Goal: Information Seeking & Learning: Learn about a topic

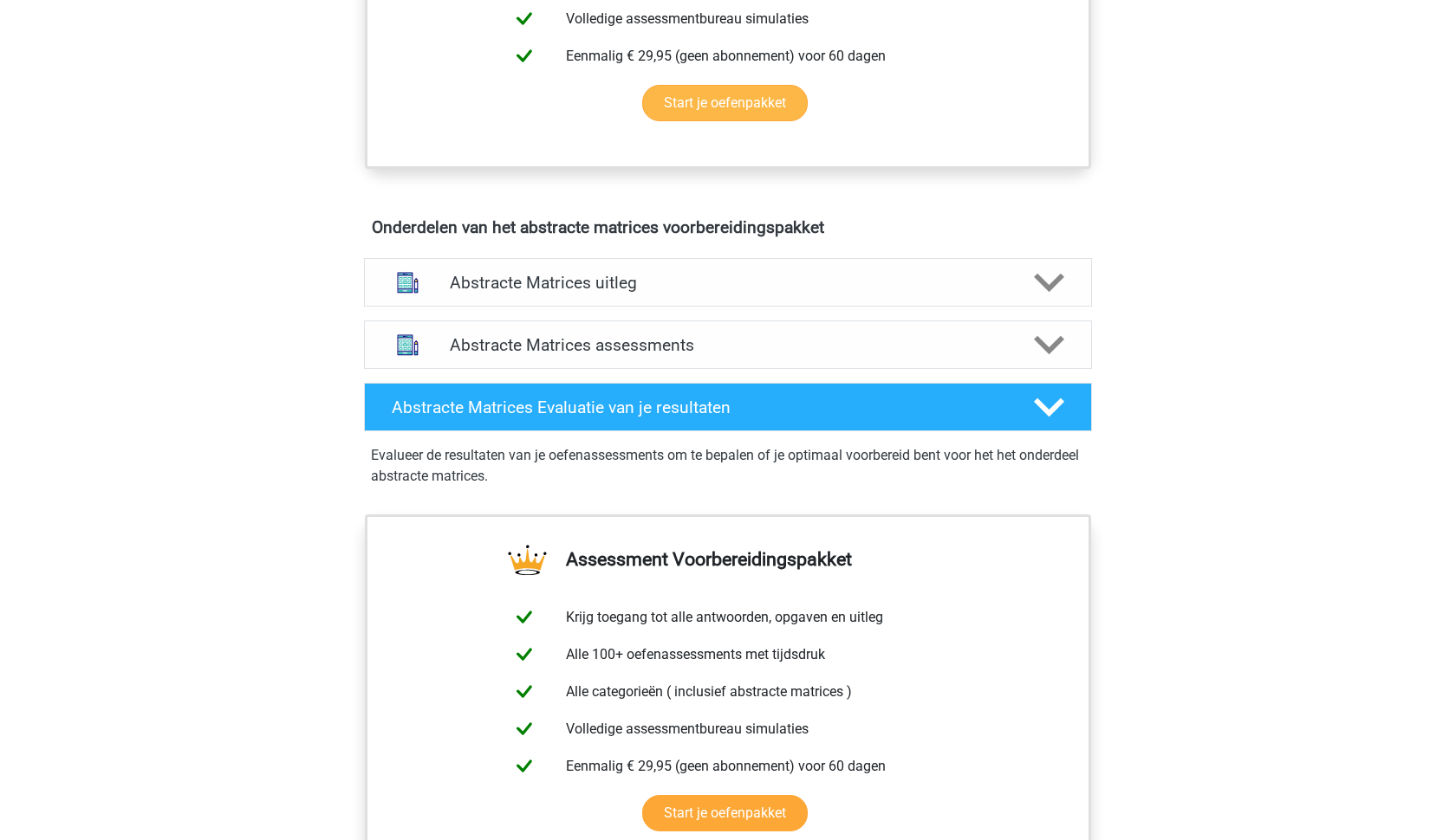
scroll to position [886, 0]
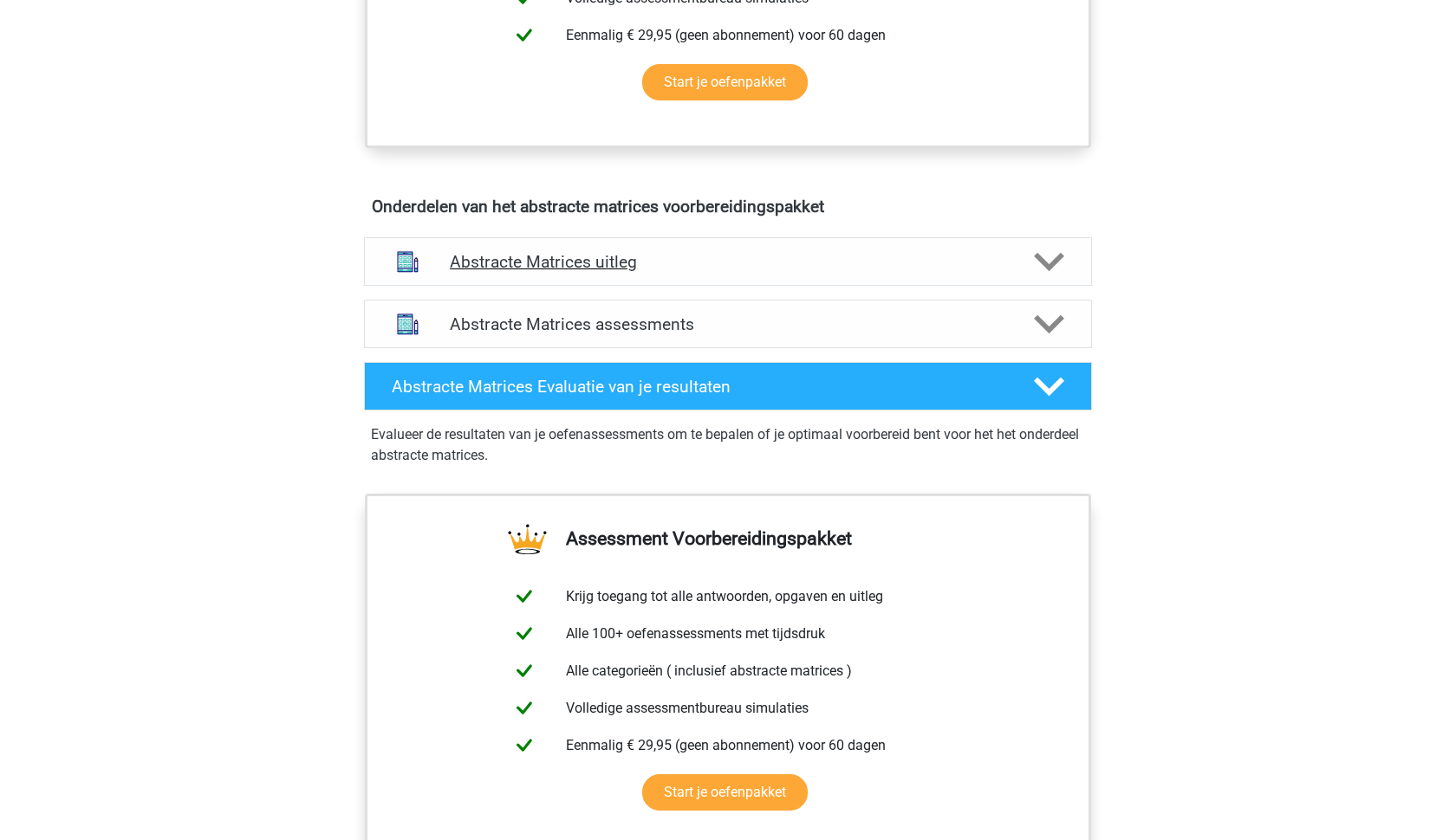
click at [646, 240] on div "Abstracte Matrices uitleg" at bounding box center [728, 261] width 728 height 49
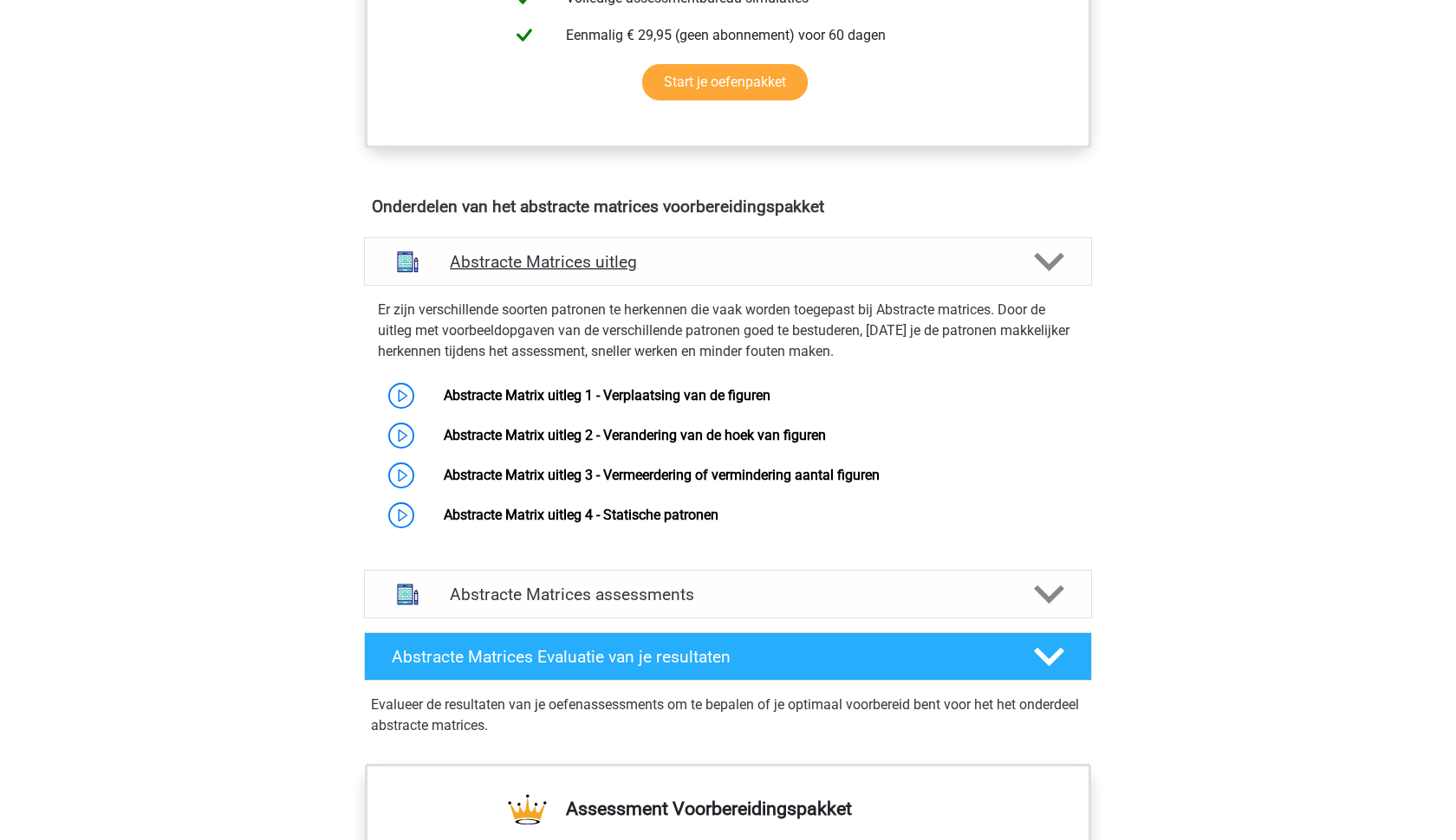
click at [646, 240] on div "Abstracte Matrices uitleg" at bounding box center [728, 261] width 728 height 49
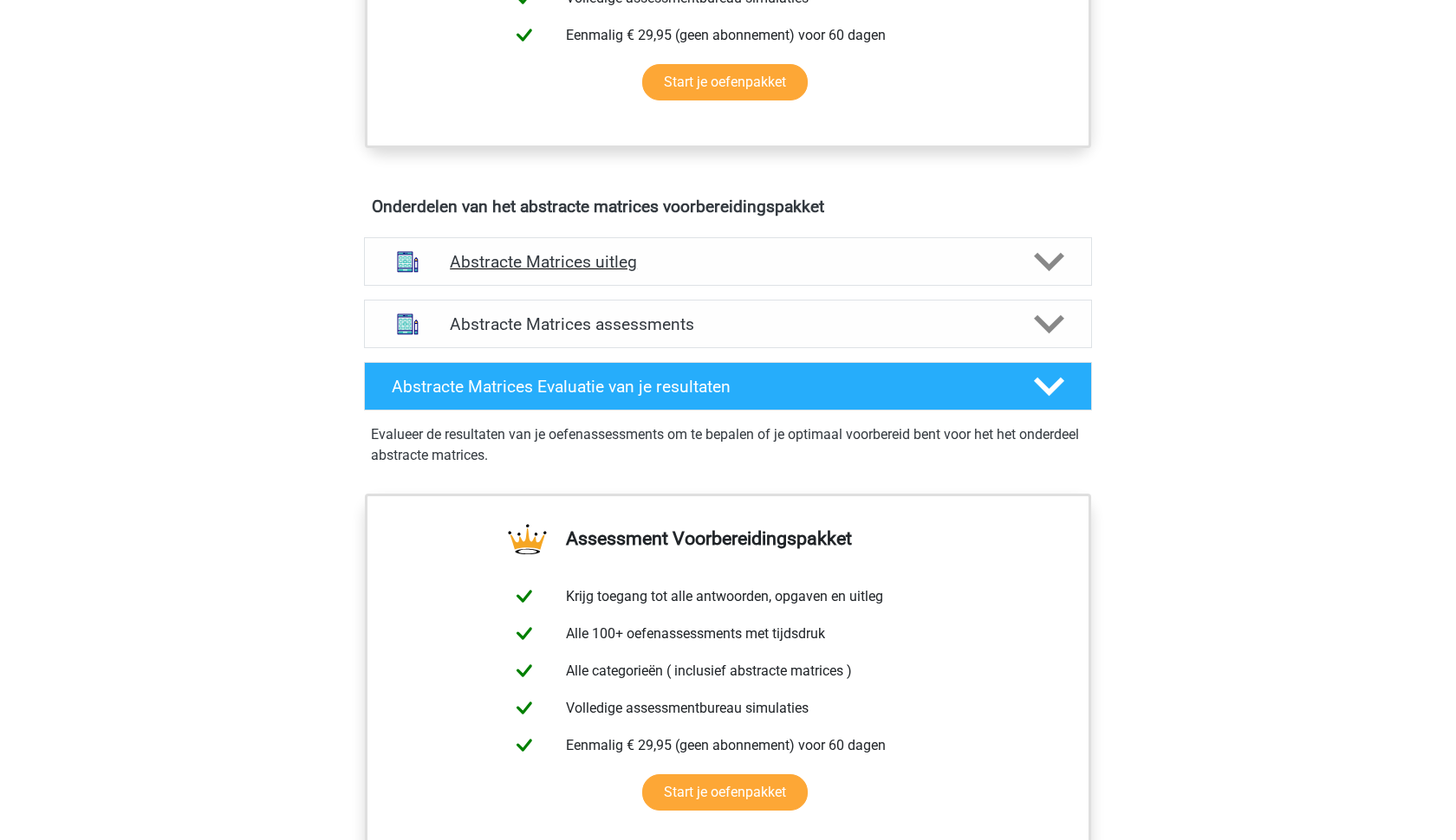
click at [617, 248] on div "Abstracte Matrices uitleg" at bounding box center [728, 261] width 728 height 49
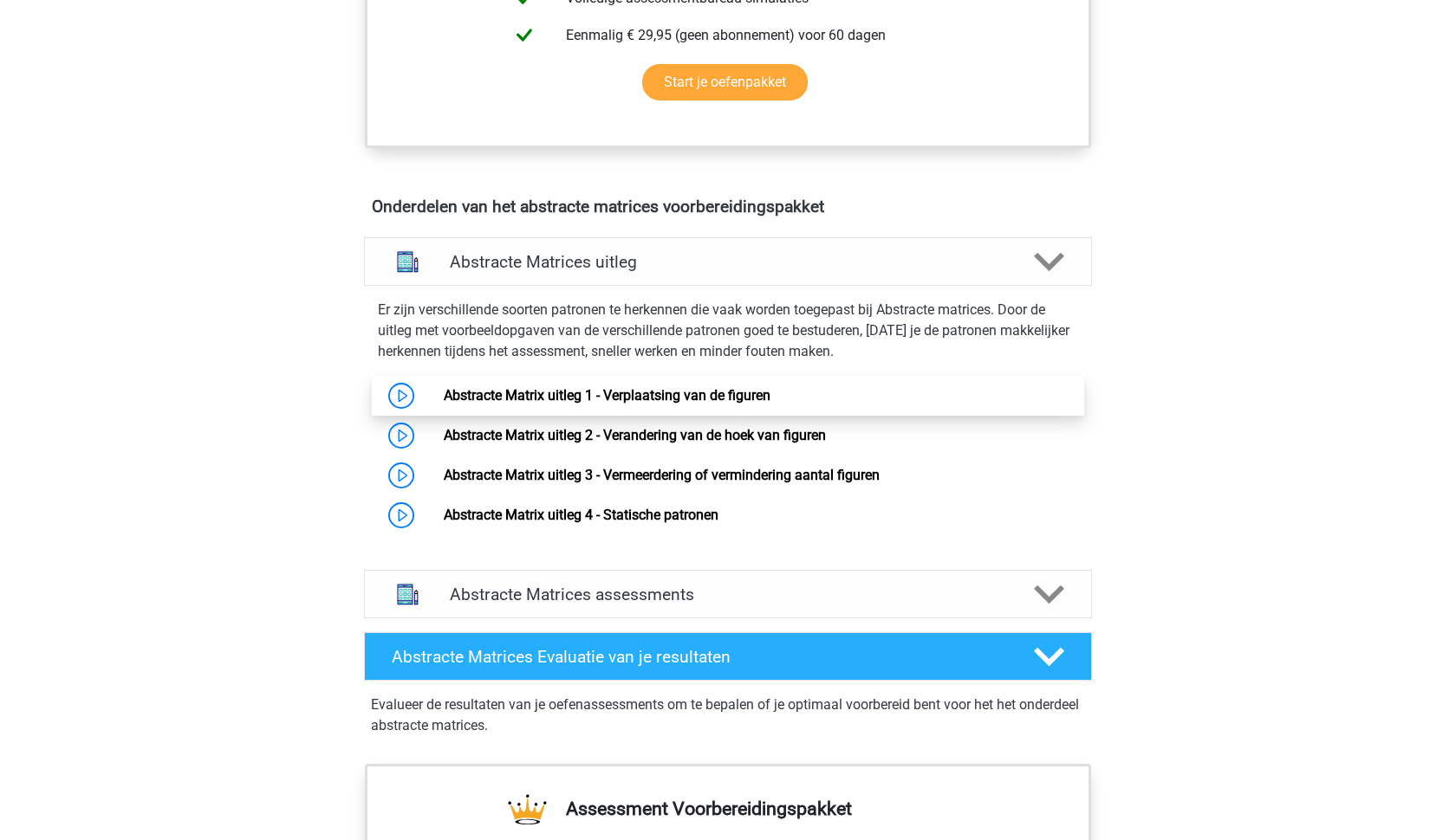
click at [444, 390] on link "Abstracte Matrix uitleg 1 - Verplaatsing van de figuren" at bounding box center [607, 394] width 327 height 16
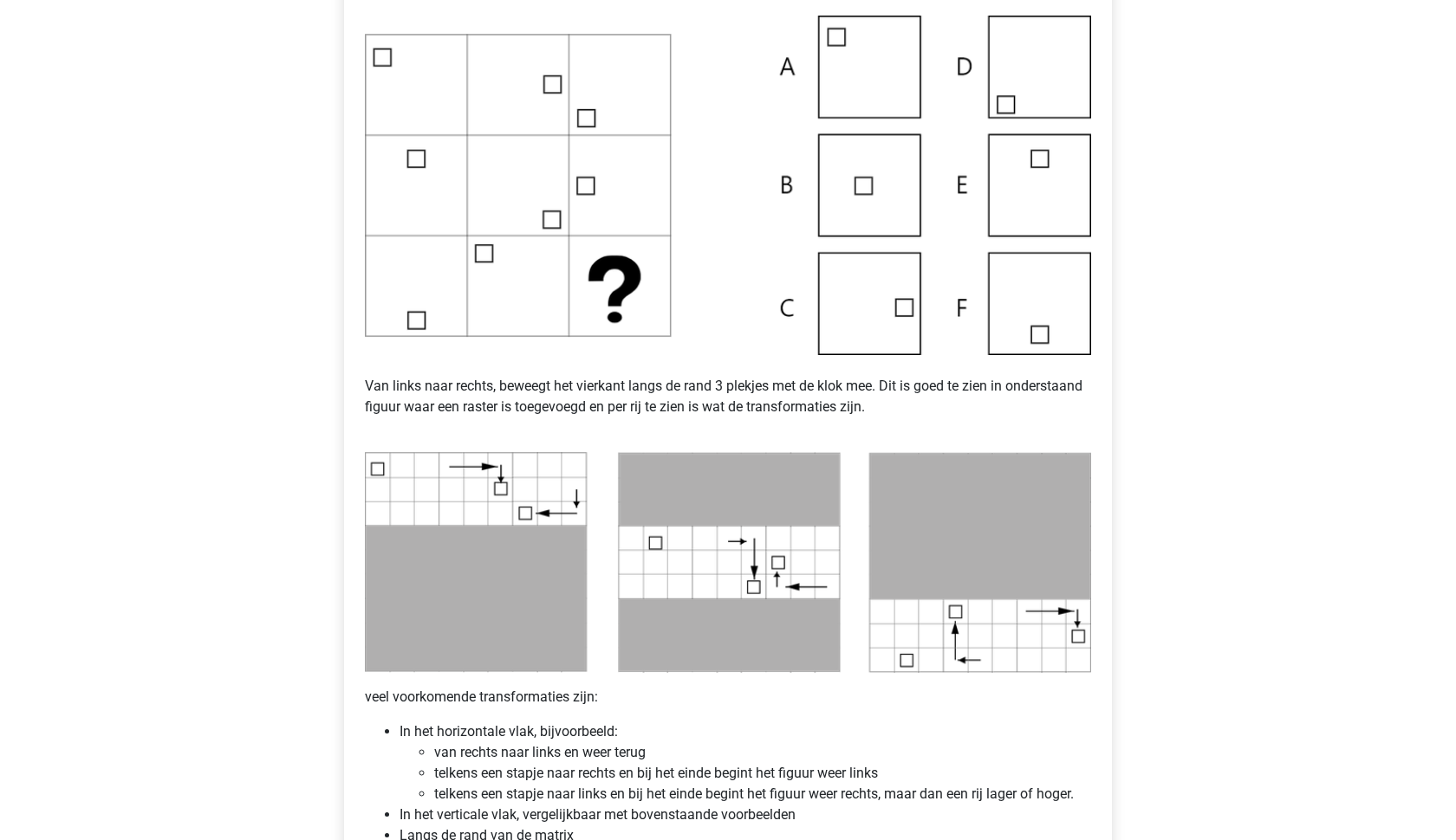
scroll to position [468, 0]
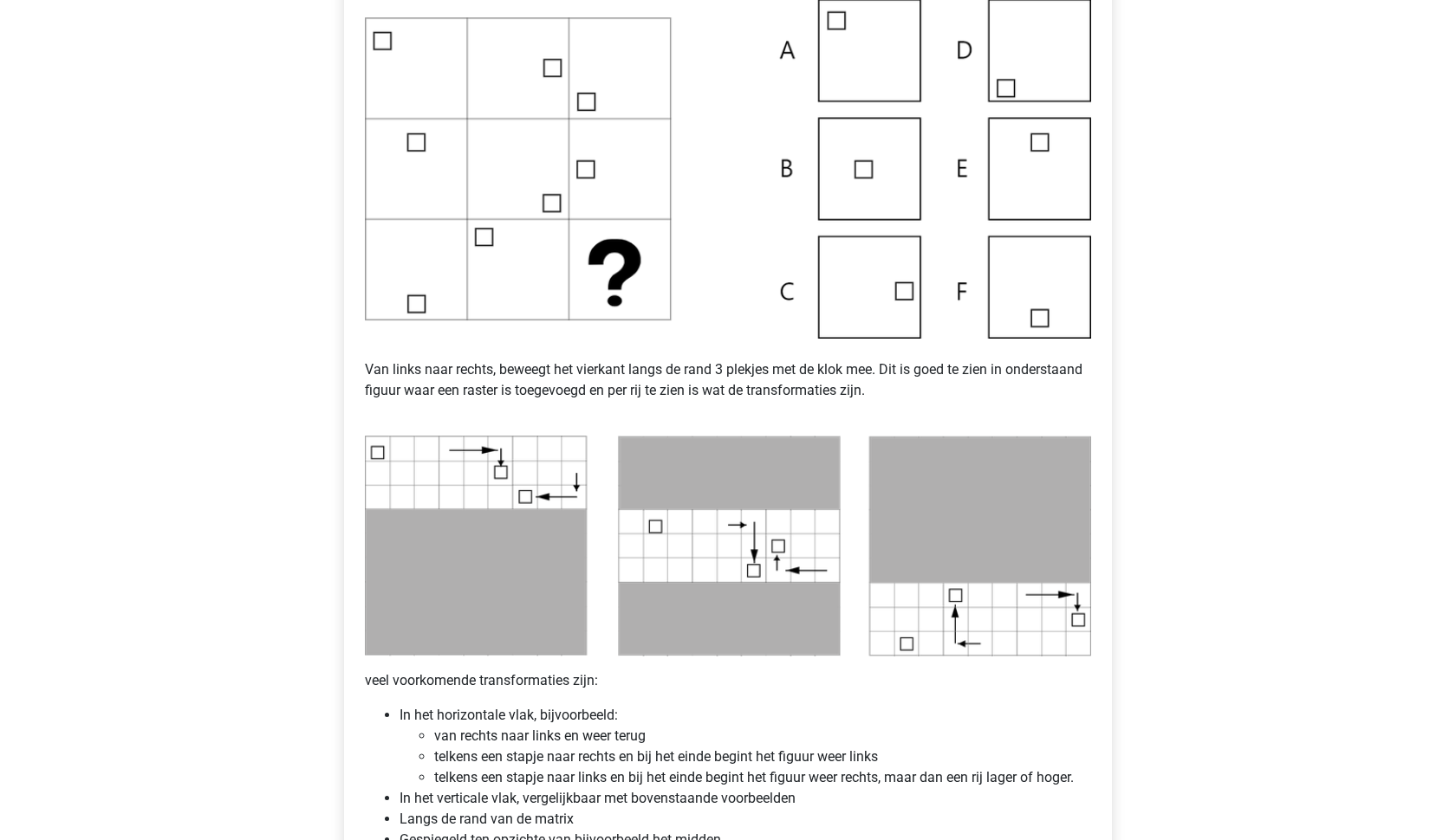
click at [645, 510] on img at bounding box center [728, 546] width 726 height 221
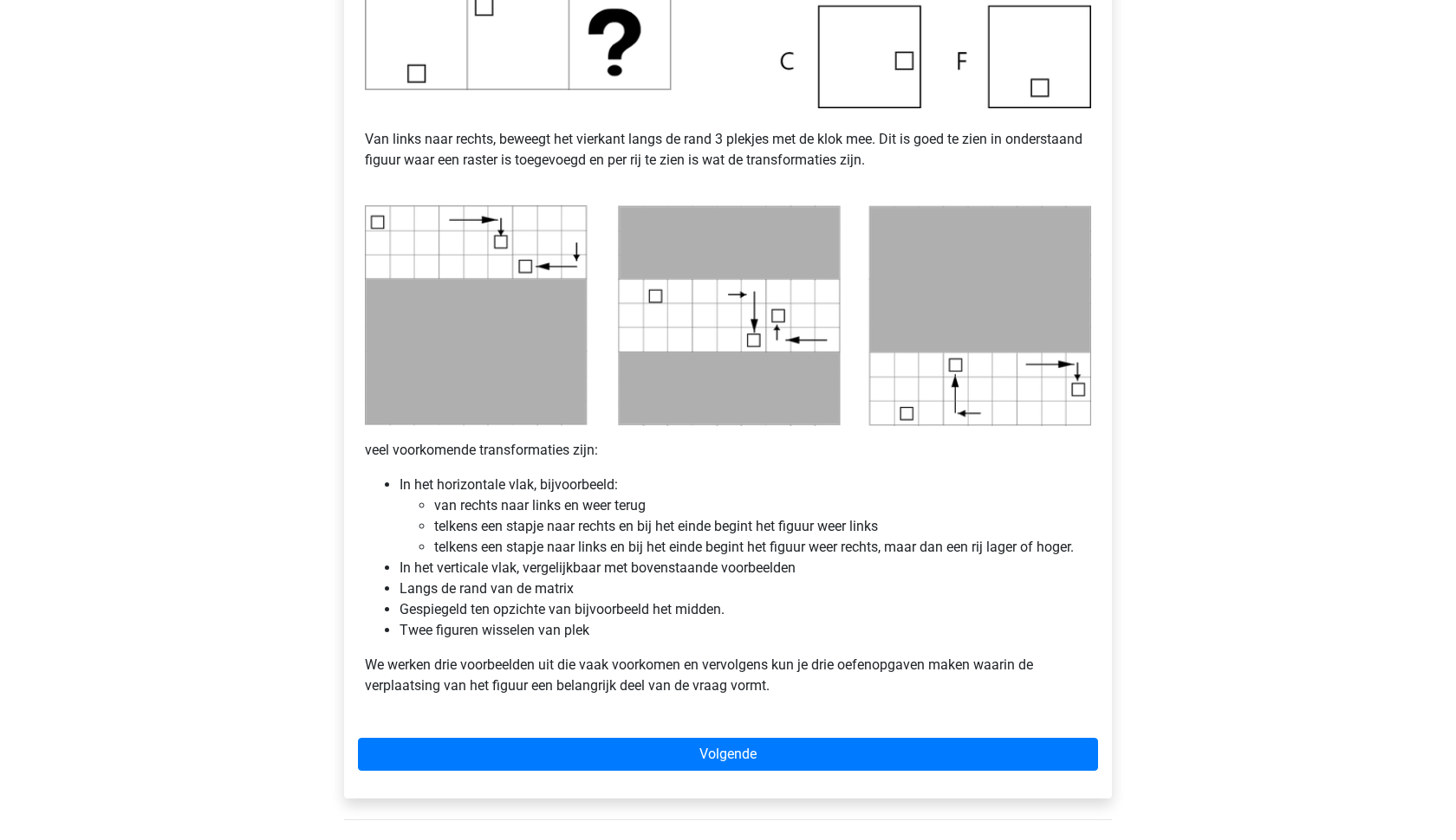
scroll to position [705, 0]
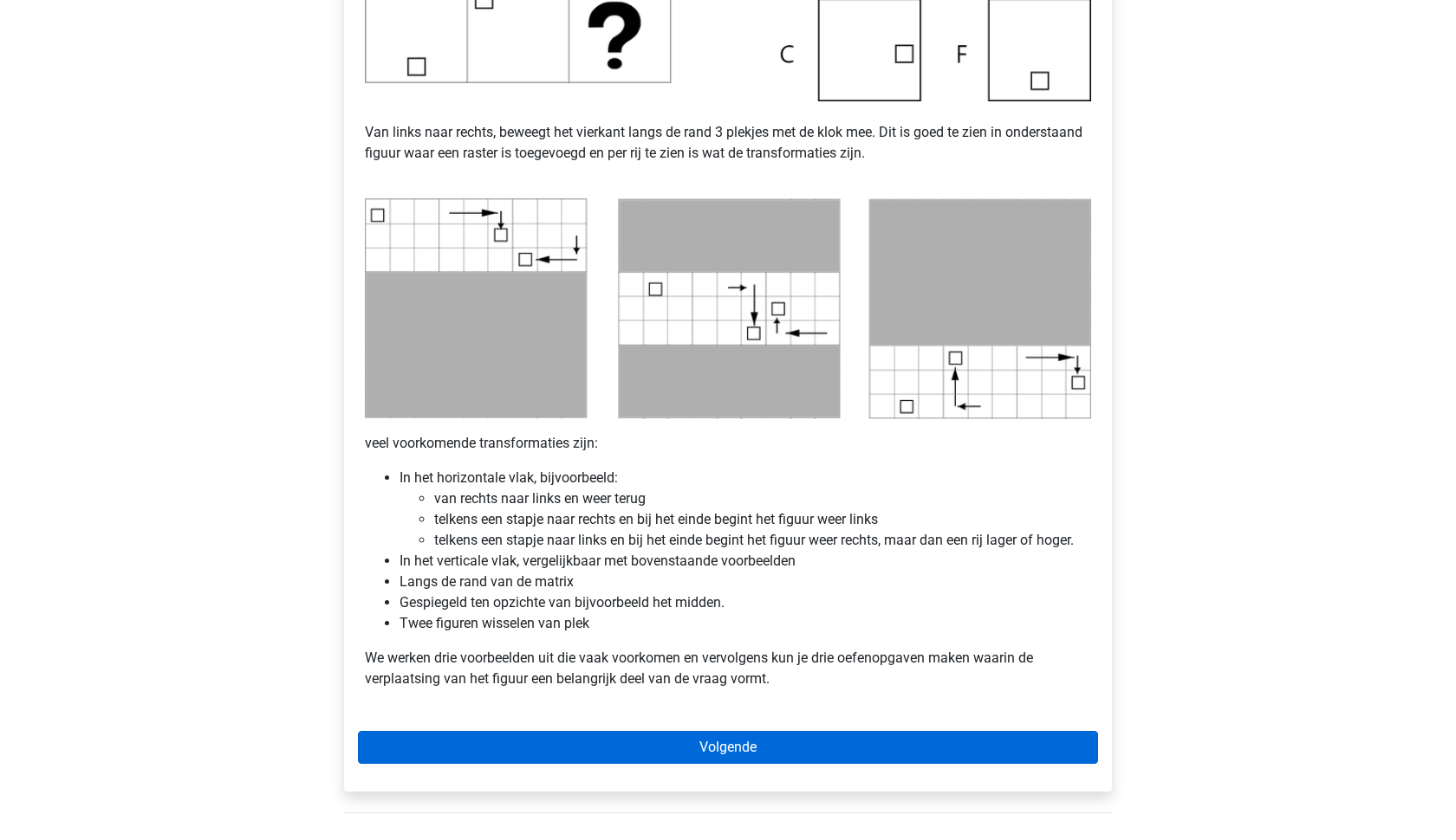
click at [700, 751] on link "Volgende" at bounding box center [728, 747] width 740 height 33
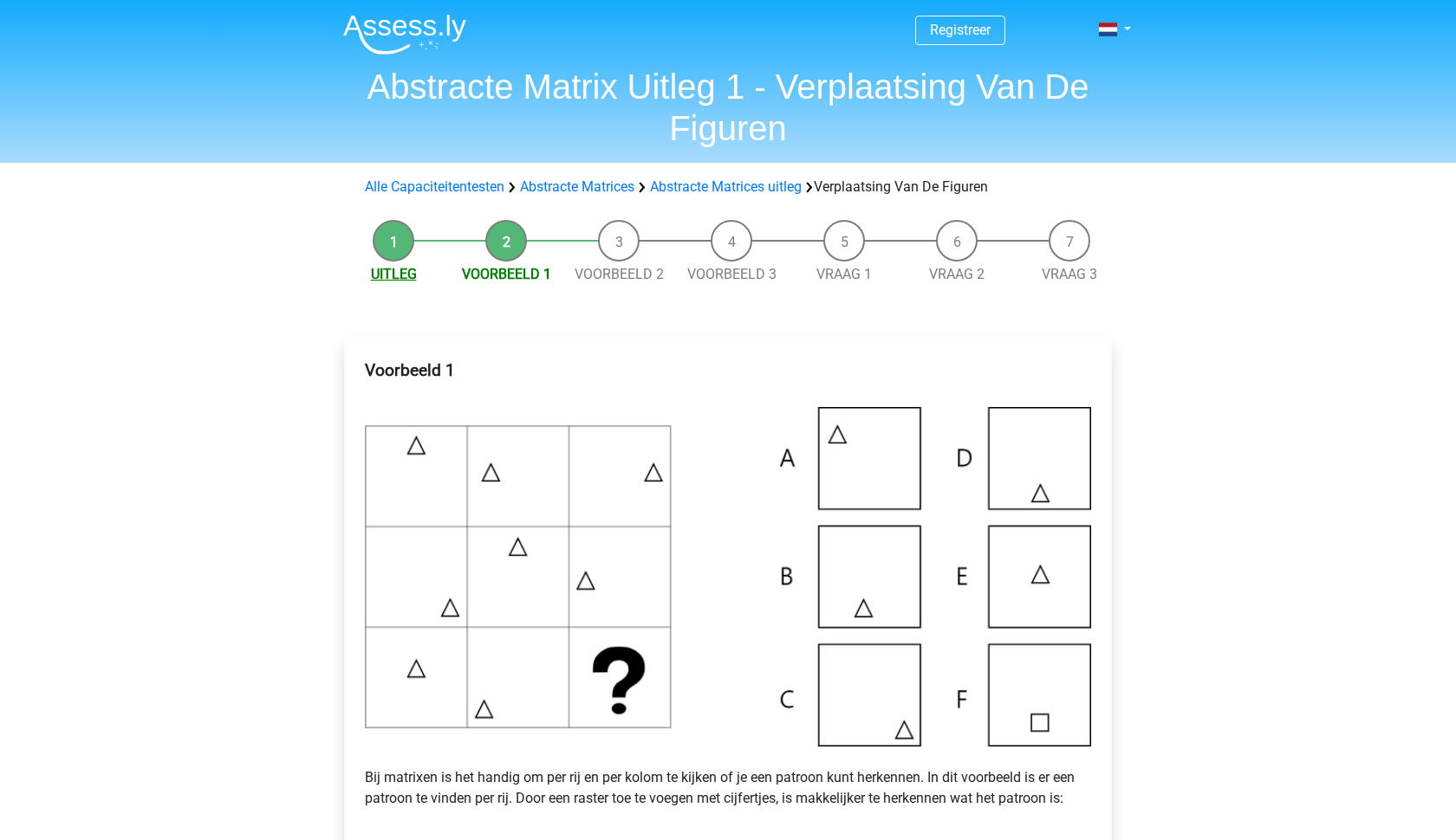
click at [400, 273] on link "Uitleg" at bounding box center [394, 273] width 46 height 16
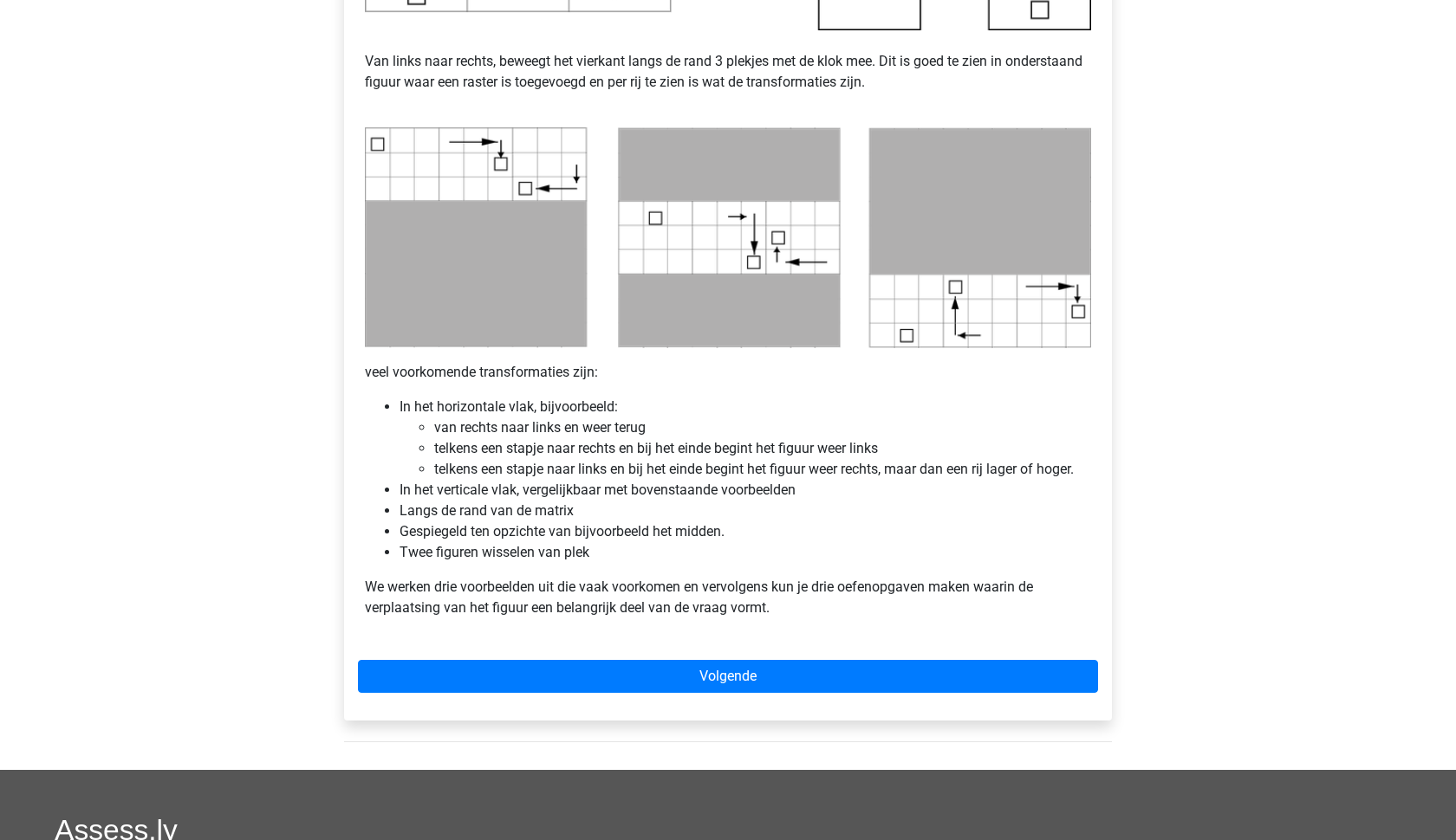
scroll to position [778, 0]
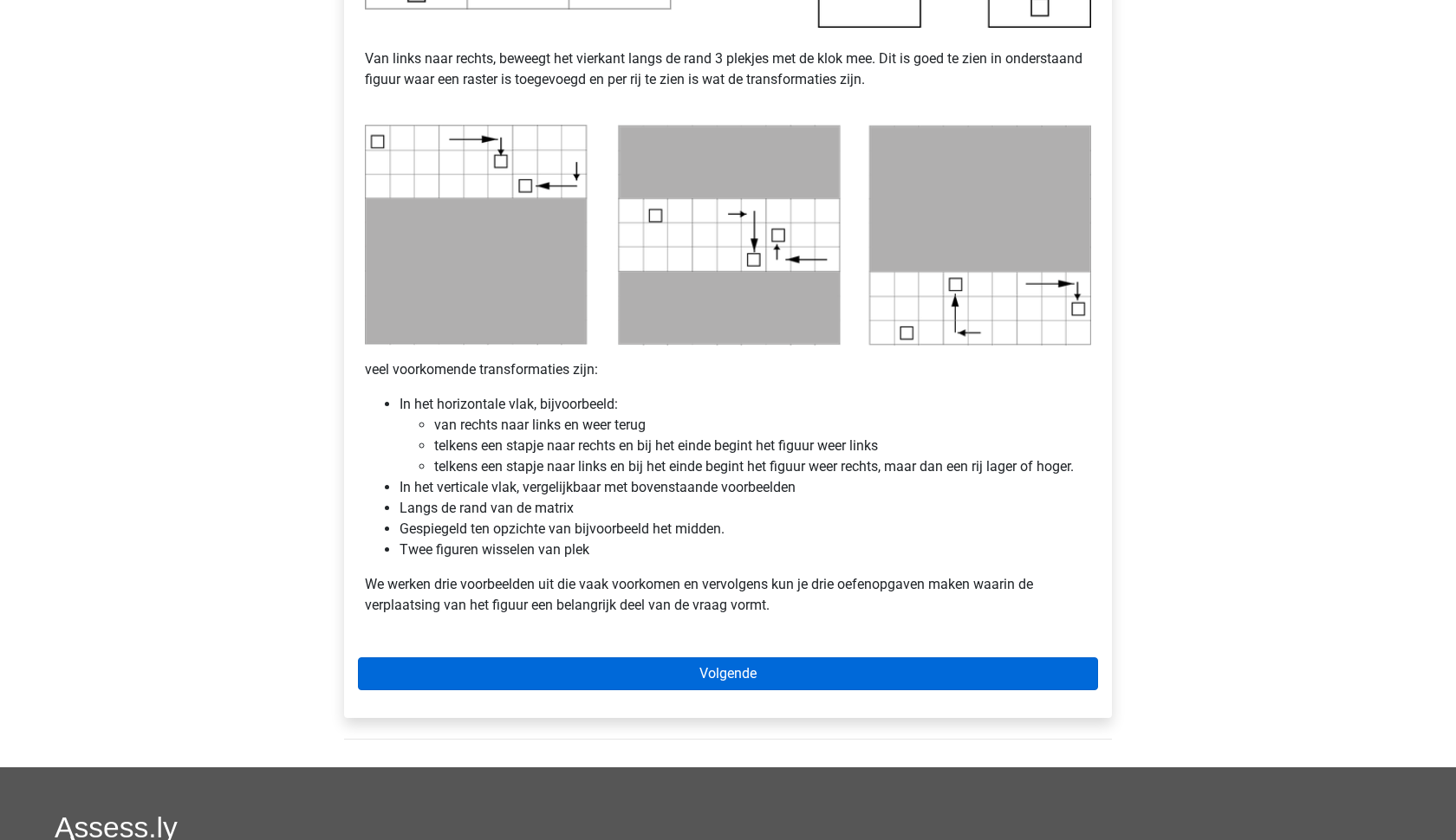
click at [718, 675] on link "Volgende" at bounding box center [728, 673] width 740 height 33
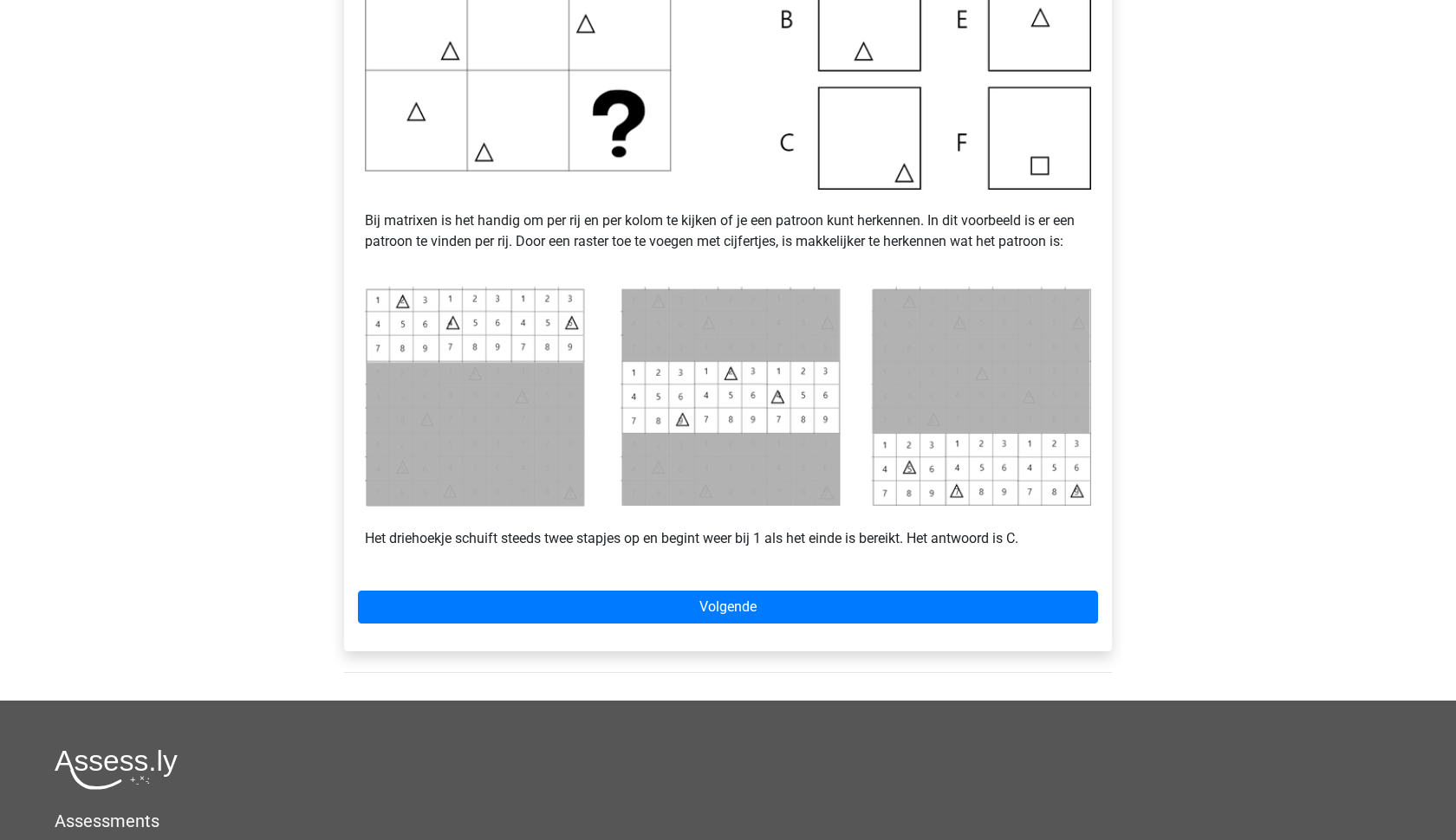
scroll to position [659, 0]
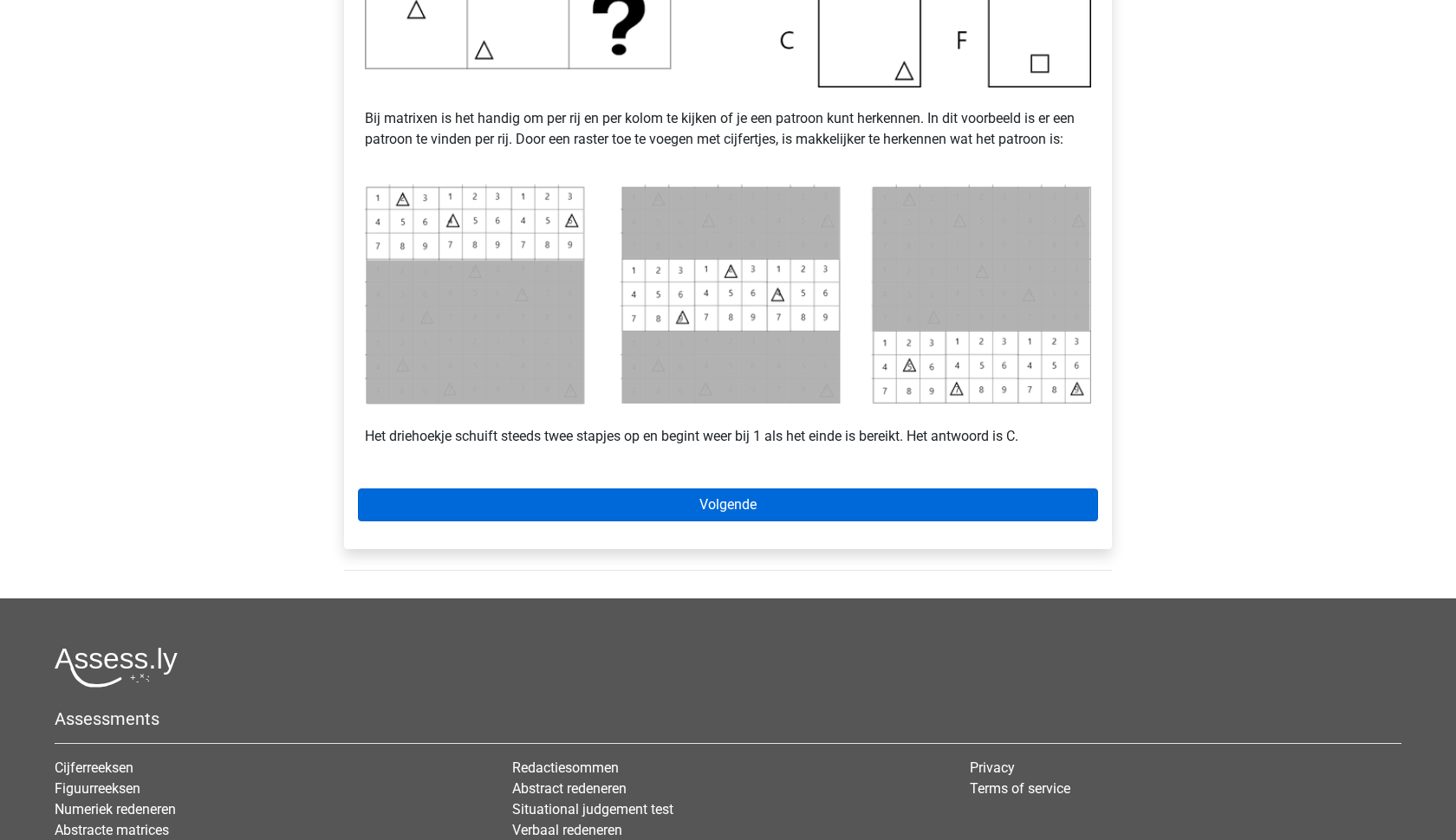
click at [704, 511] on link "Volgende" at bounding box center [728, 505] width 740 height 33
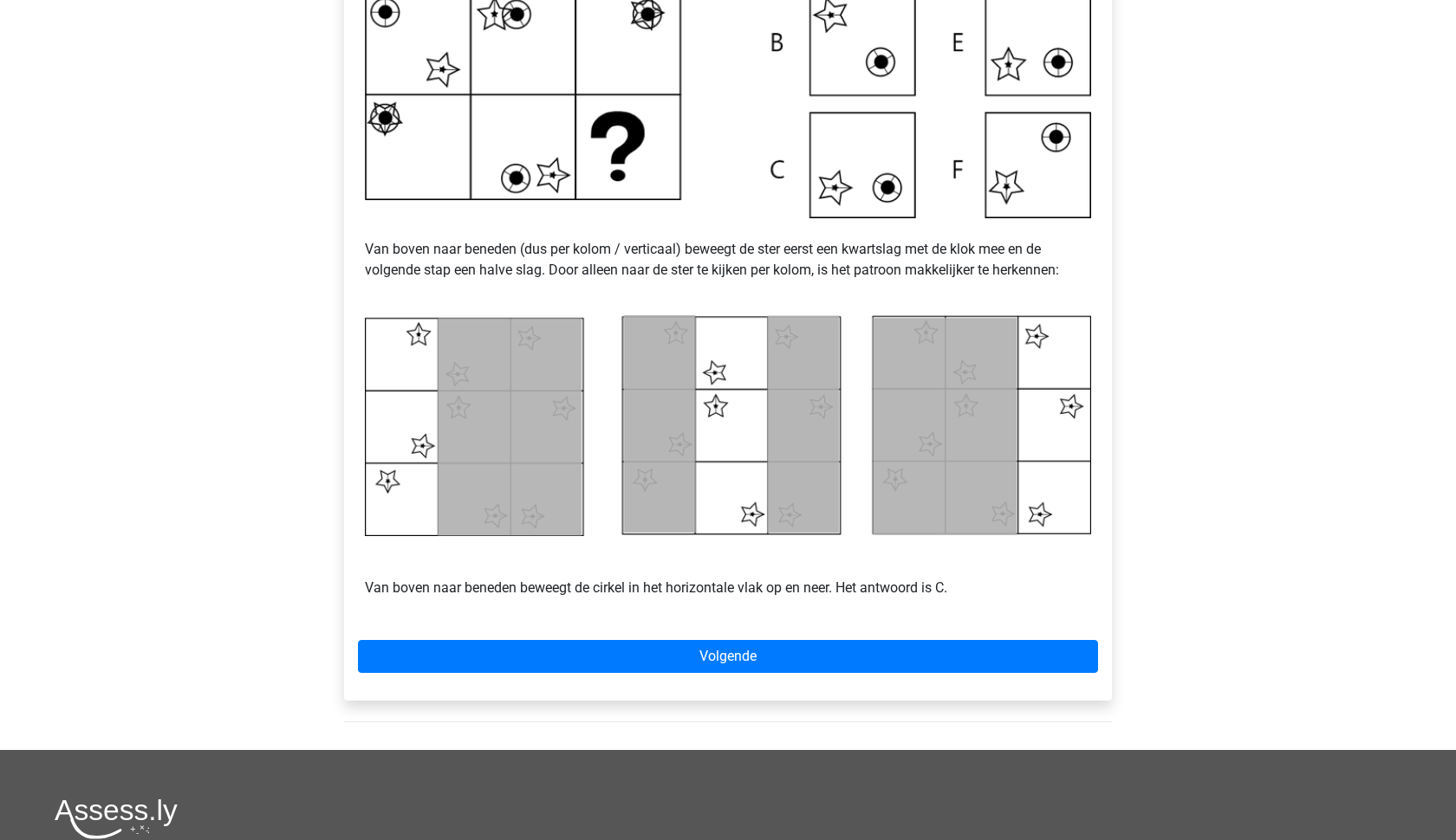
scroll to position [564, 0]
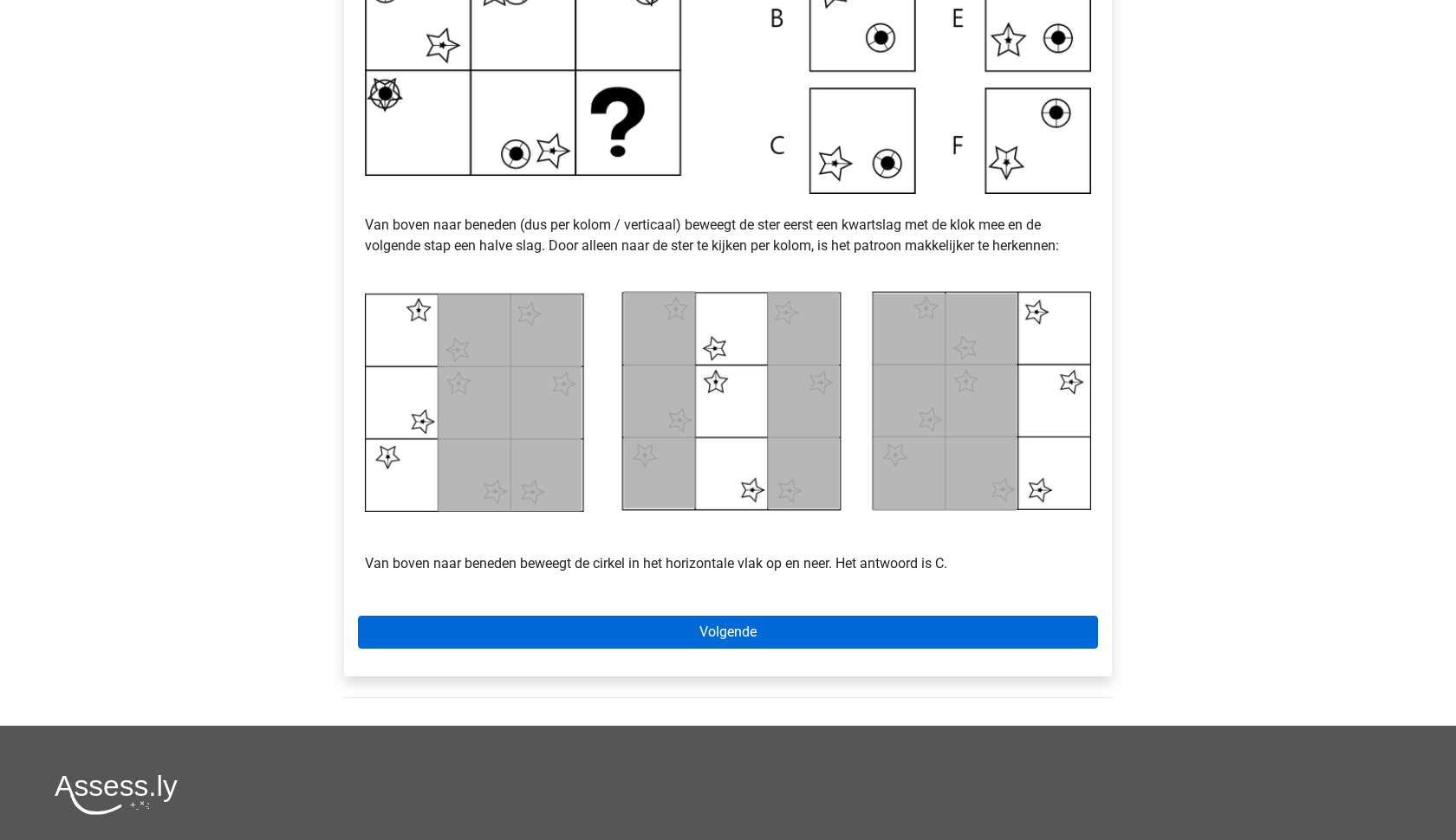
click at [703, 623] on link "Volgende" at bounding box center [728, 632] width 740 height 33
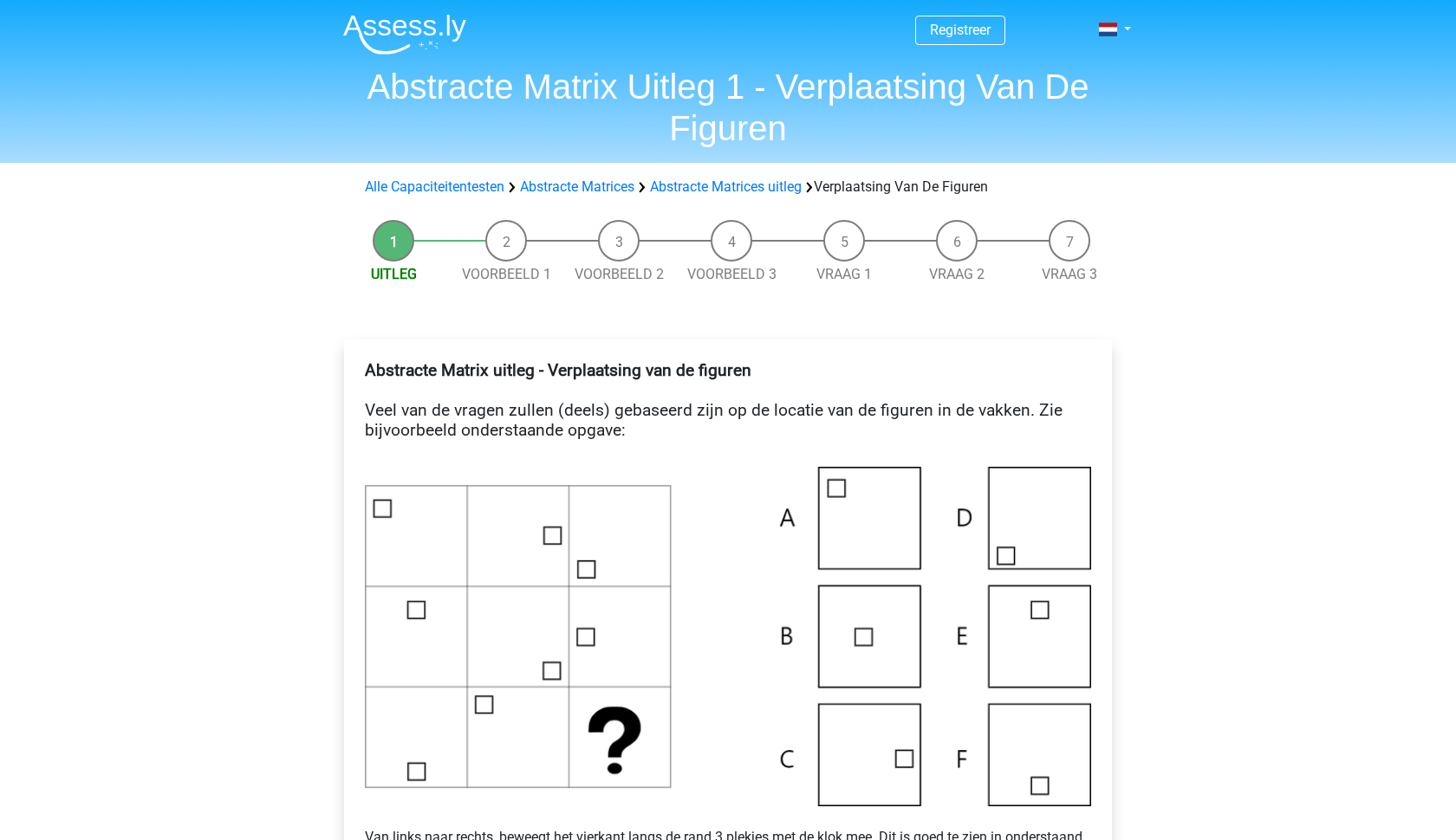
scroll to position [778, 0]
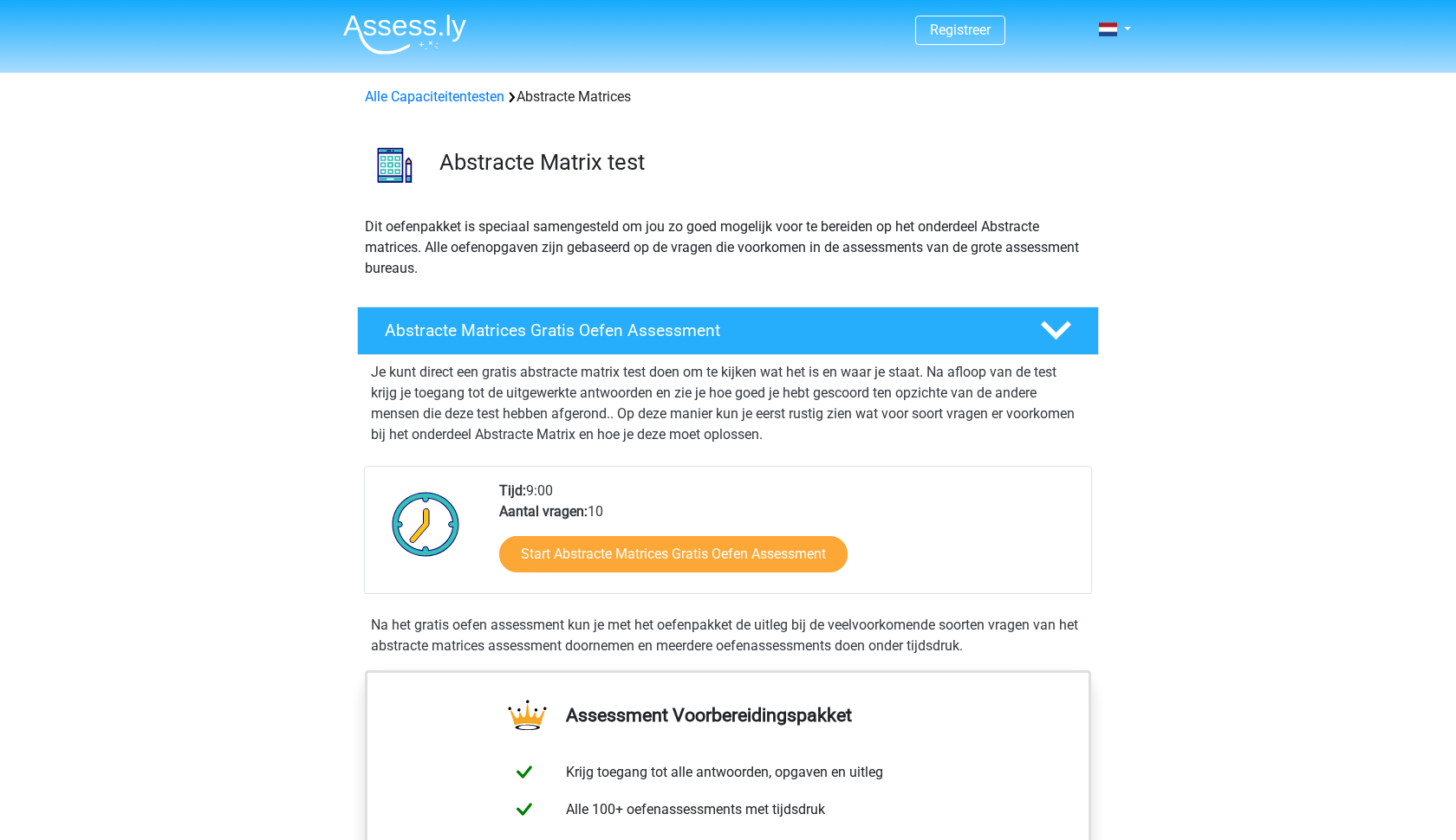
scroll to position [886, 0]
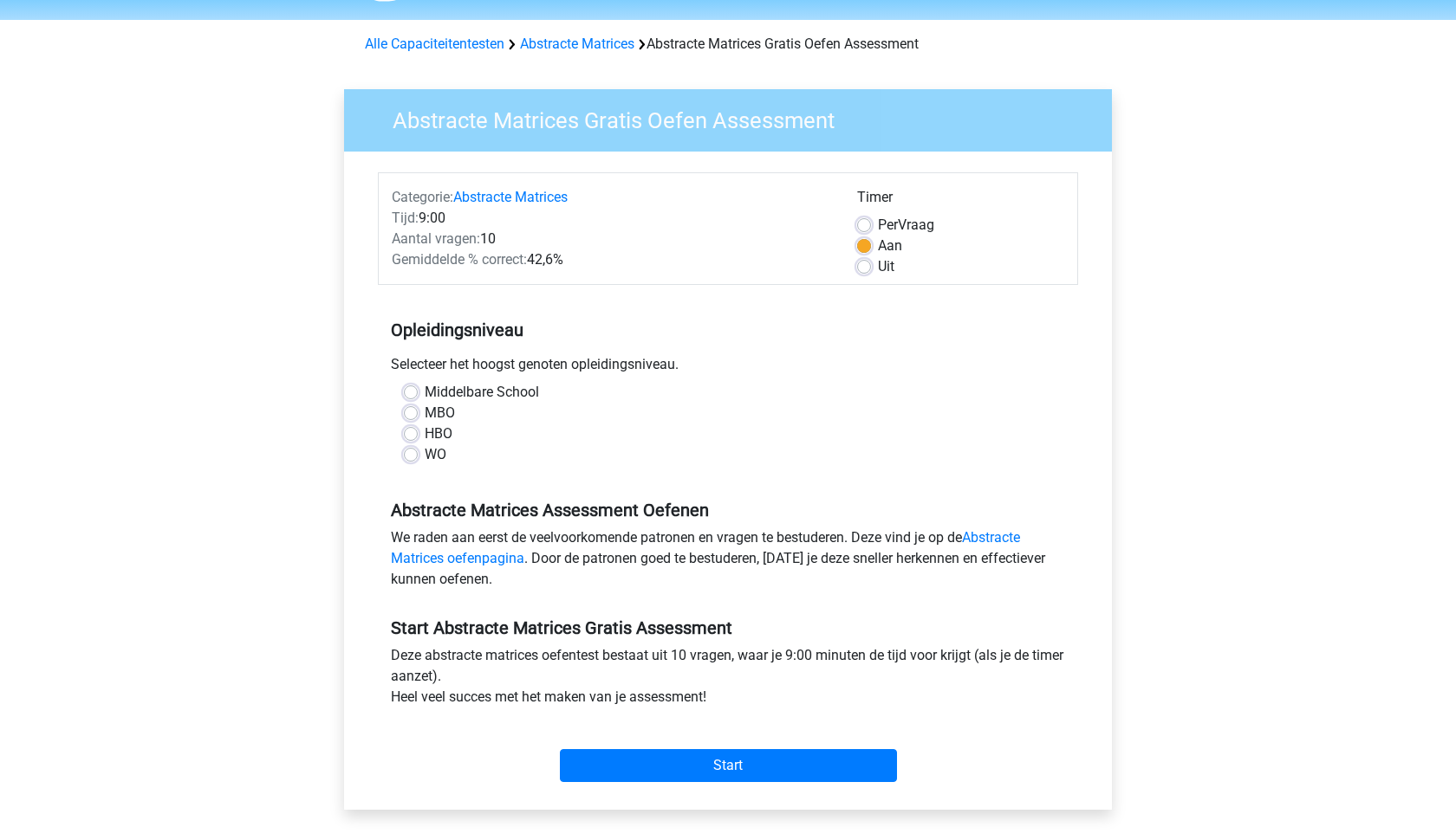
scroll to position [71, 0]
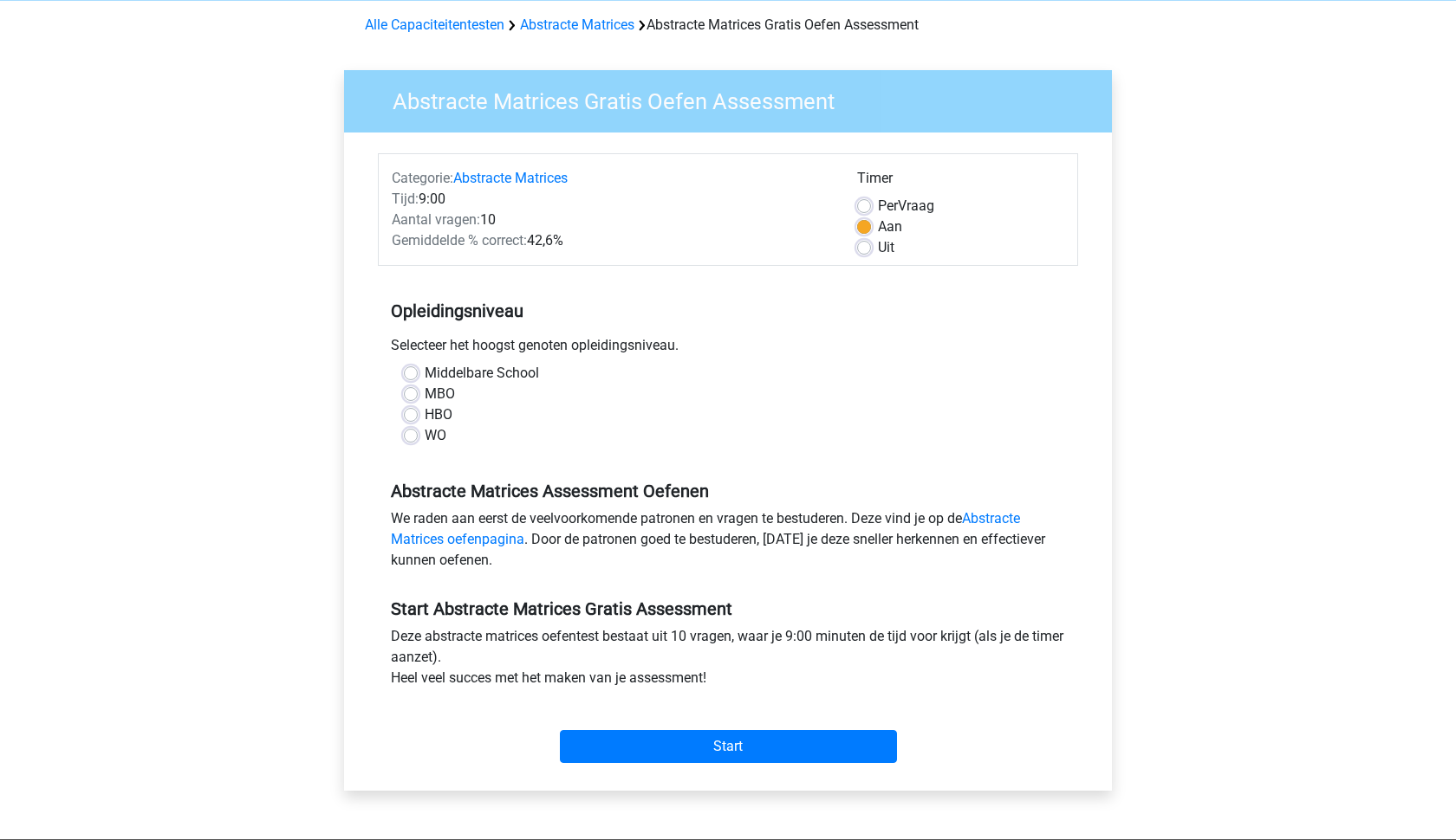
click at [435, 435] on label "WO" at bounding box center [435, 435] width 22 height 21
click at [417, 435] on input "WO" at bounding box center [411, 433] width 14 height 17
radio input "true"
click at [714, 742] on input "Start" at bounding box center [728, 747] width 337 height 33
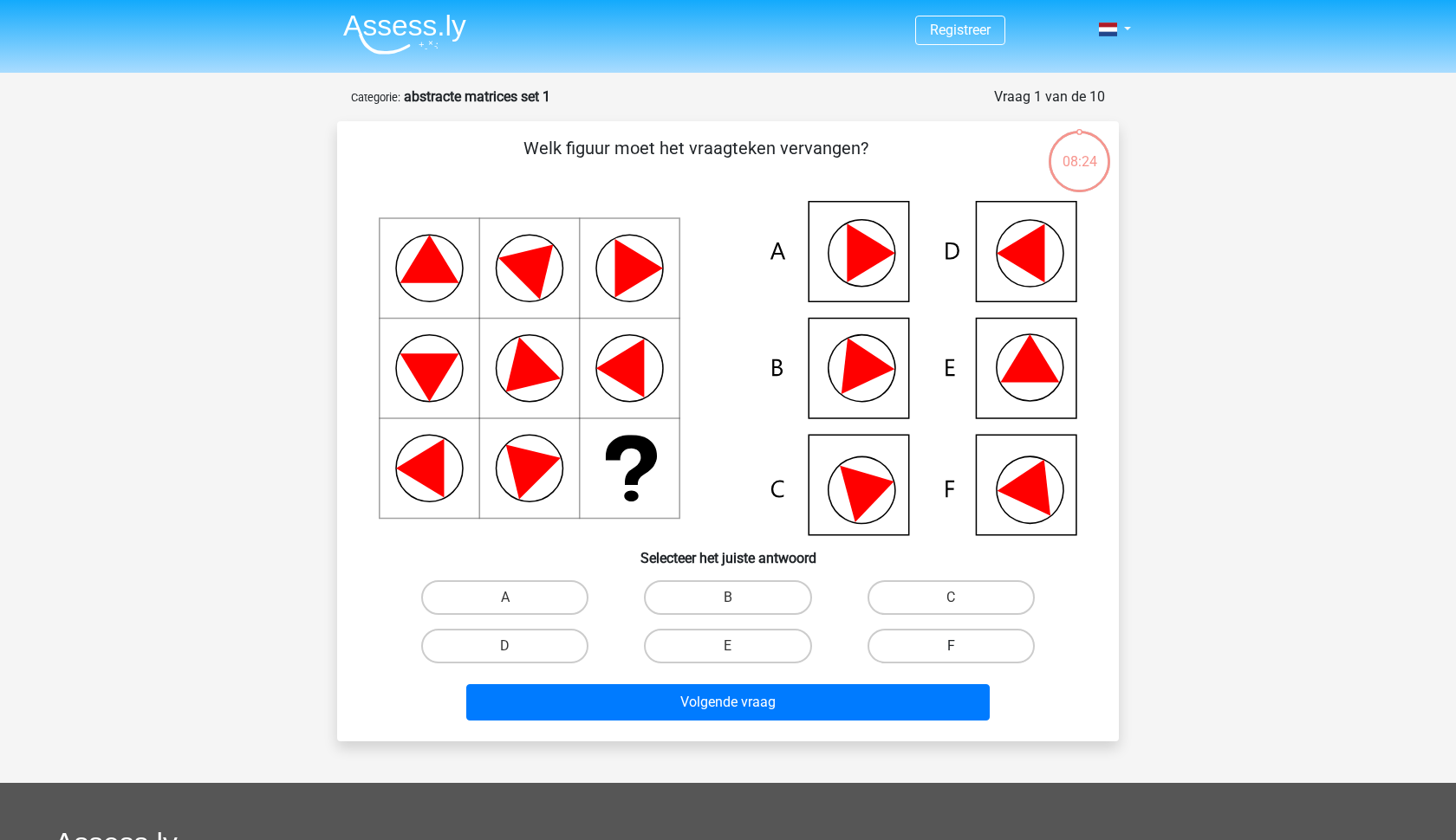
click at [892, 654] on label "F" at bounding box center [950, 646] width 167 height 34
click at [951, 654] on input "F" at bounding box center [957, 651] width 11 height 11
radio input "true"
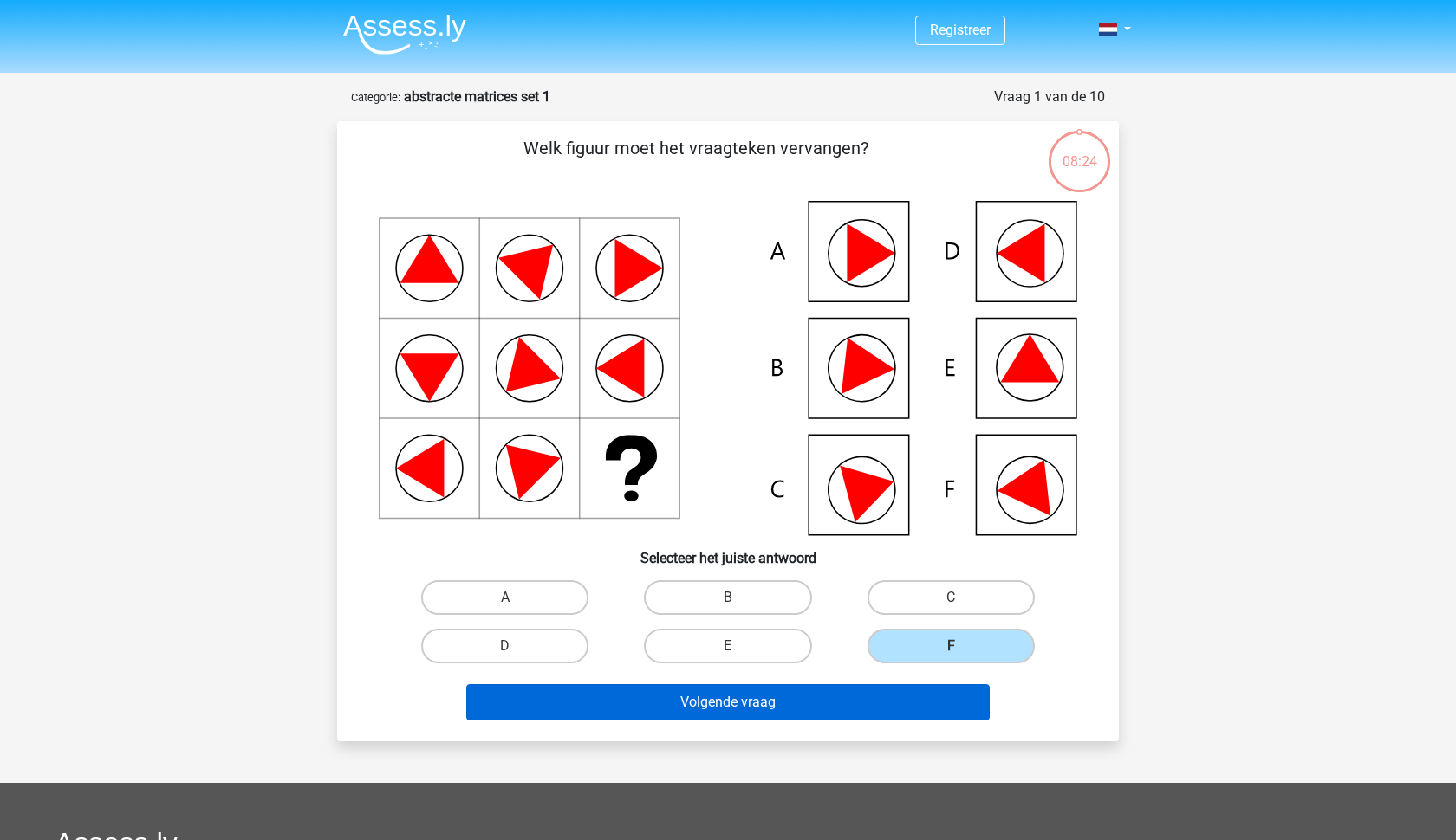
click at [833, 696] on button "Volgende vraag" at bounding box center [728, 702] width 524 height 36
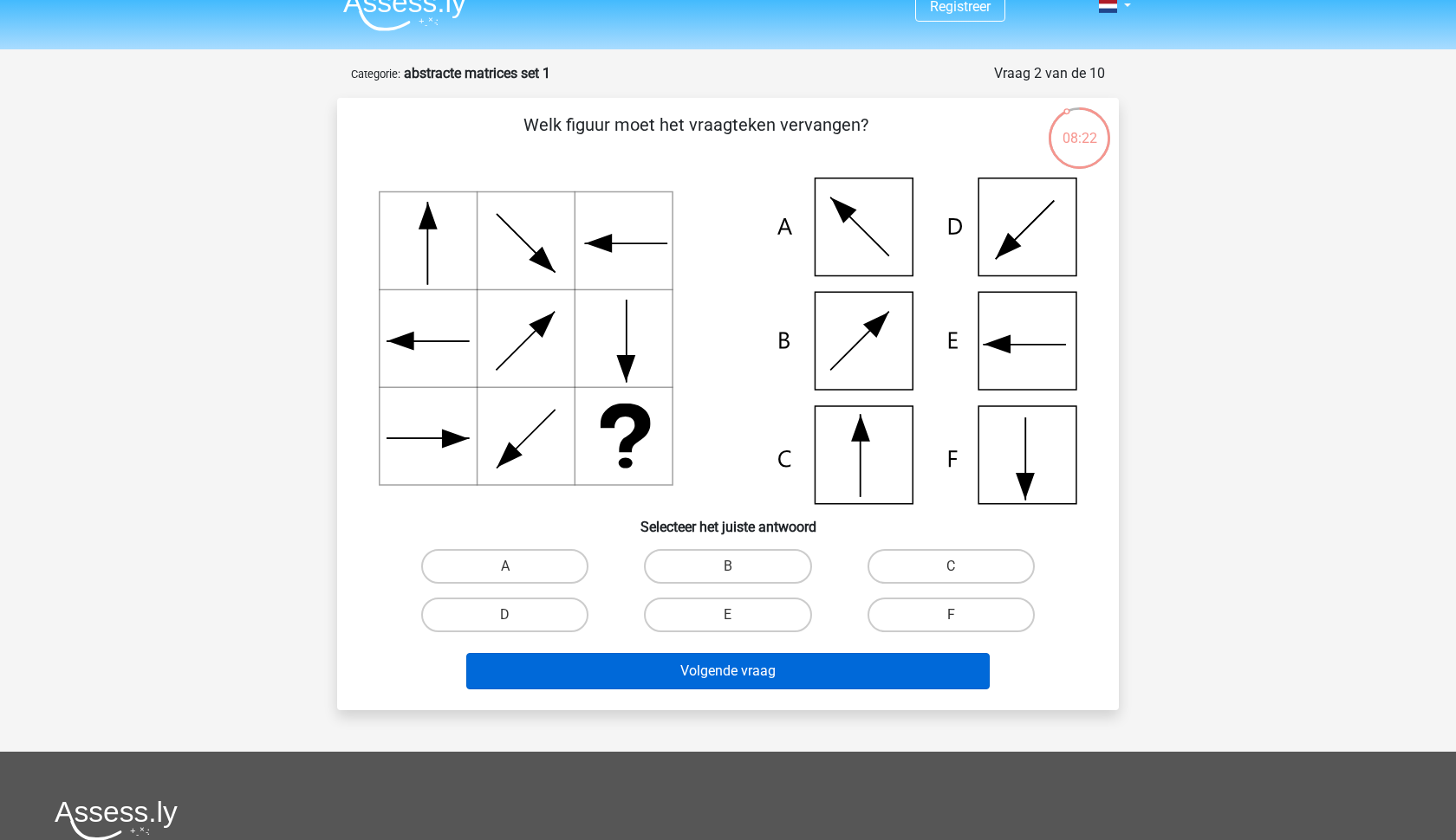
scroll to position [22, 0]
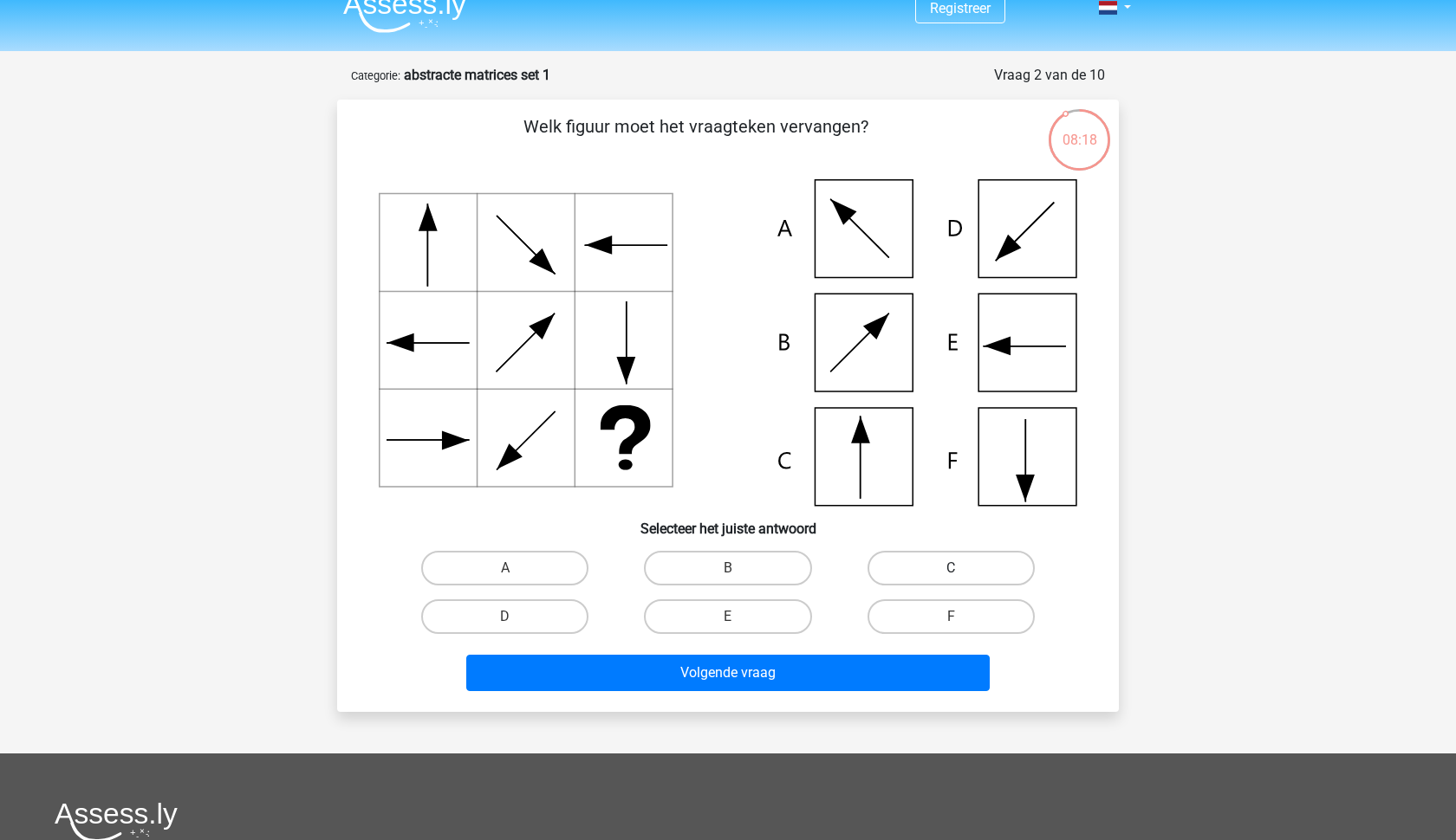
click at [924, 563] on label "C" at bounding box center [950, 568] width 167 height 34
click at [951, 569] on input "C" at bounding box center [957, 574] width 11 height 11
radio input "true"
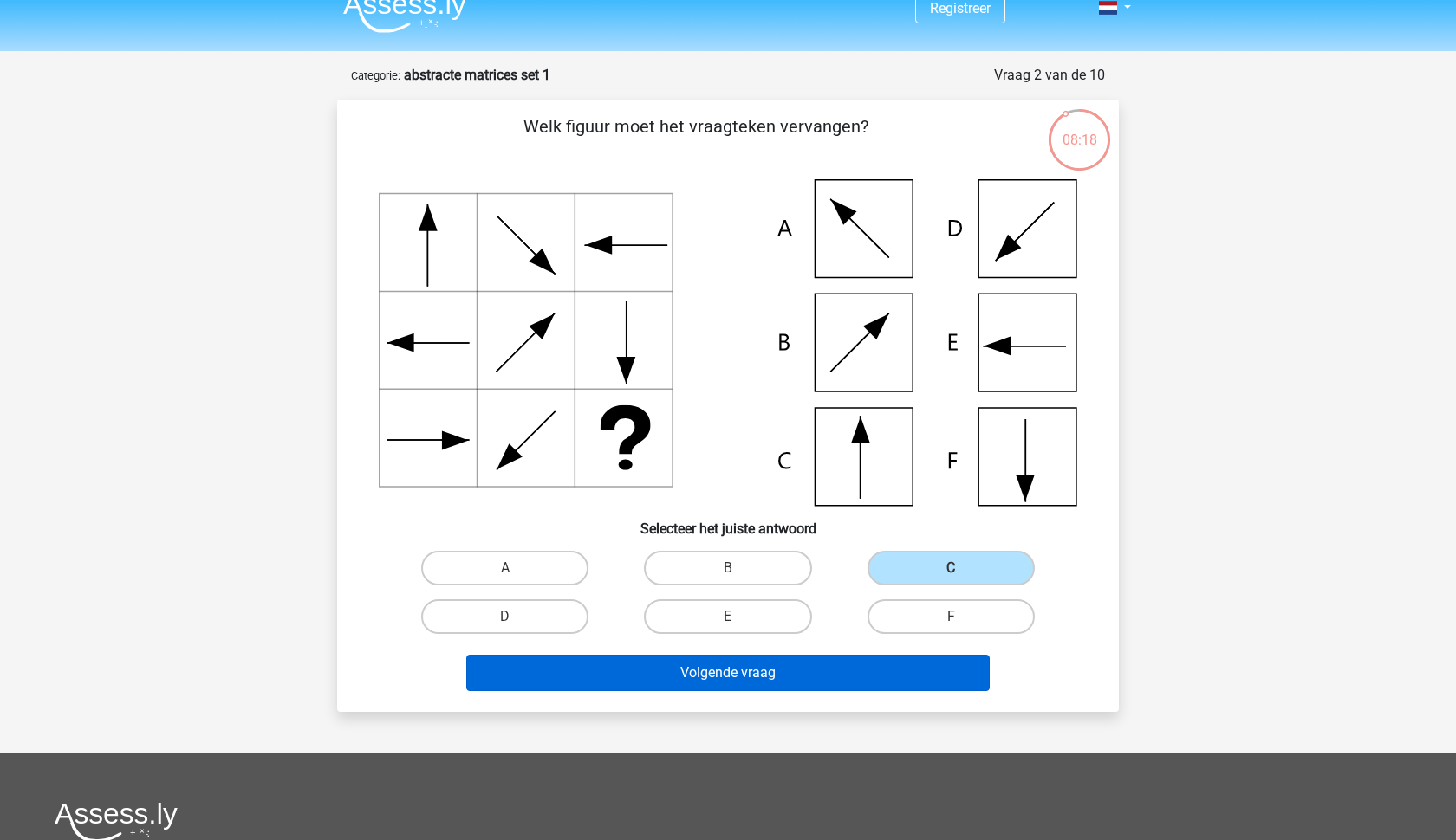
click at [824, 665] on button "Volgende vraag" at bounding box center [728, 672] width 524 height 36
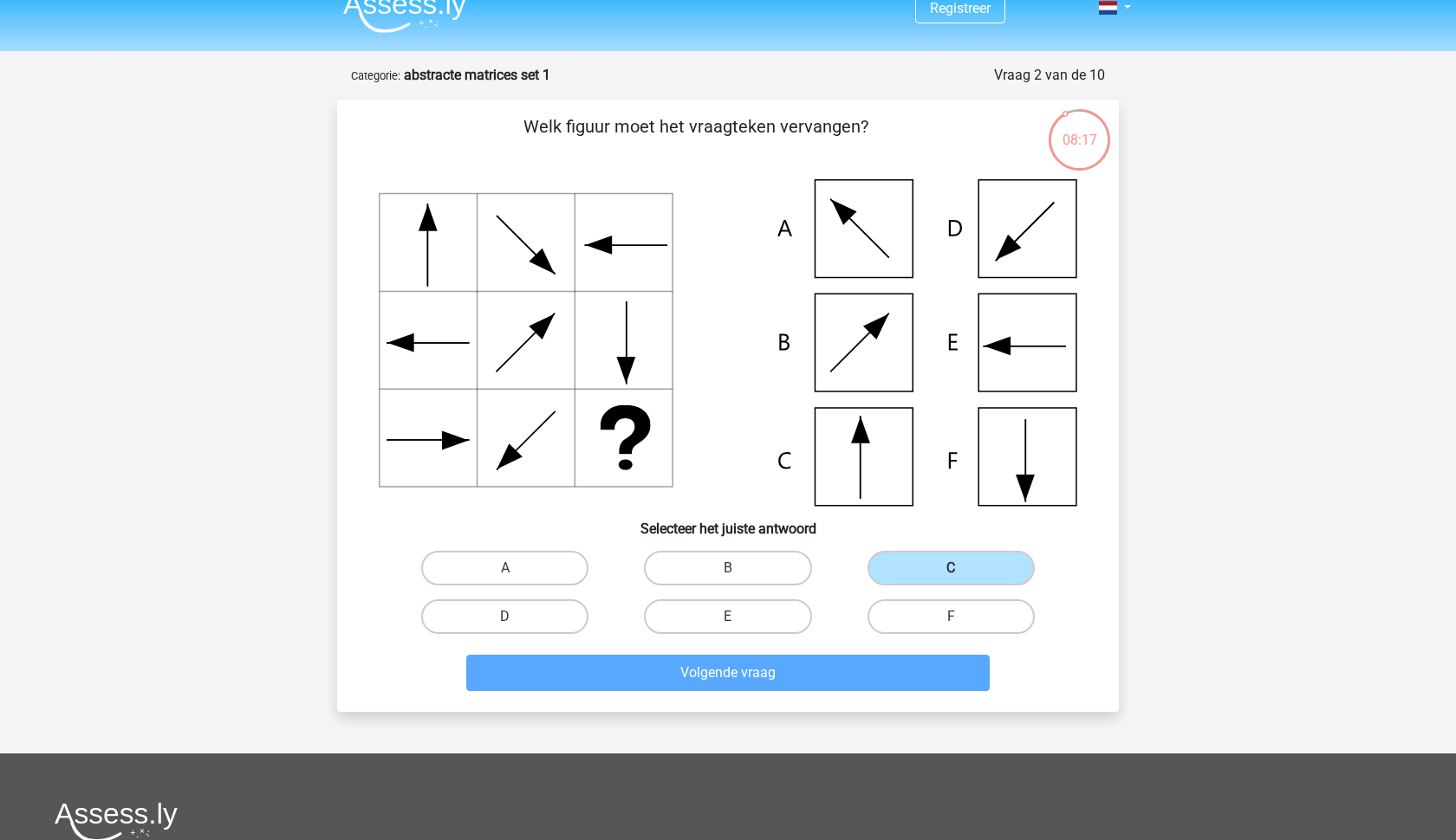
scroll to position [87, 0]
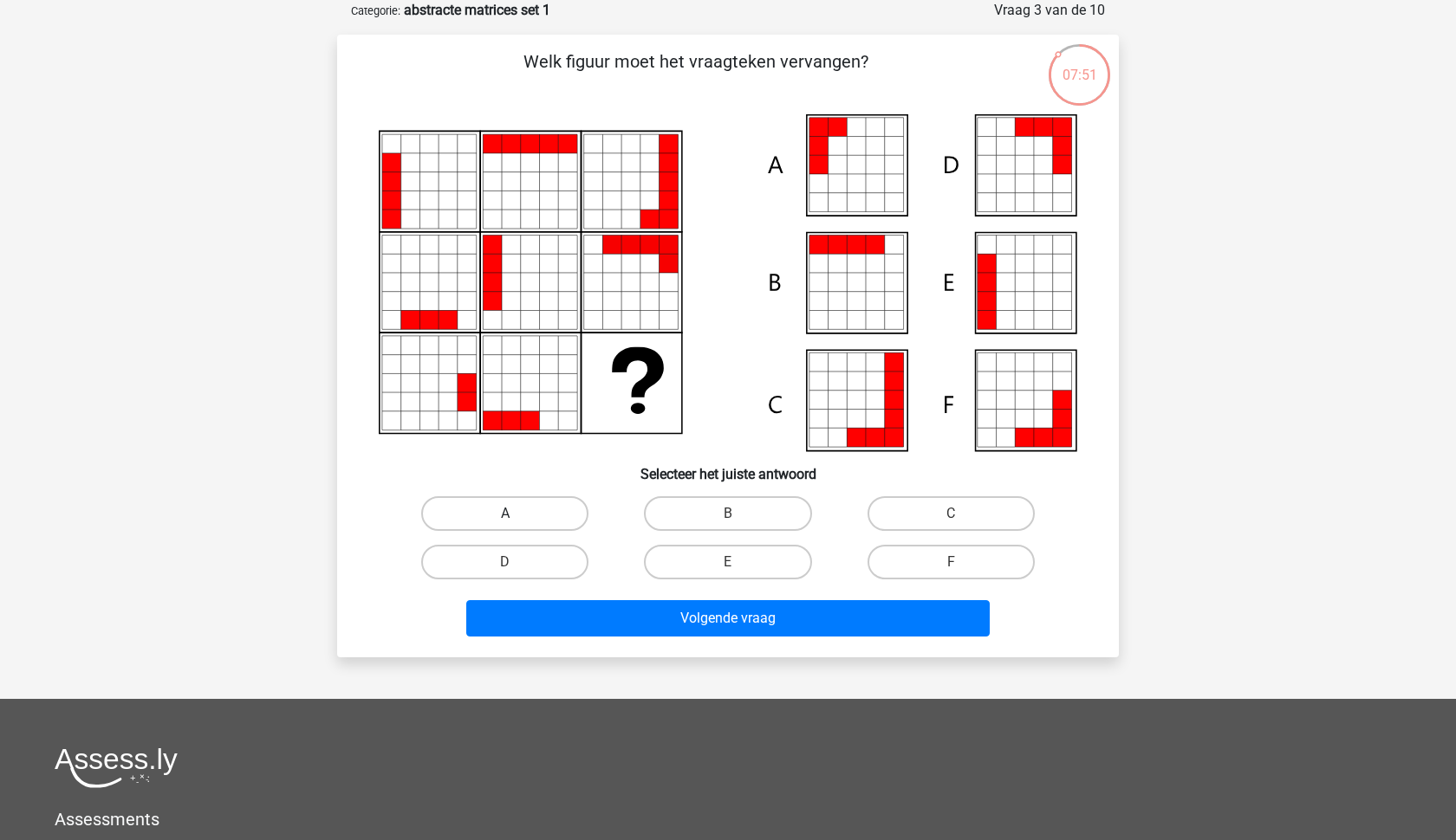
click at [527, 510] on label "A" at bounding box center [504, 513] width 167 height 34
click at [516, 513] on input "A" at bounding box center [511, 519] width 11 height 11
radio input "true"
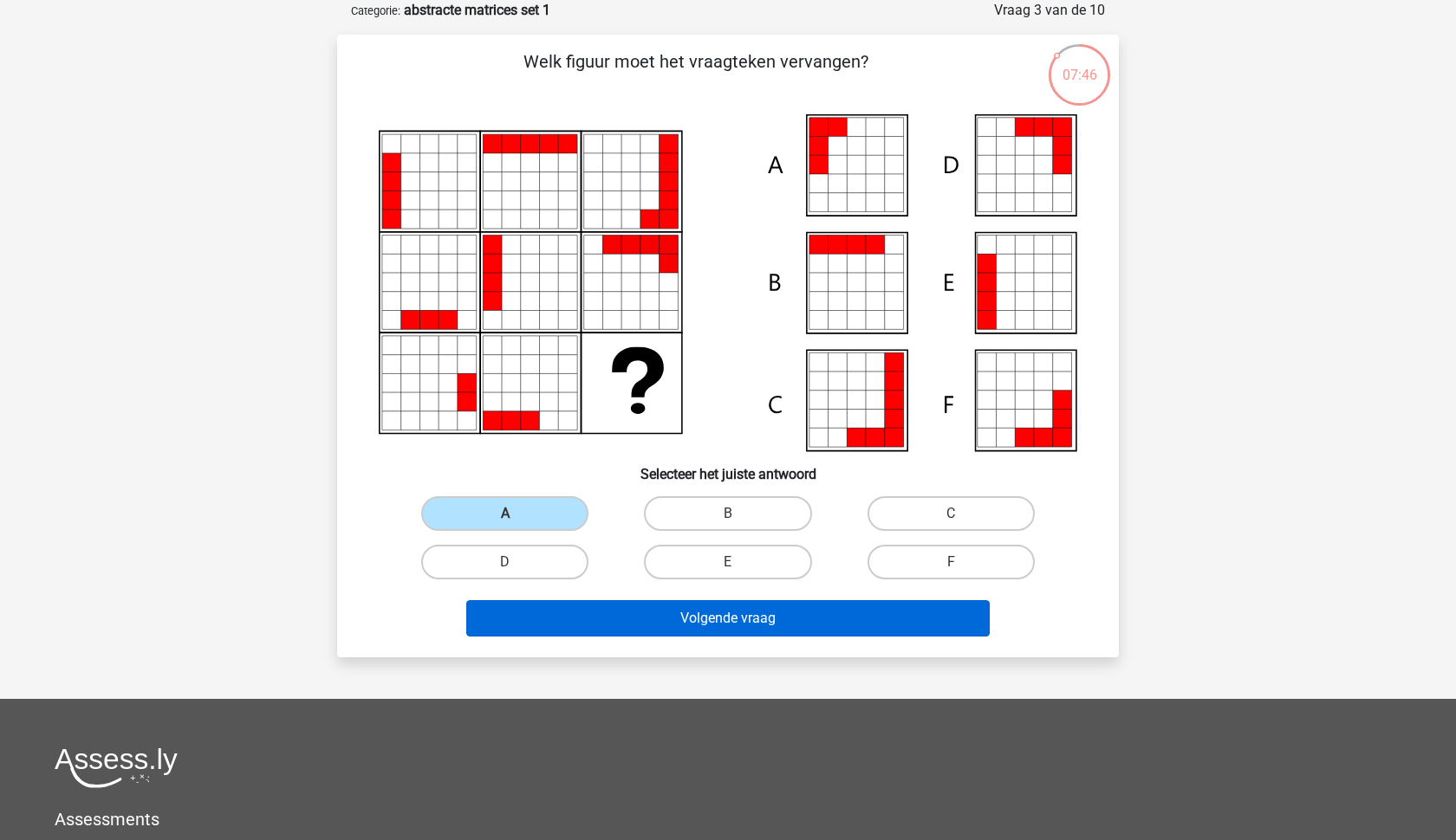
click at [648, 626] on button "Volgende vraag" at bounding box center [728, 618] width 524 height 36
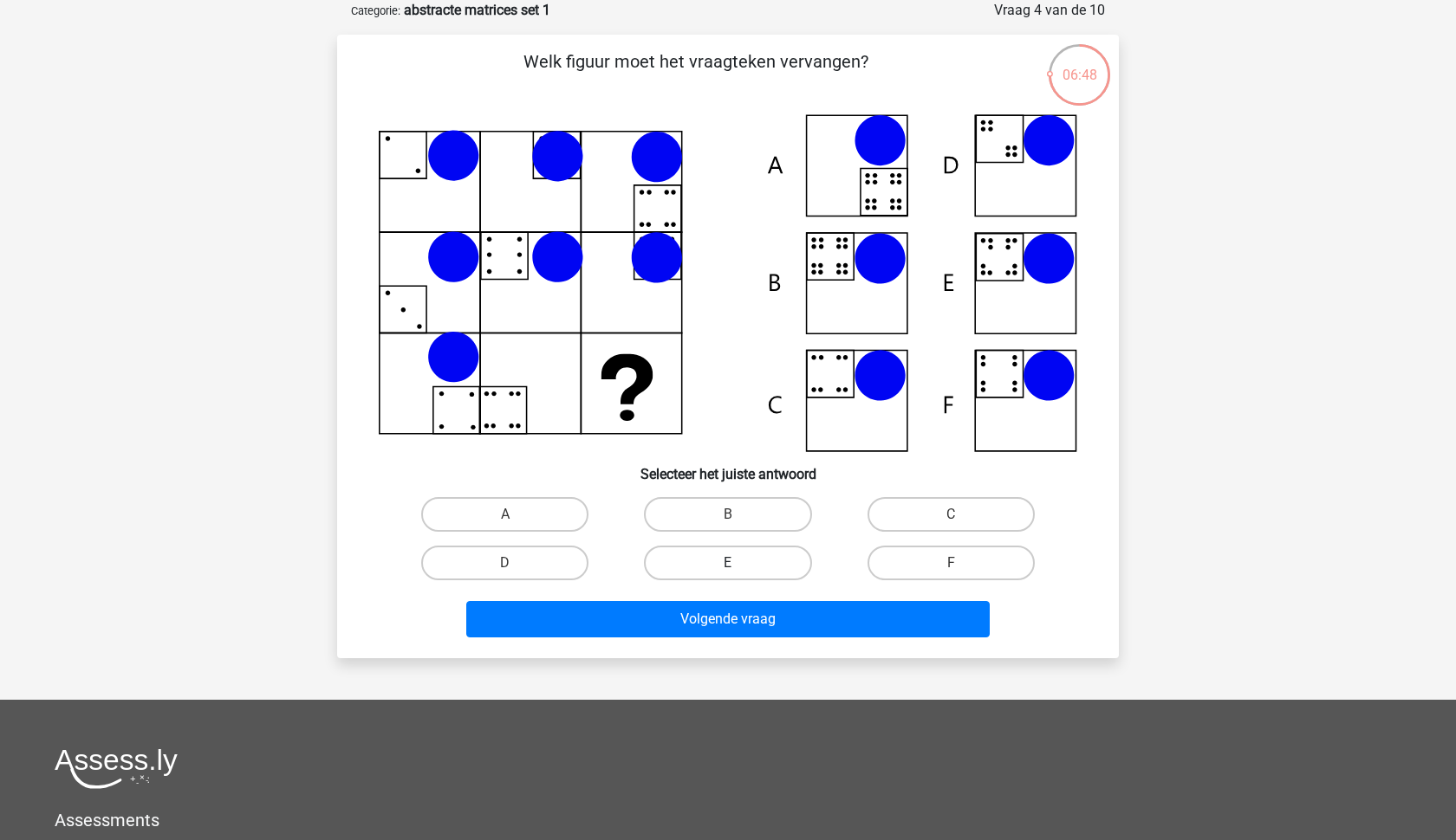
click at [720, 547] on label "E" at bounding box center [727, 563] width 167 height 34
click at [728, 563] on input "E" at bounding box center [734, 569] width 11 height 11
radio input "true"
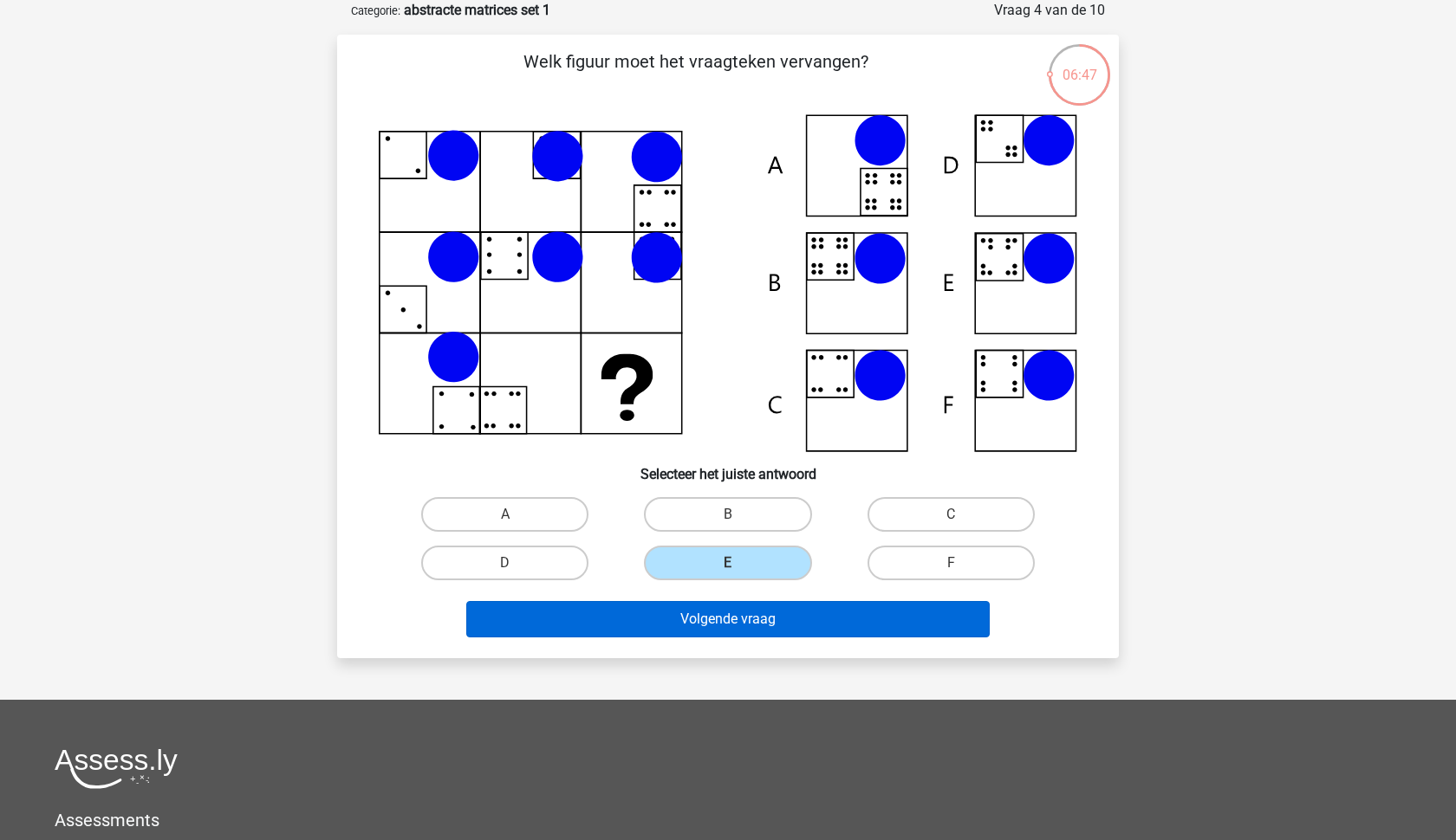
click at [733, 628] on button "Volgende vraag" at bounding box center [728, 619] width 524 height 36
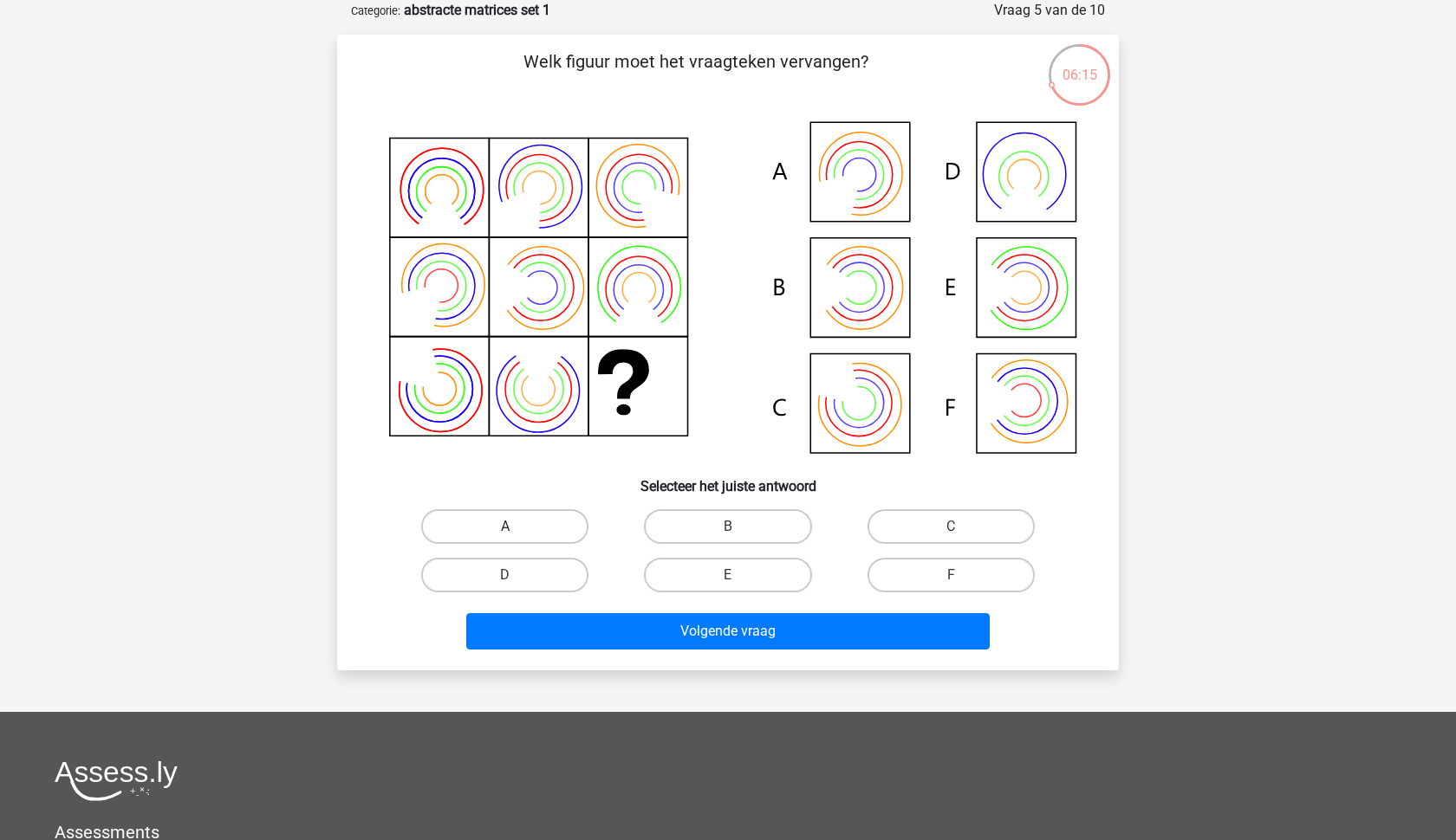
click at [523, 526] on label "A" at bounding box center [504, 527] width 167 height 34
click at [516, 527] on input "A" at bounding box center [511, 532] width 11 height 11
radio input "true"
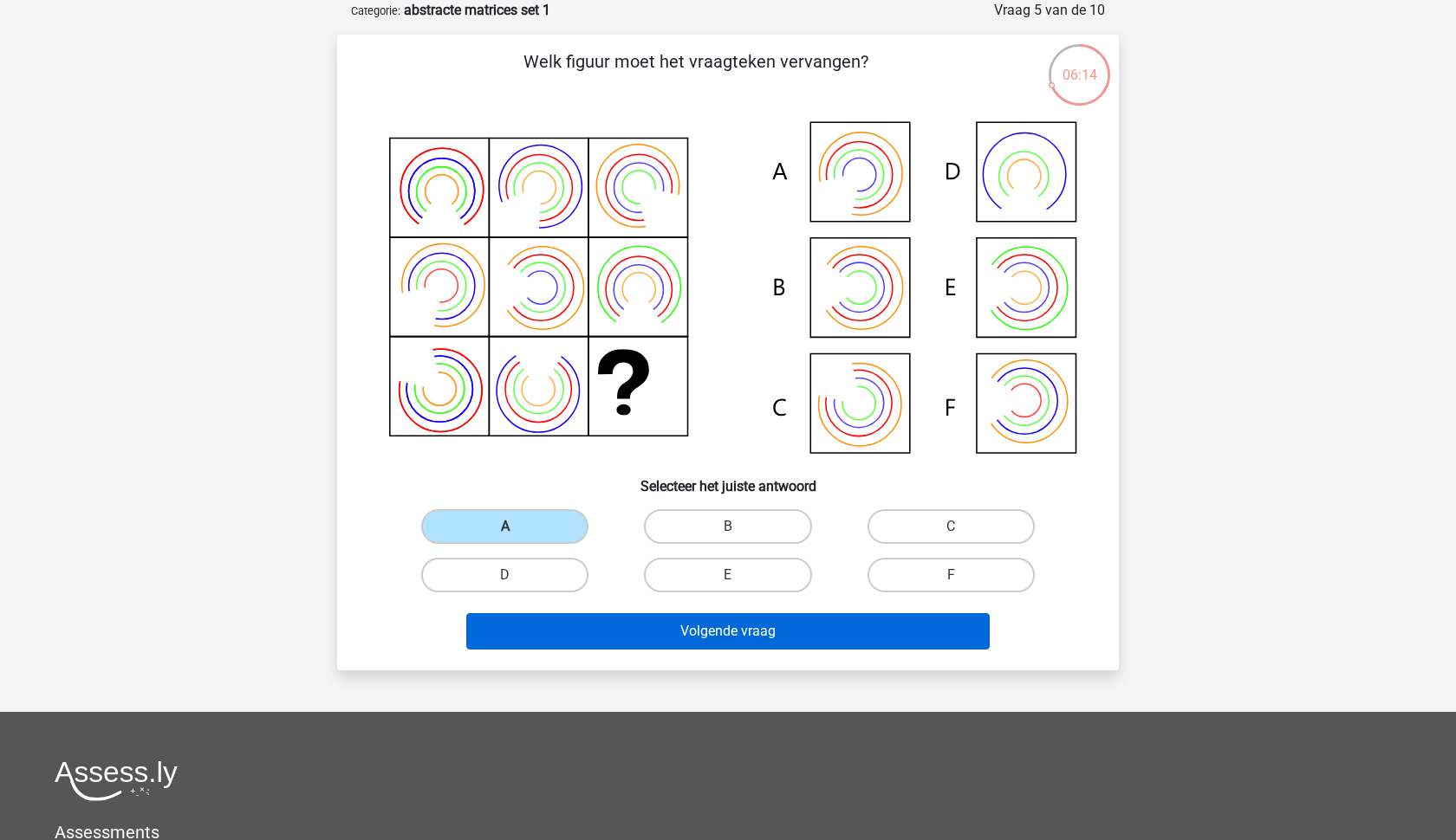
click at [657, 645] on button "Volgende vraag" at bounding box center [728, 631] width 524 height 36
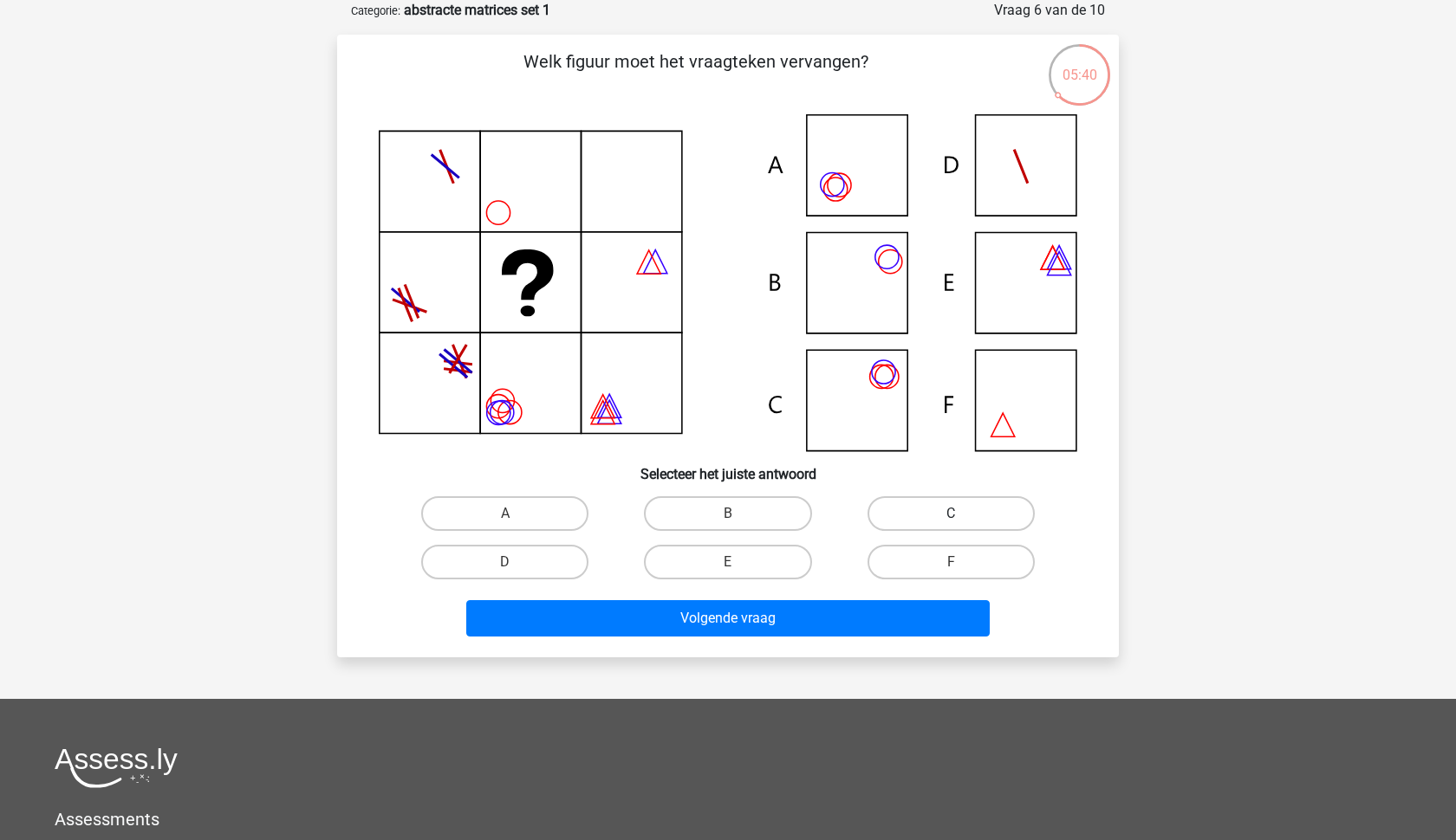
click at [888, 505] on label "C" at bounding box center [950, 513] width 167 height 34
click at [951, 513] on input "C" at bounding box center [957, 519] width 11 height 11
radio input "true"
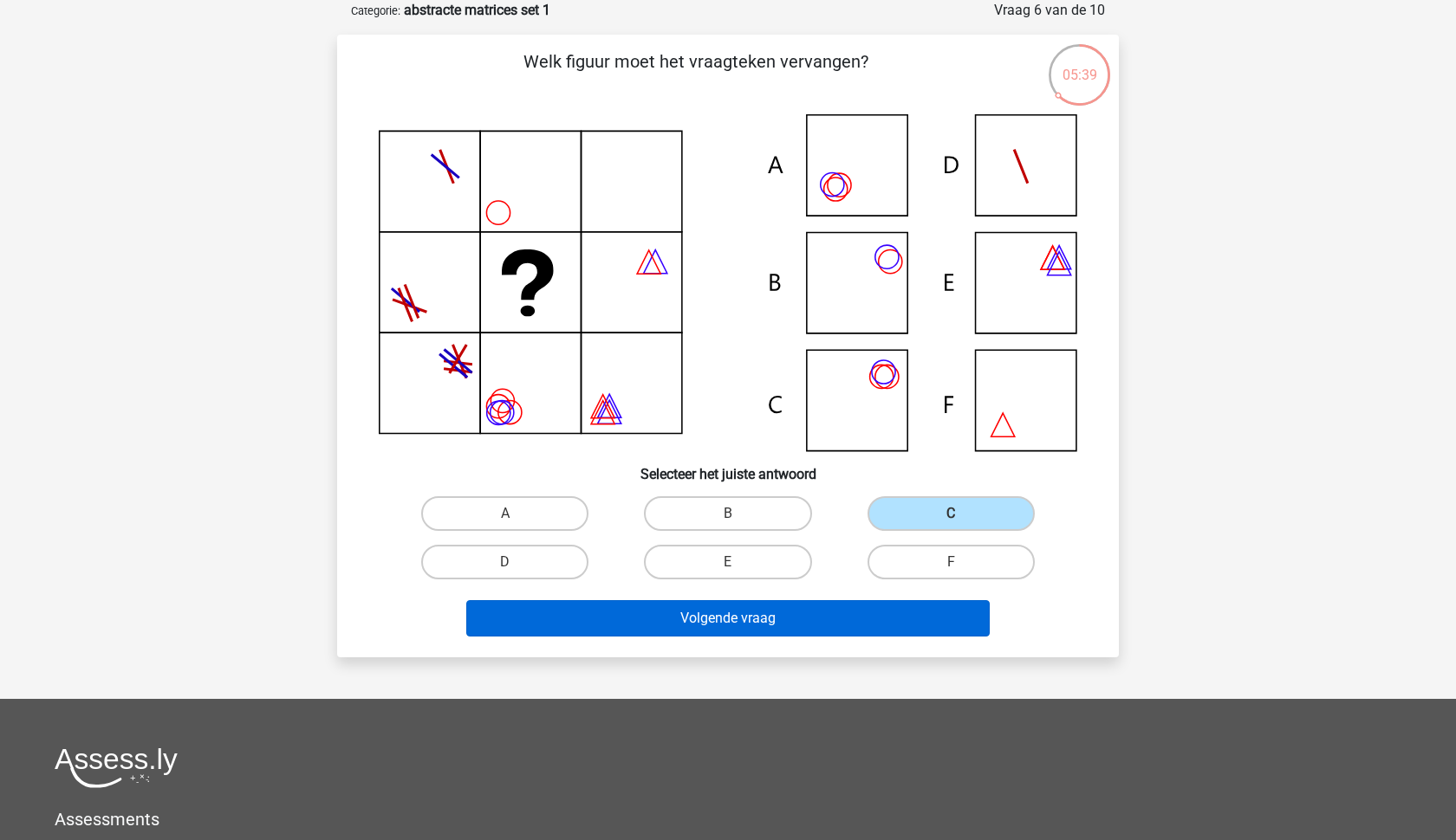
click at [792, 614] on button "Volgende vraag" at bounding box center [728, 618] width 524 height 36
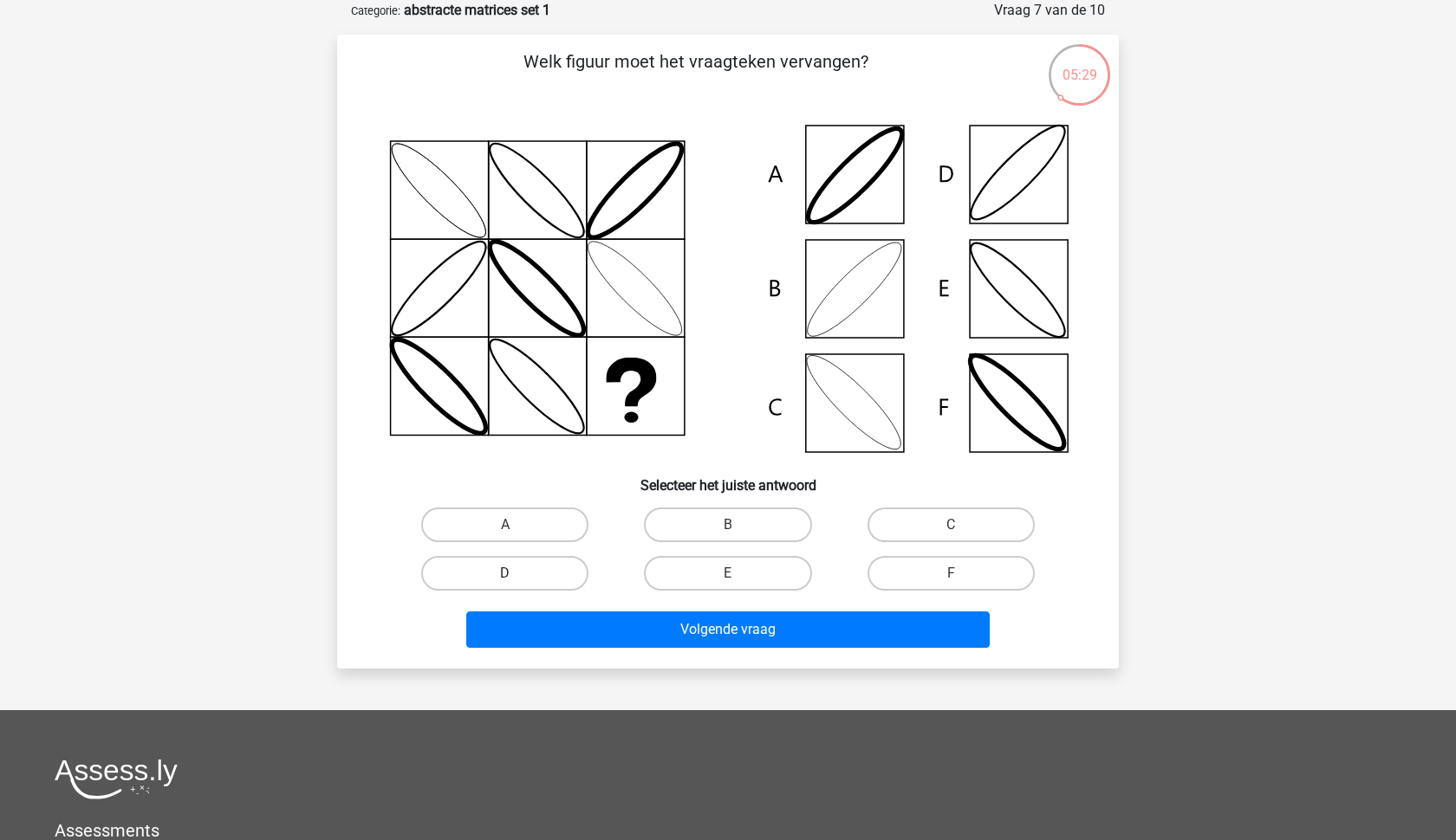
click at [552, 564] on label "D" at bounding box center [504, 573] width 167 height 34
click at [516, 573] on input "D" at bounding box center [511, 579] width 11 height 11
radio input "true"
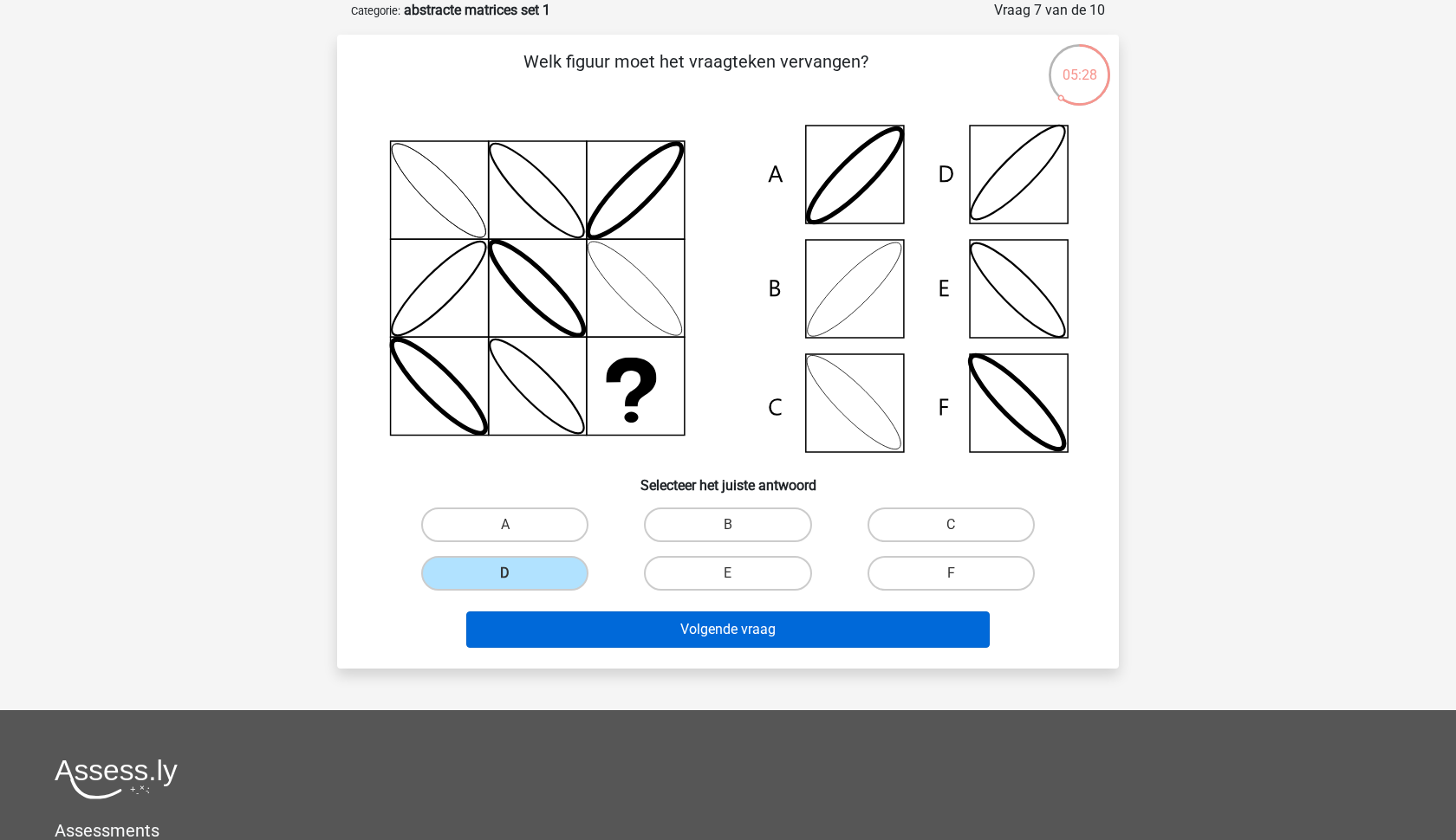
click at [675, 631] on button "Volgende vraag" at bounding box center [728, 630] width 524 height 36
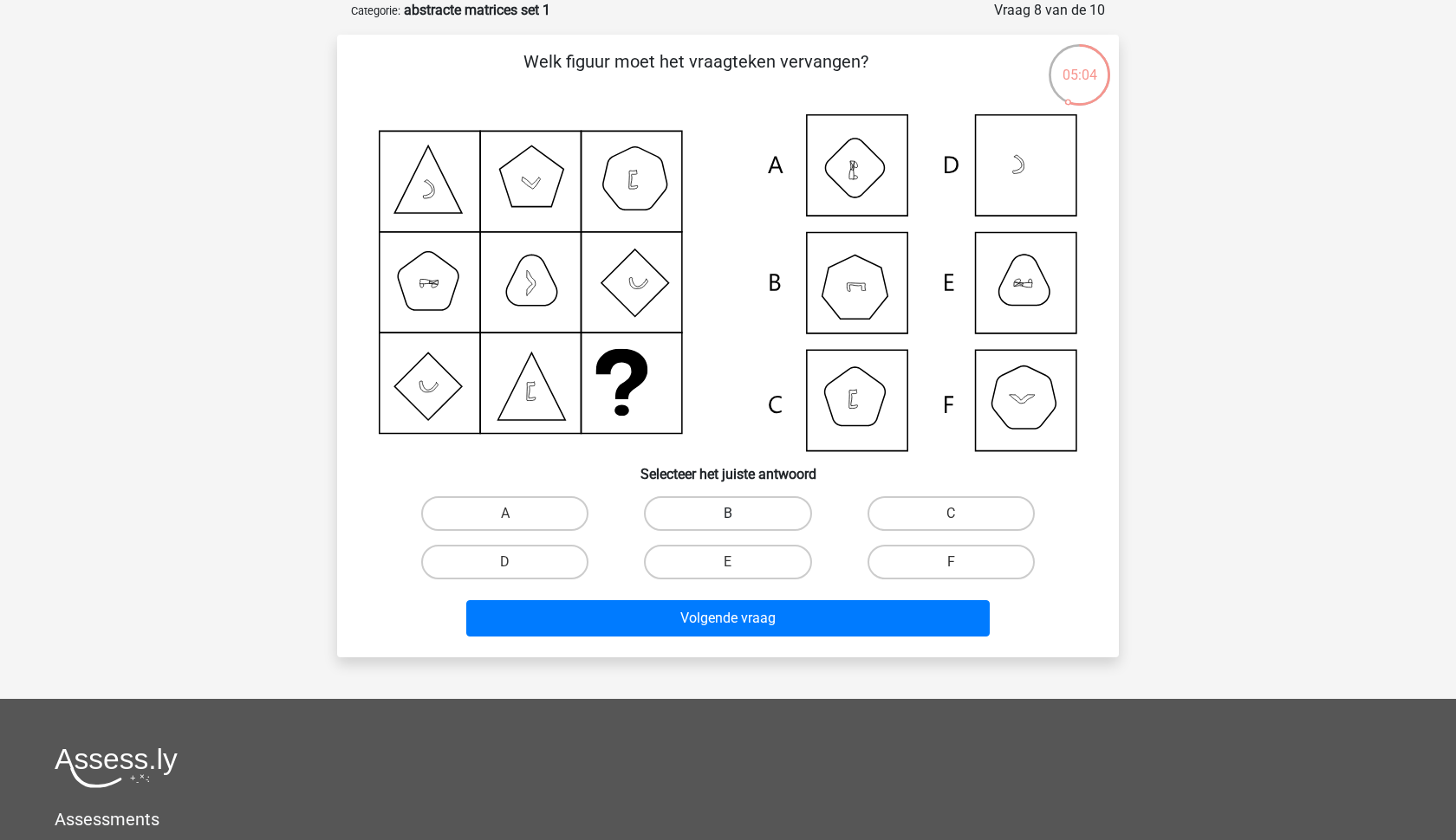
click at [751, 517] on label "B" at bounding box center [727, 513] width 167 height 34
click at [739, 517] on input "B" at bounding box center [734, 519] width 11 height 11
radio input "true"
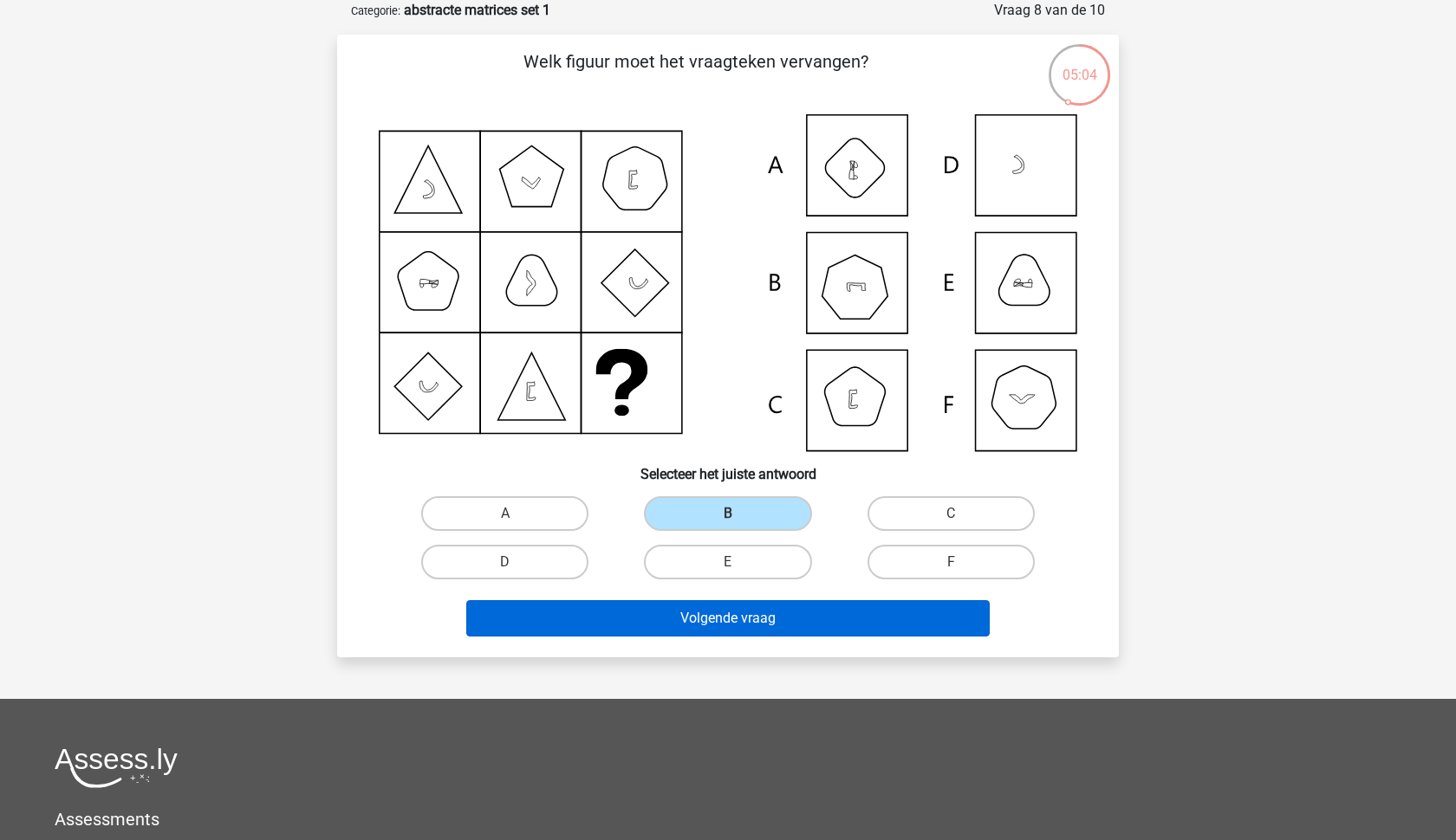
click at [750, 614] on button "Volgende vraag" at bounding box center [728, 618] width 524 height 36
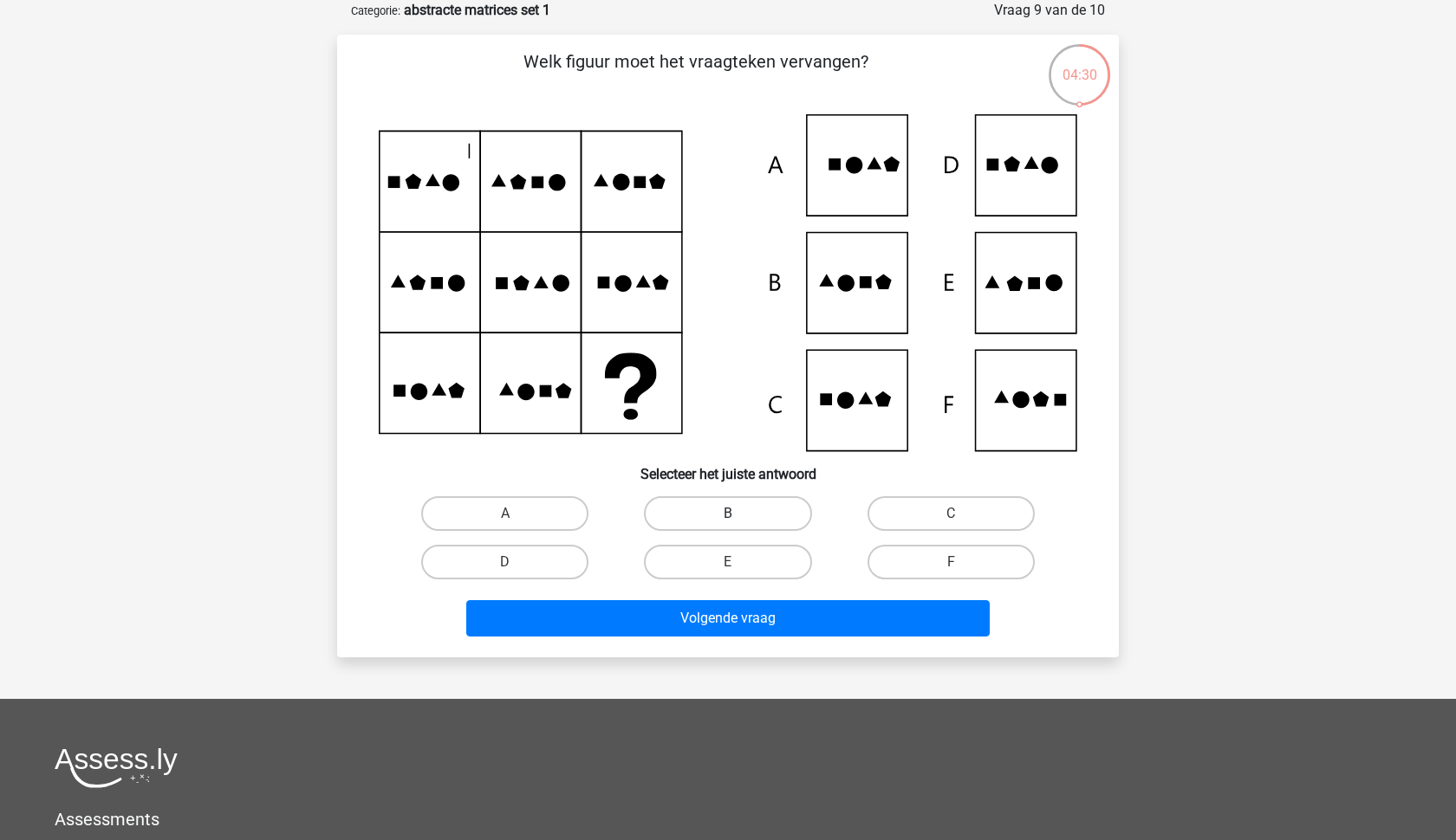
click at [768, 496] on label "B" at bounding box center [727, 513] width 167 height 34
click at [739, 513] on input "B" at bounding box center [734, 519] width 11 height 11
radio input "true"
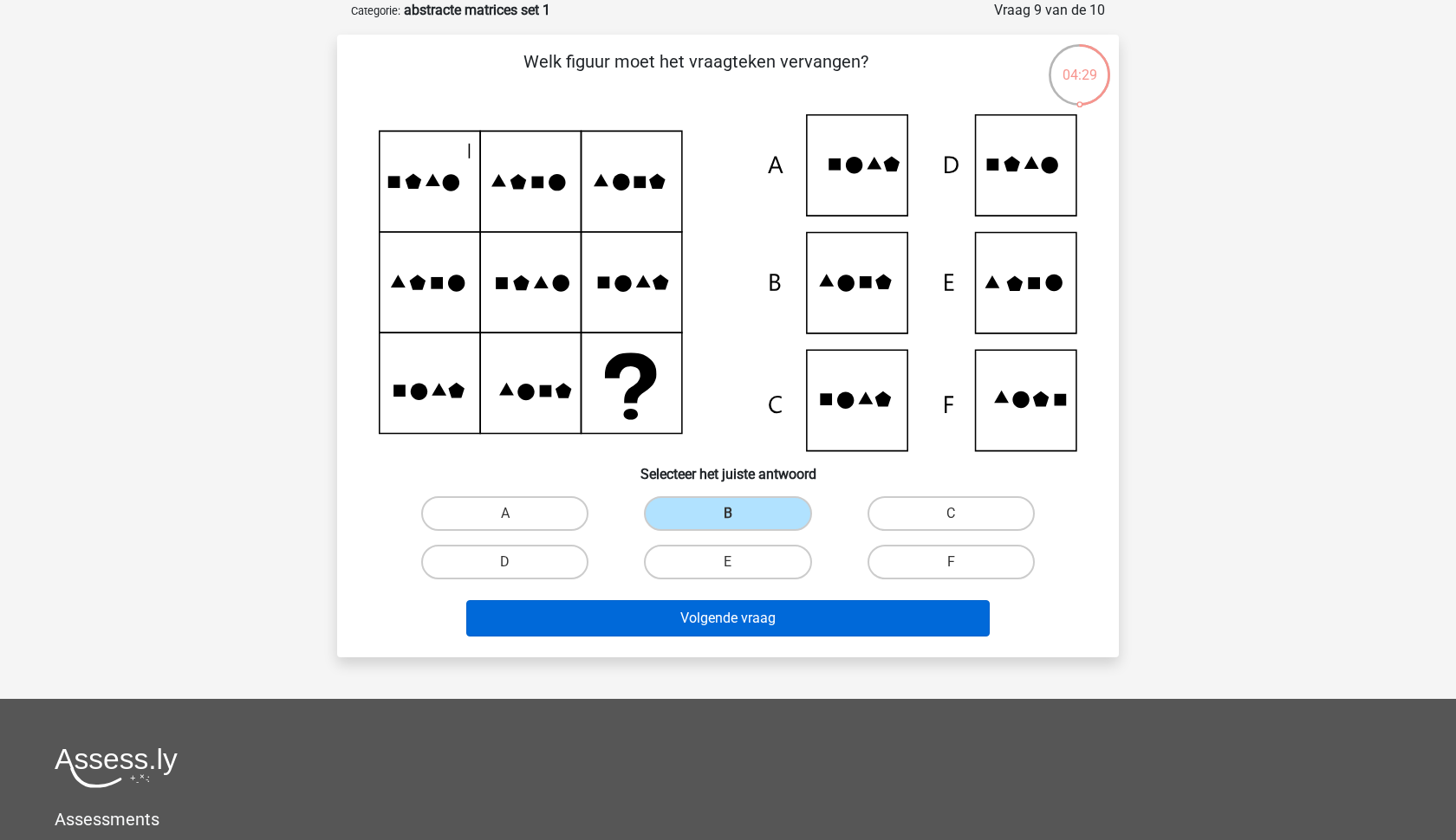
click at [734, 615] on button "Volgende vraag" at bounding box center [728, 618] width 524 height 36
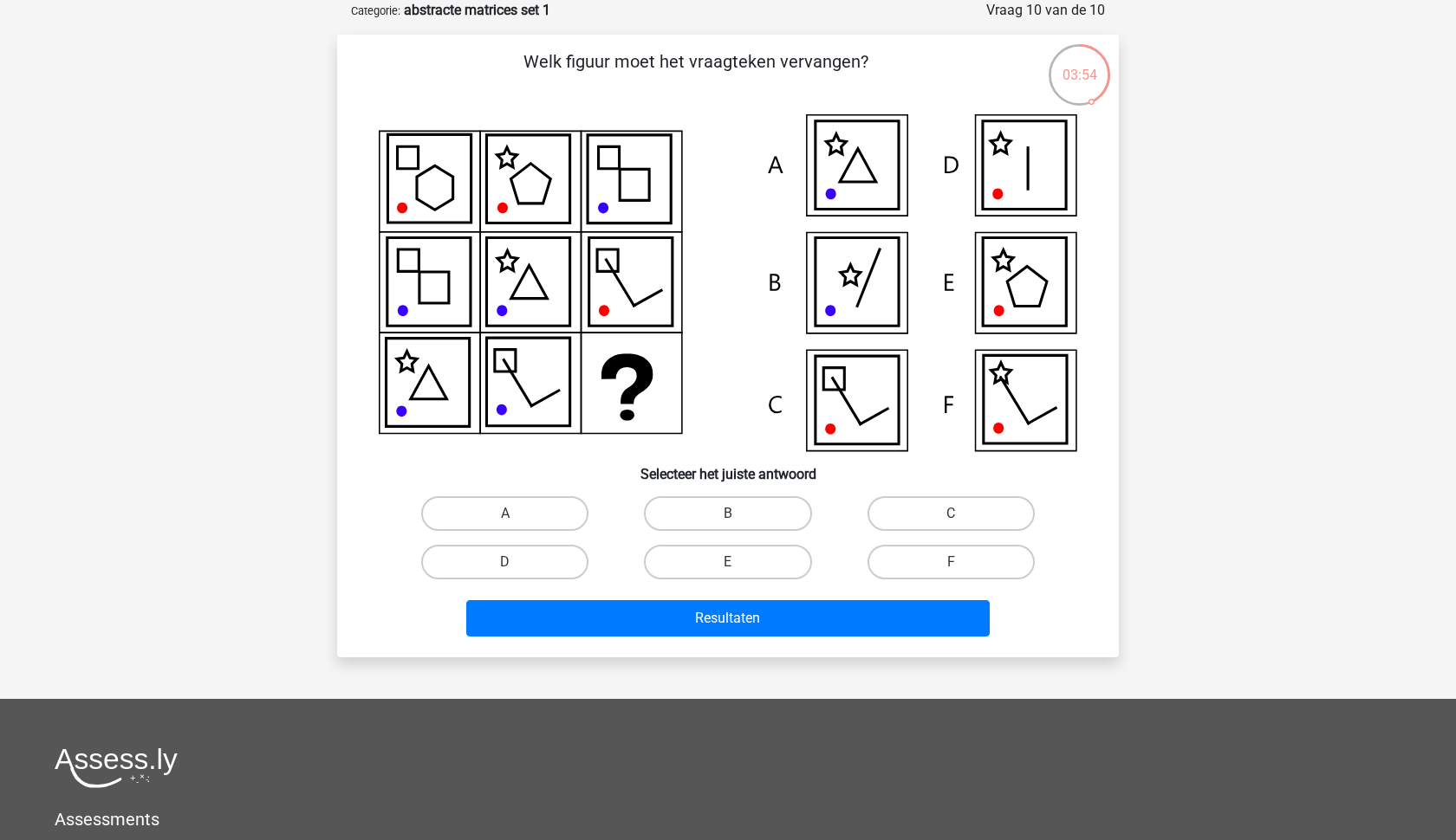
click at [734, 566] on input "E" at bounding box center [734, 568] width 11 height 11
radio input "true"
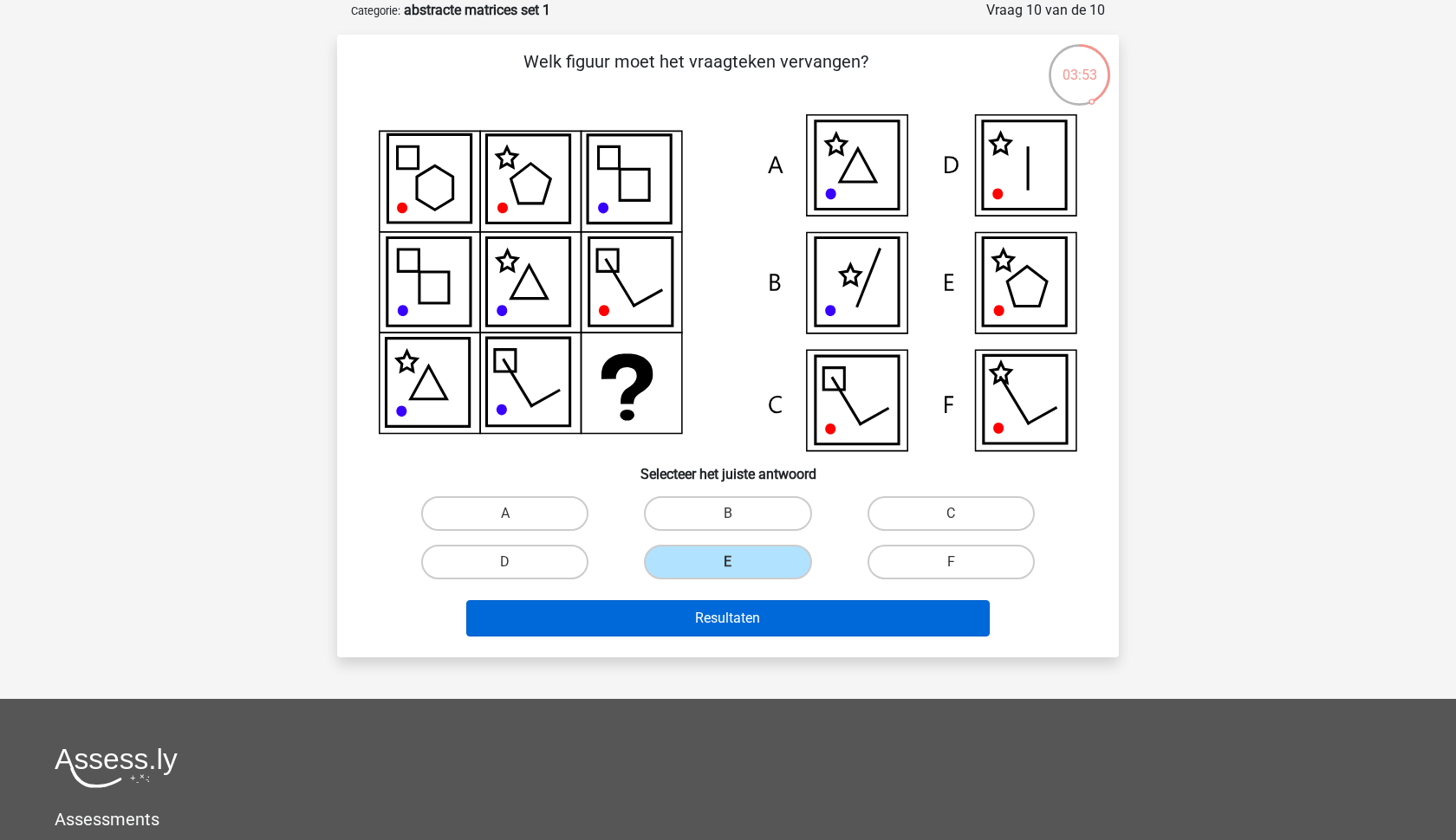
click at [731, 614] on button "Resultaten" at bounding box center [728, 618] width 524 height 36
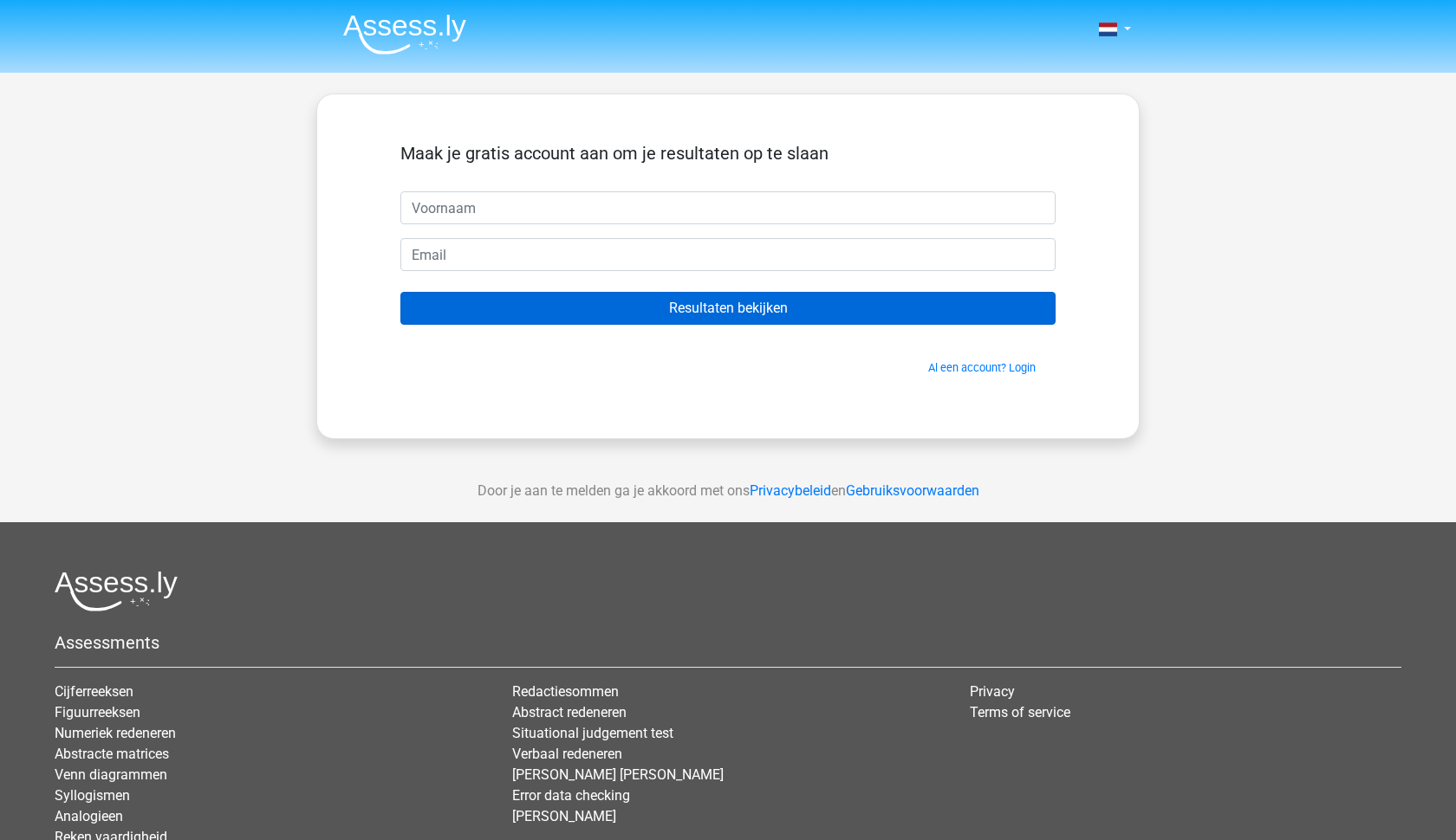
click at [758, 313] on input "Resultaten bekijken" at bounding box center [727, 308] width 655 height 33
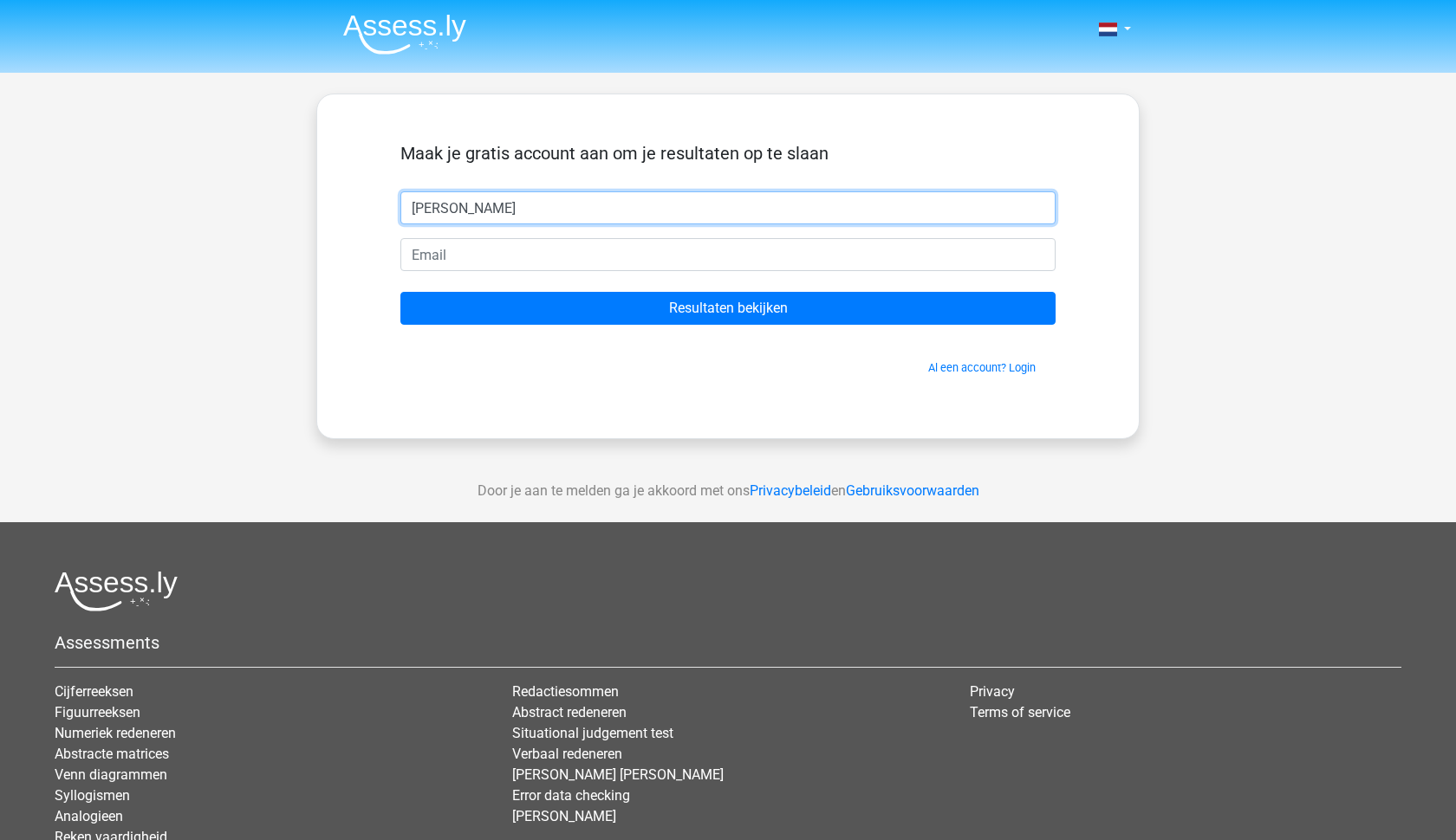
type input "renee"
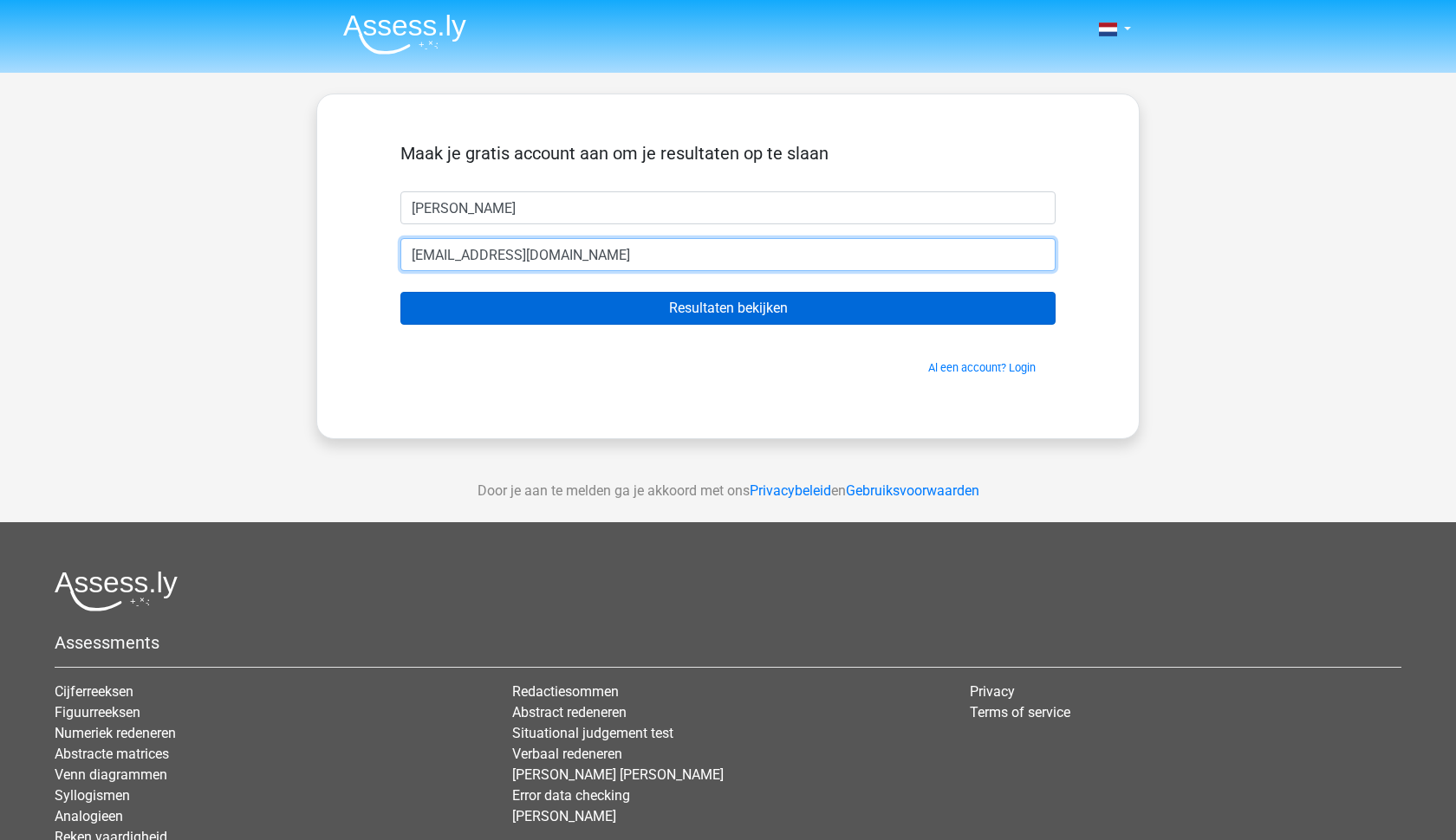
type input "test@gmail.com"
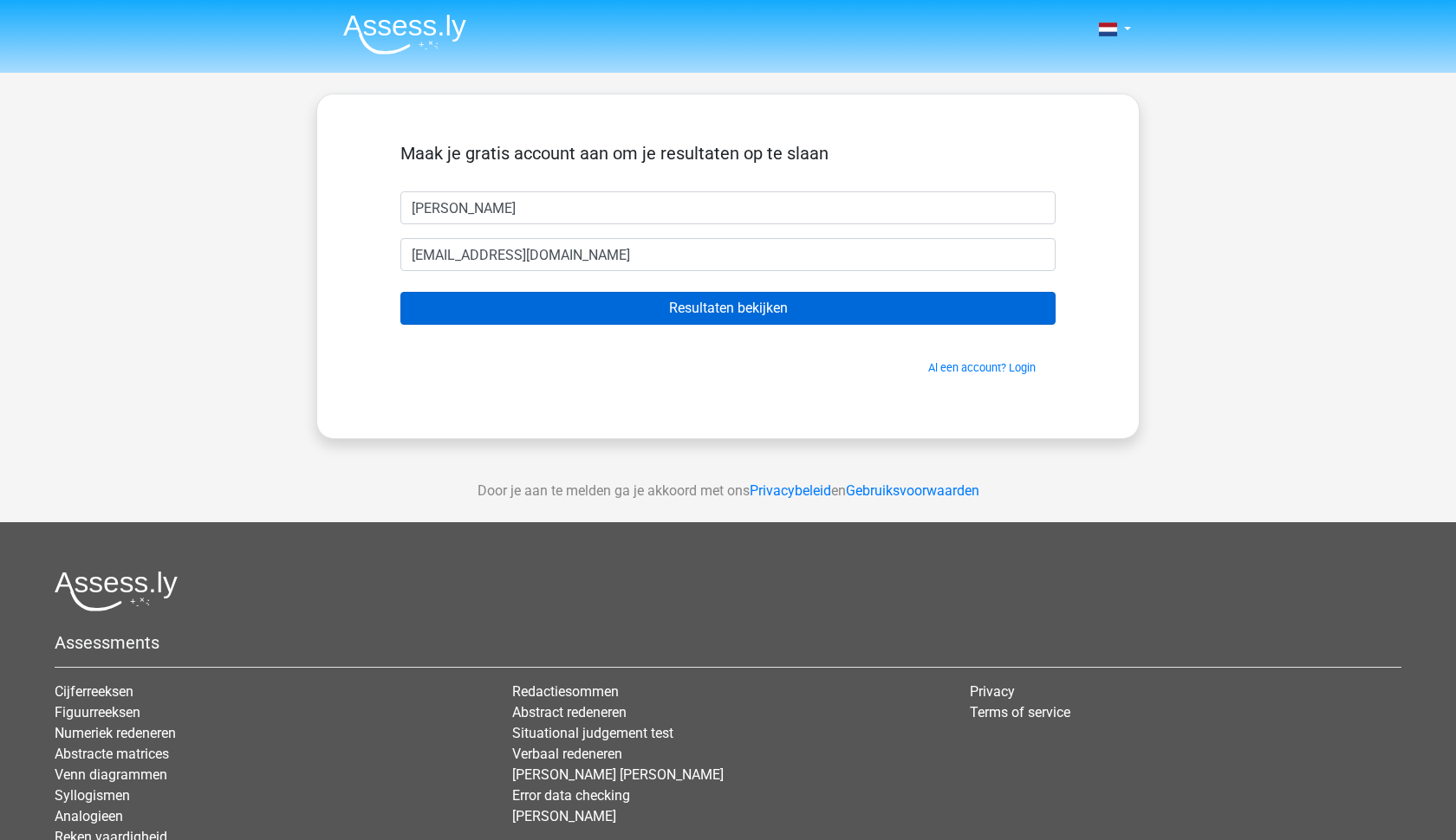
click at [617, 295] on input "Resultaten bekijken" at bounding box center [727, 308] width 655 height 33
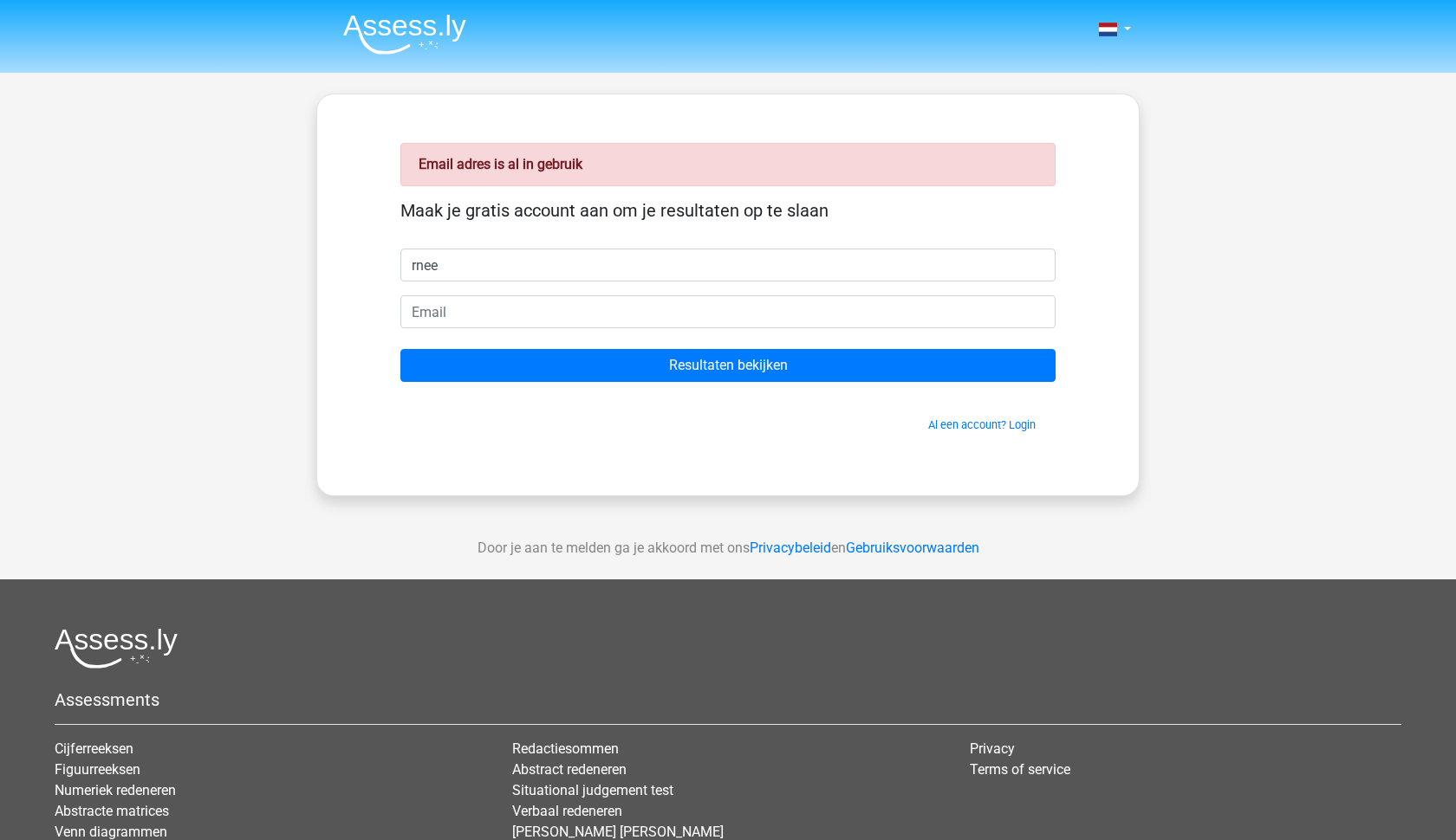
type input "rnee"
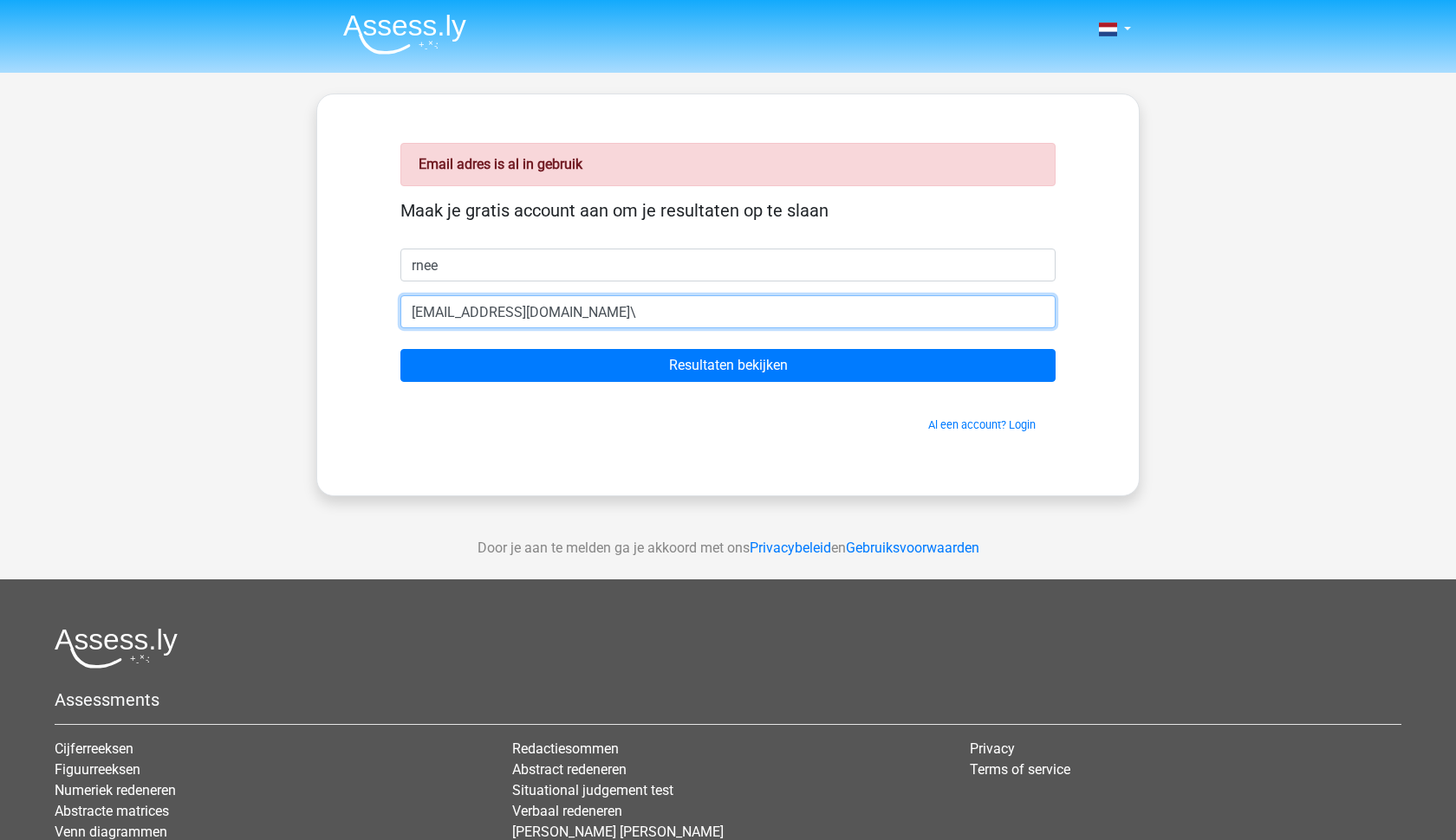
click at [728, 366] on input "Resultaten bekijken" at bounding box center [727, 365] width 655 height 33
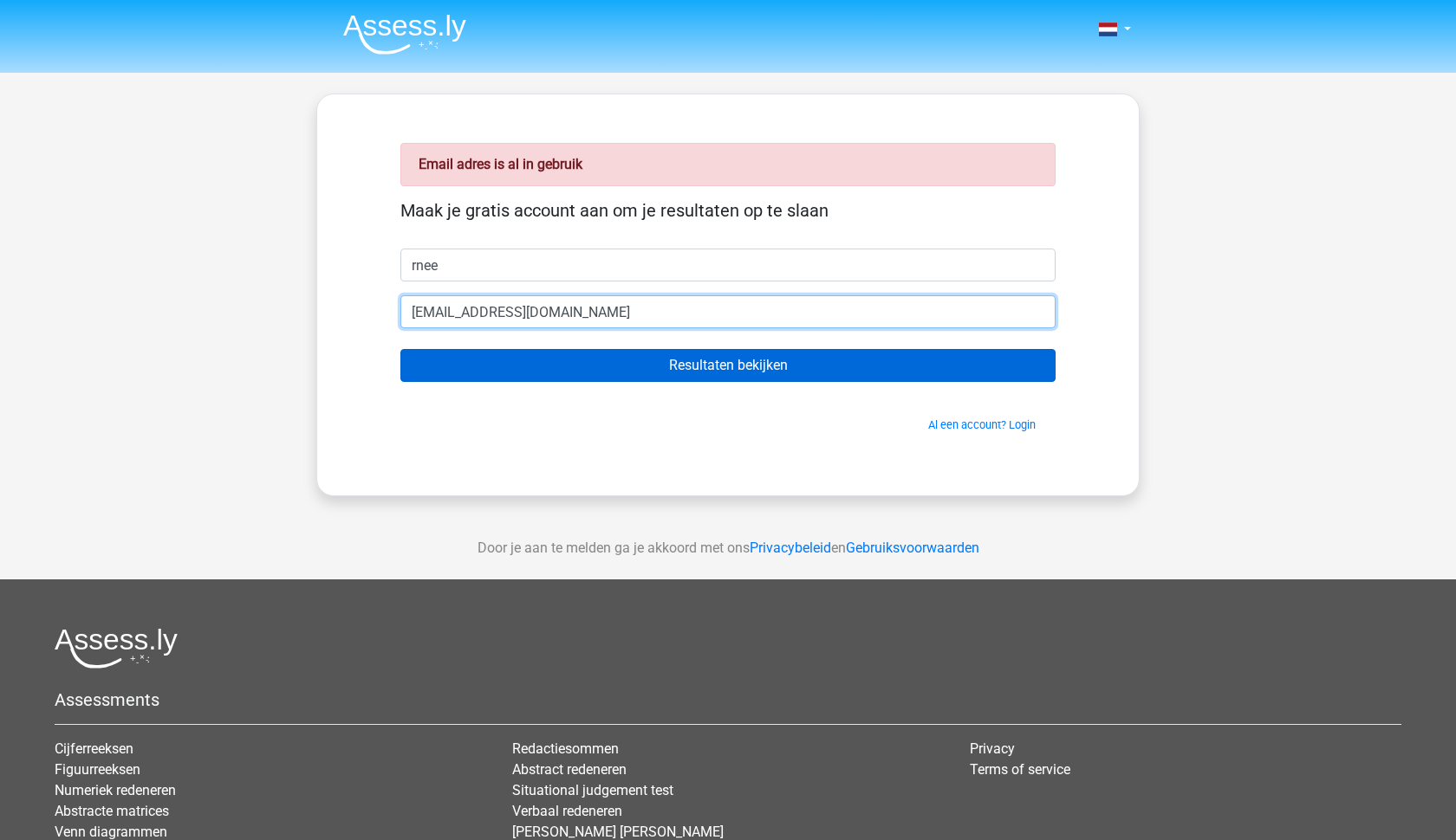
type input "hallodoei@gmail.com"
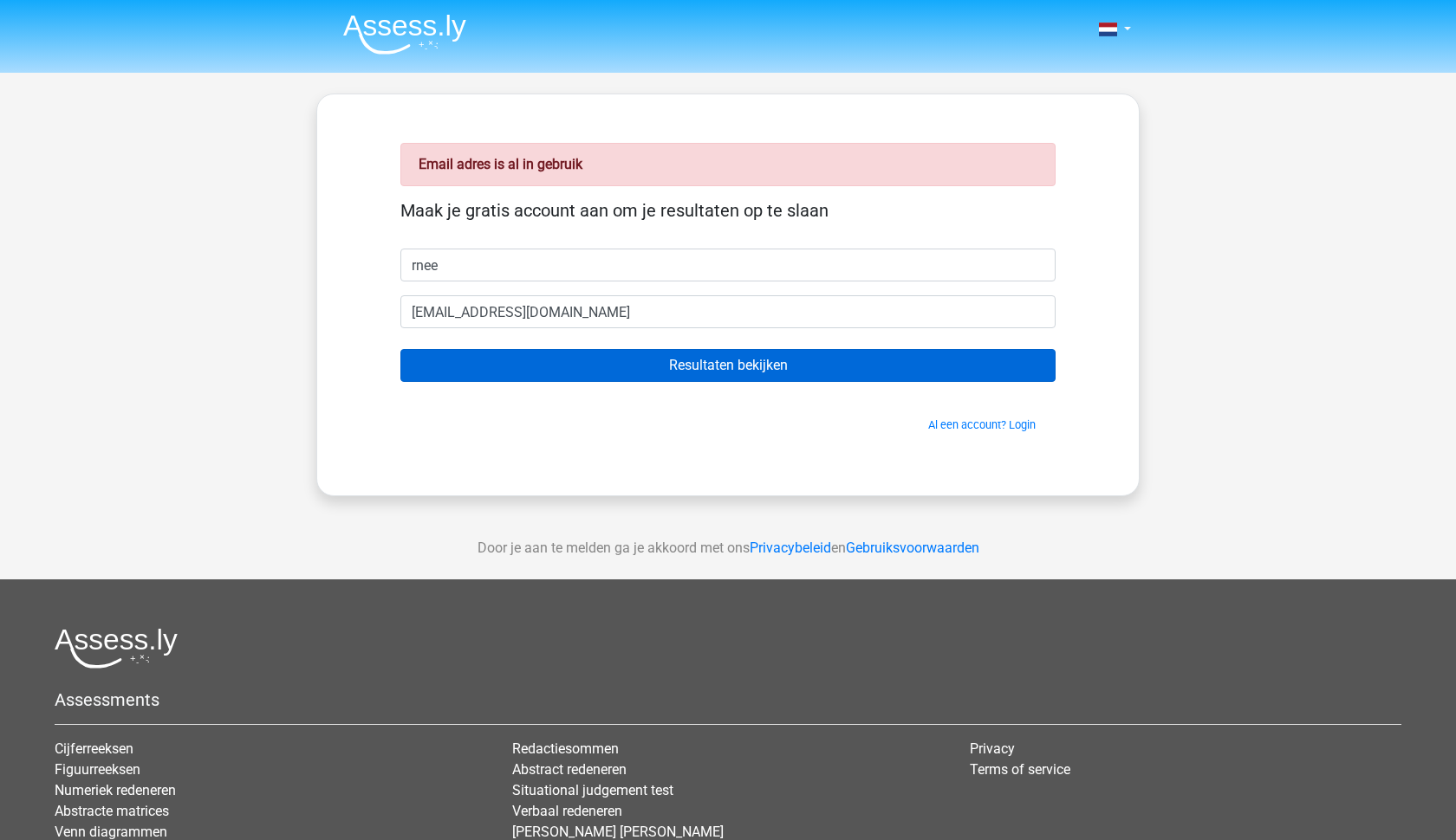
click at [609, 357] on input "Resultaten bekijken" at bounding box center [727, 365] width 655 height 33
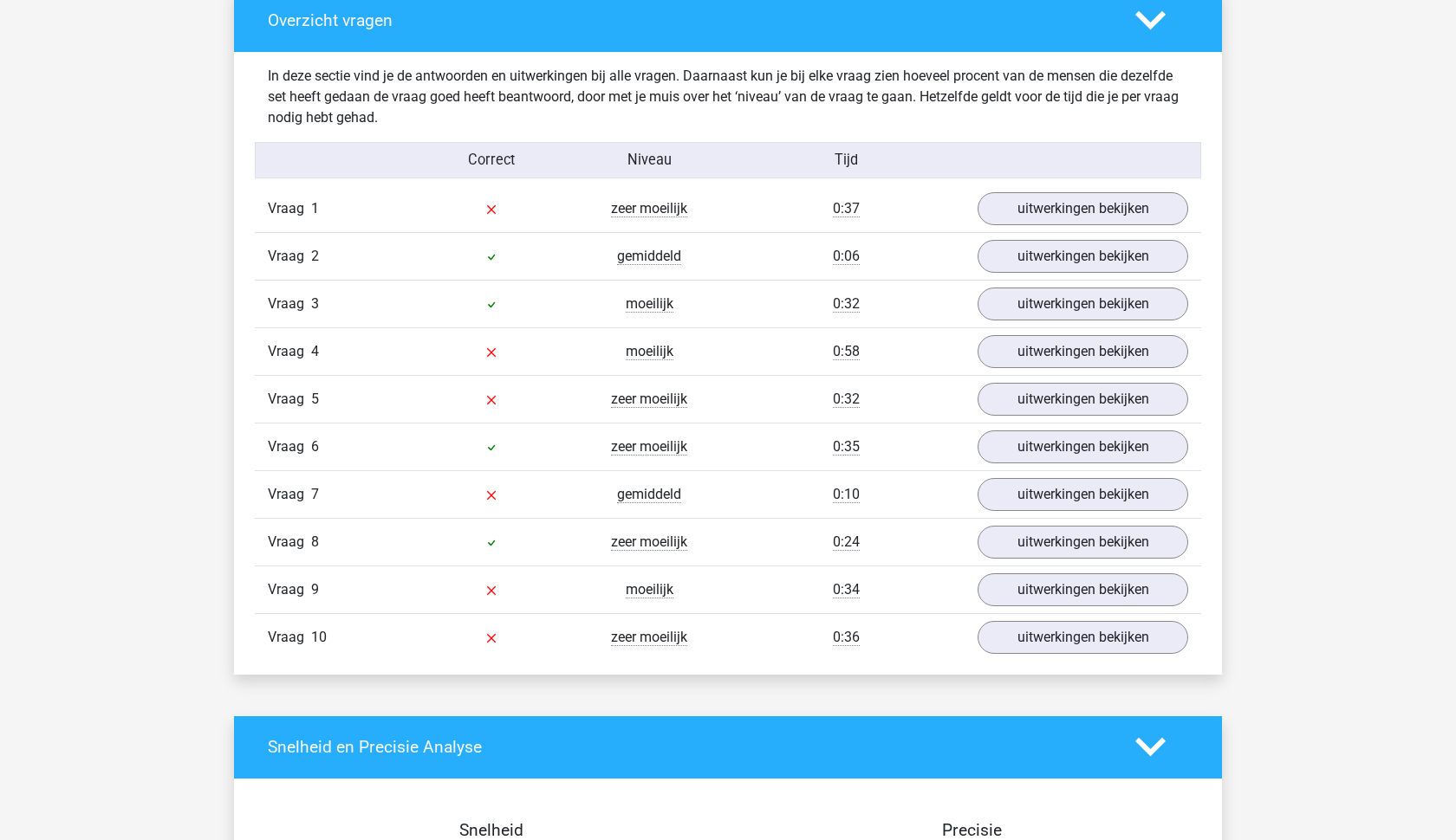
scroll to position [1259, 0]
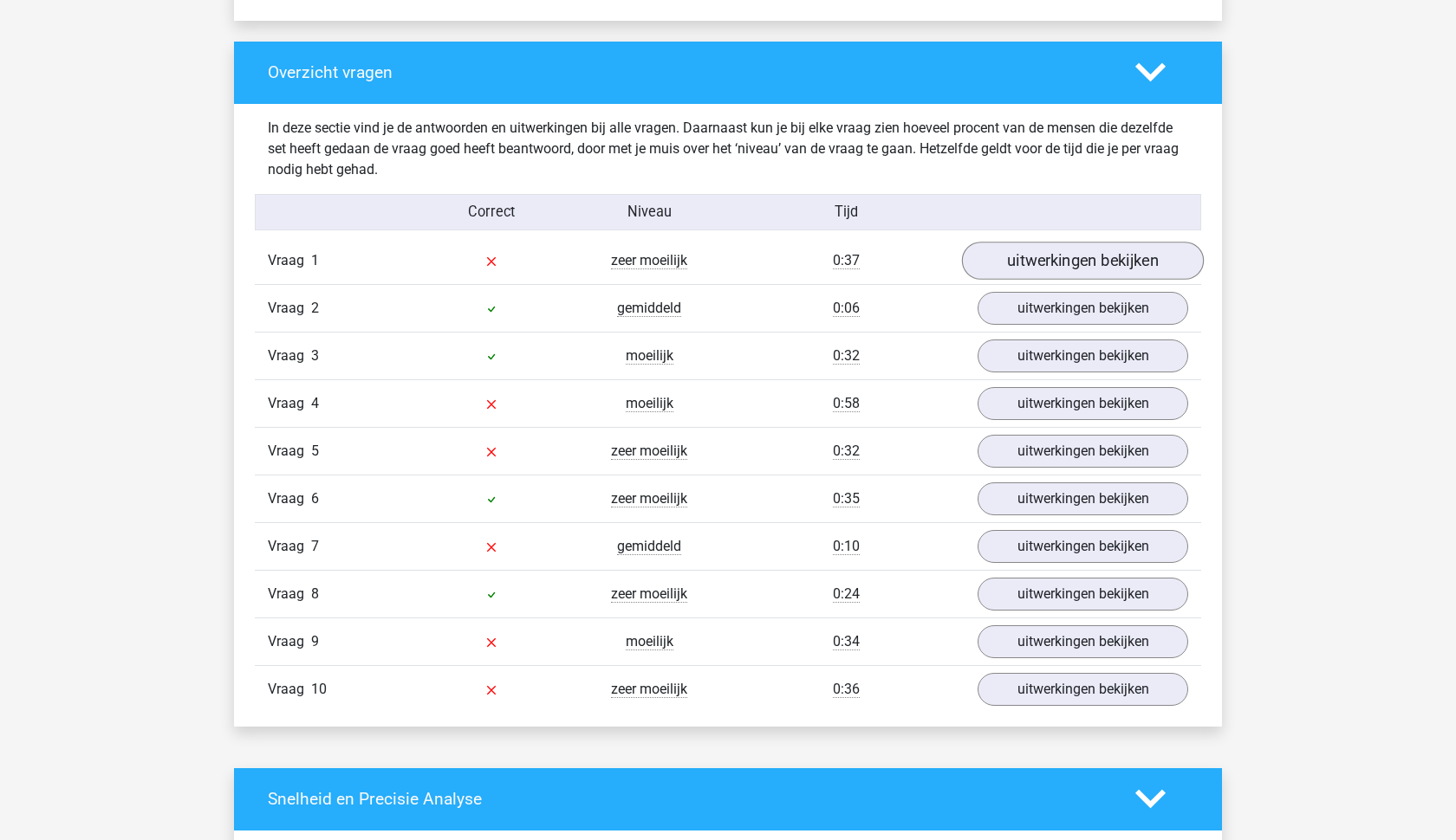
click at [1125, 263] on link "uitwerkingen bekijken" at bounding box center [1082, 261] width 242 height 38
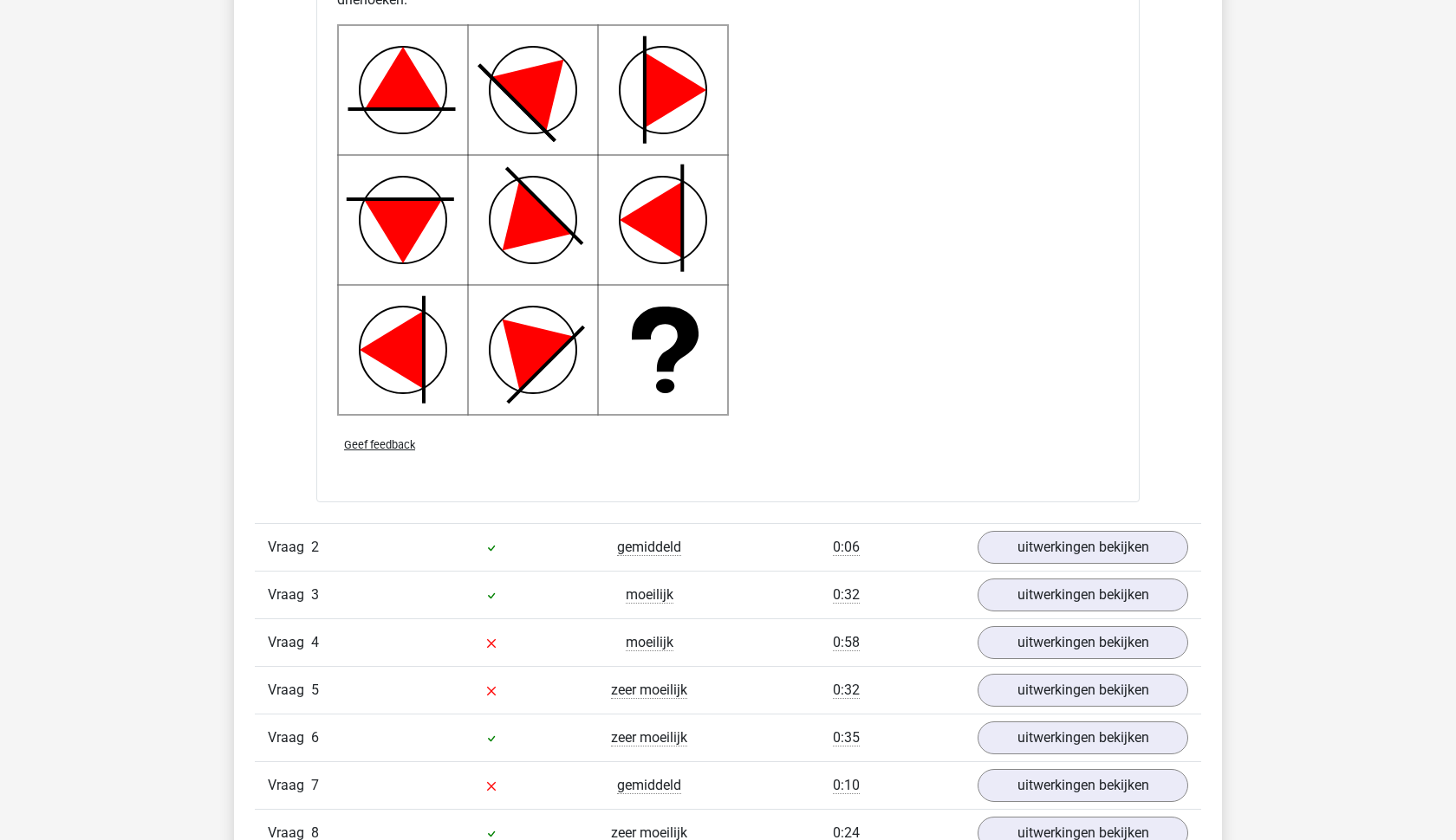
scroll to position [2253, 0]
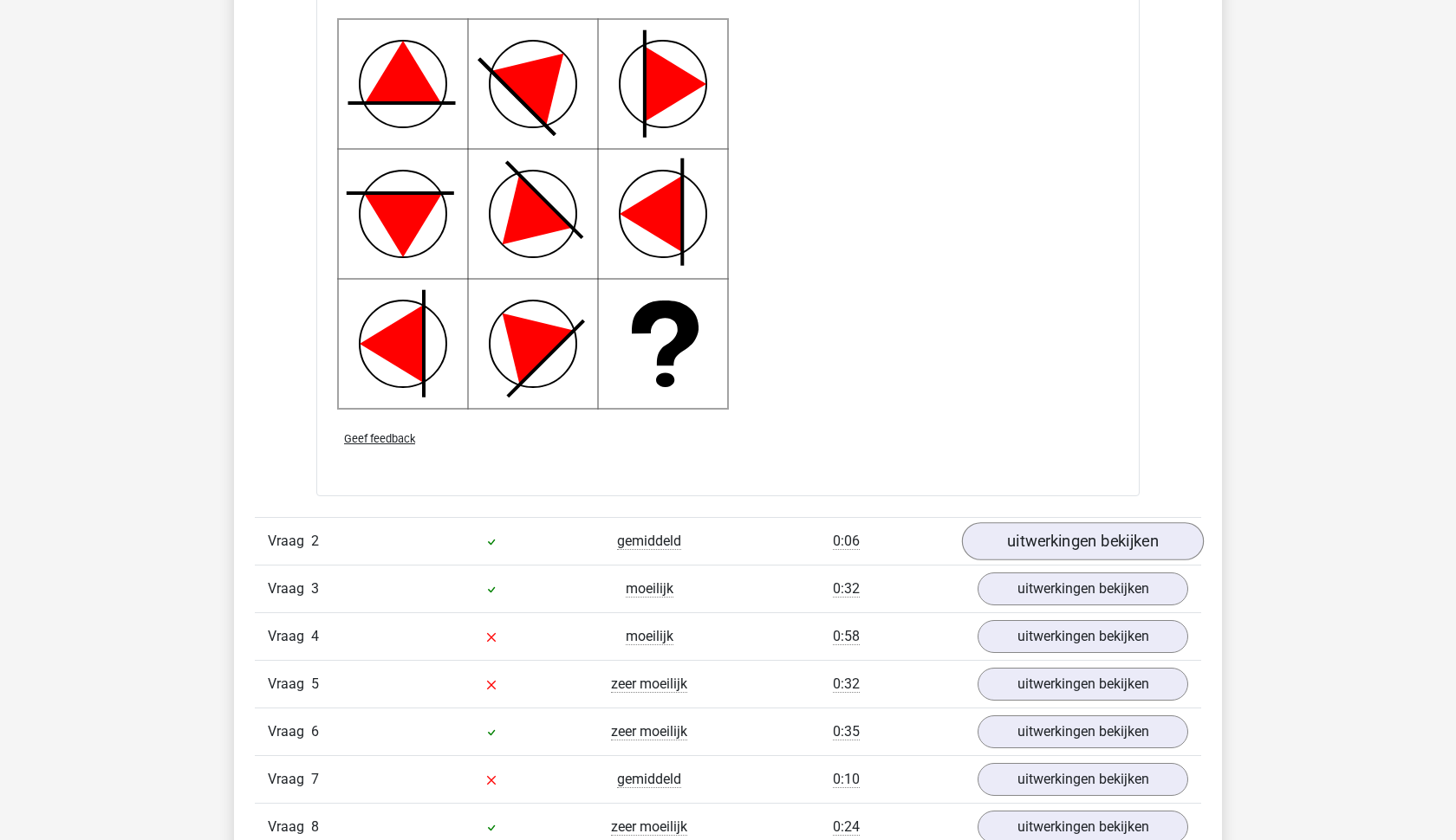
click at [1008, 545] on link "uitwerkingen bekijken" at bounding box center [1082, 541] width 242 height 38
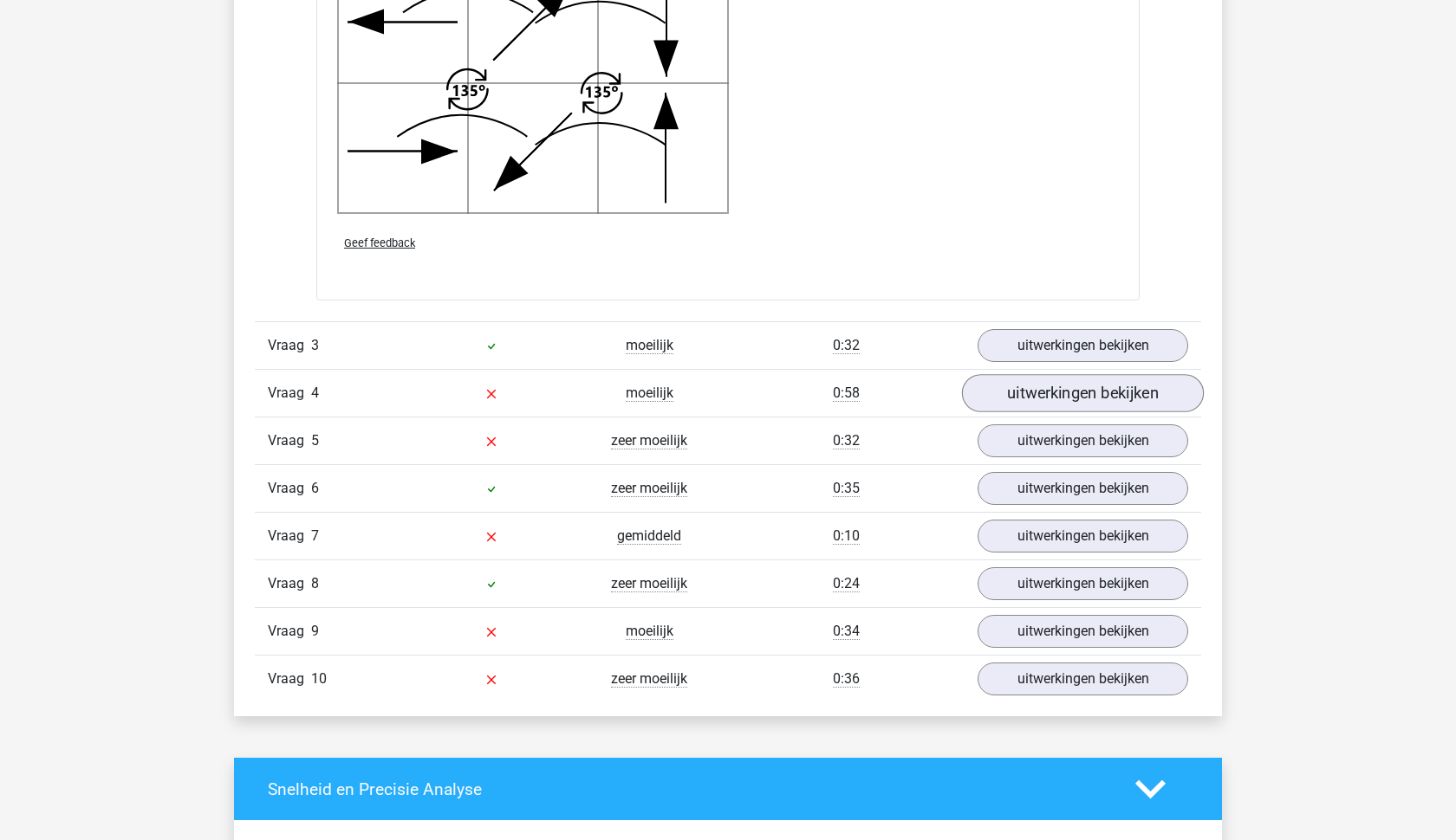
scroll to position [3651, 0]
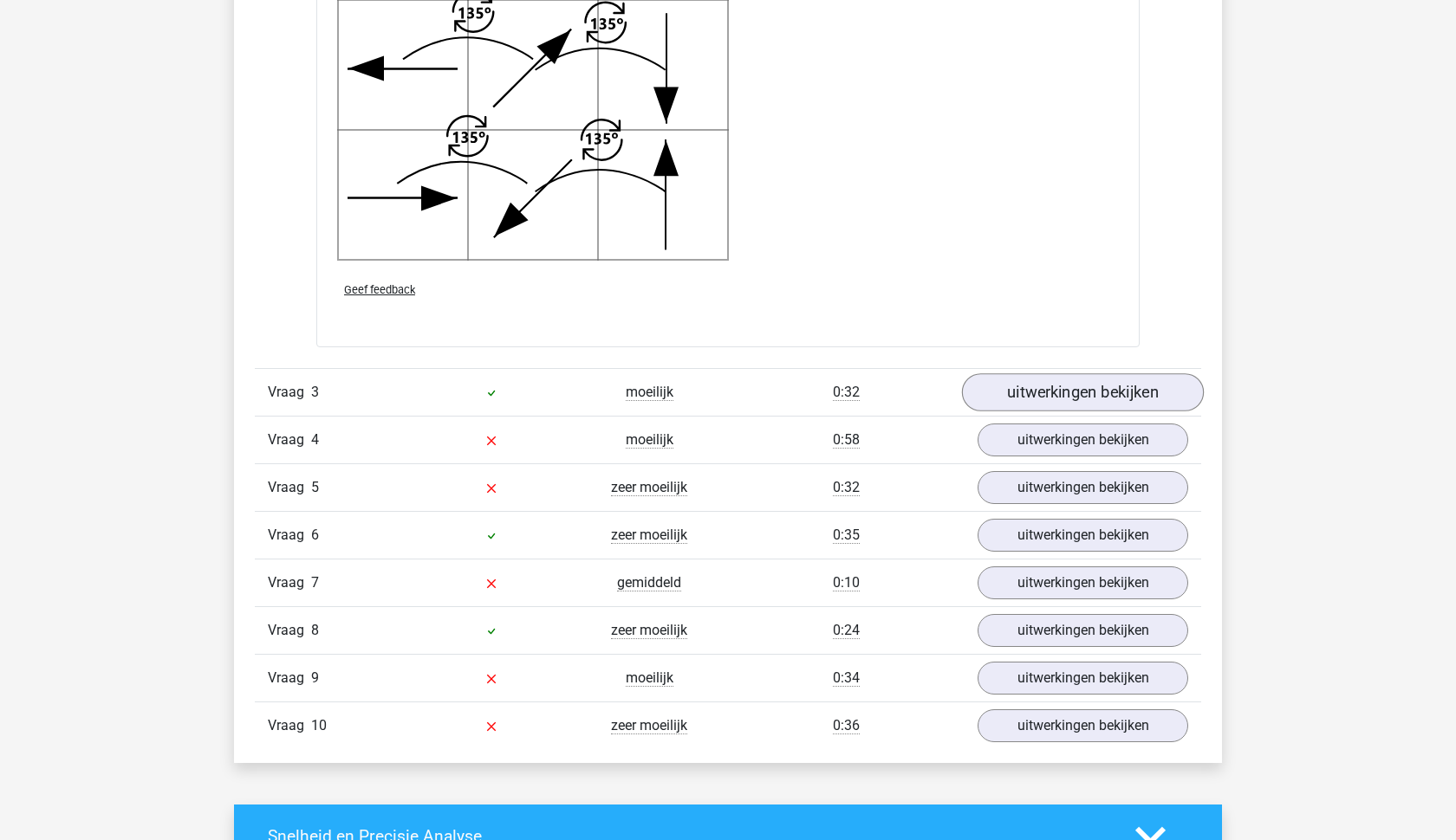
click at [1140, 386] on link "uitwerkingen bekijken" at bounding box center [1082, 392] width 242 height 38
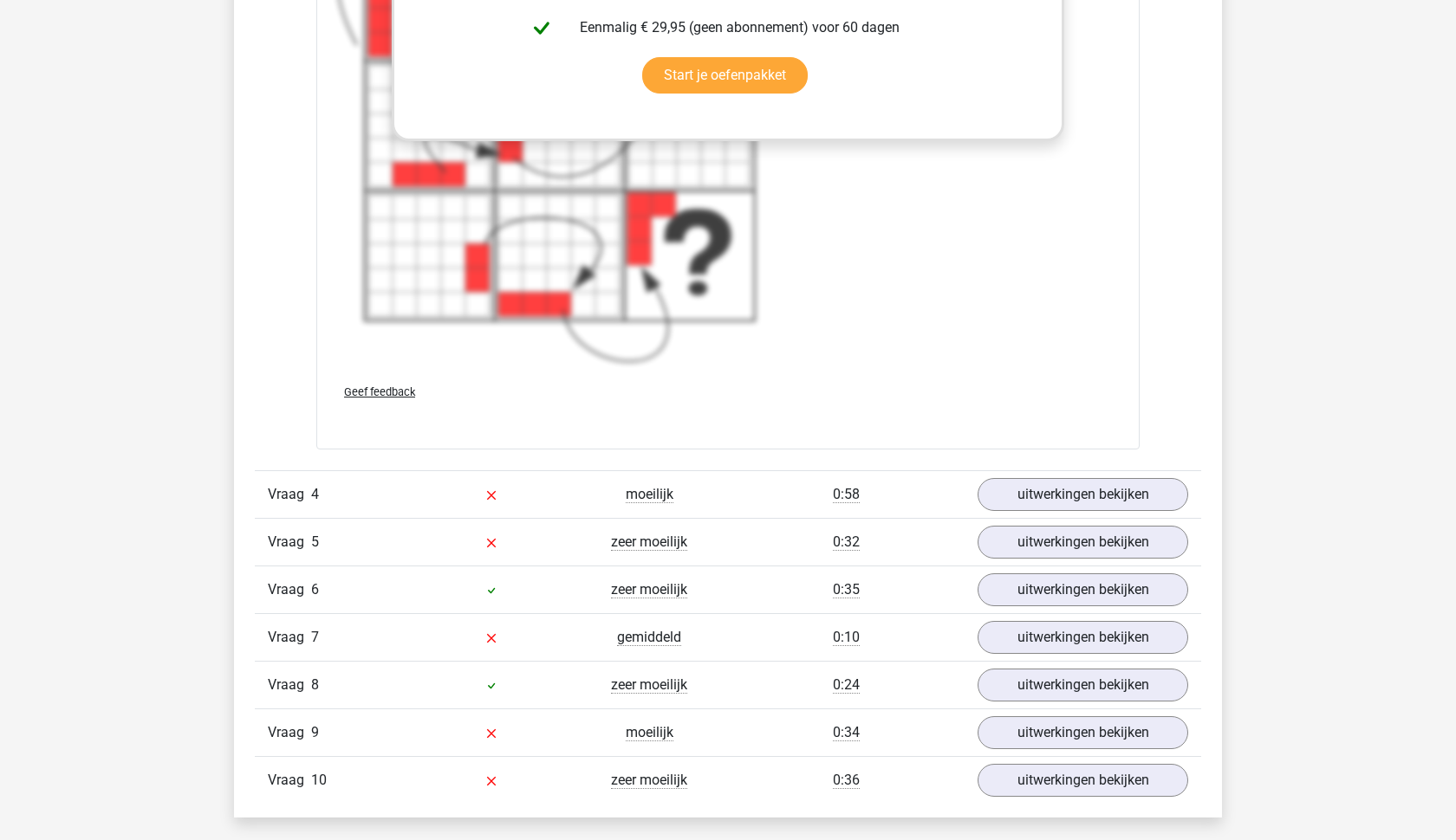
scroll to position [4953, 0]
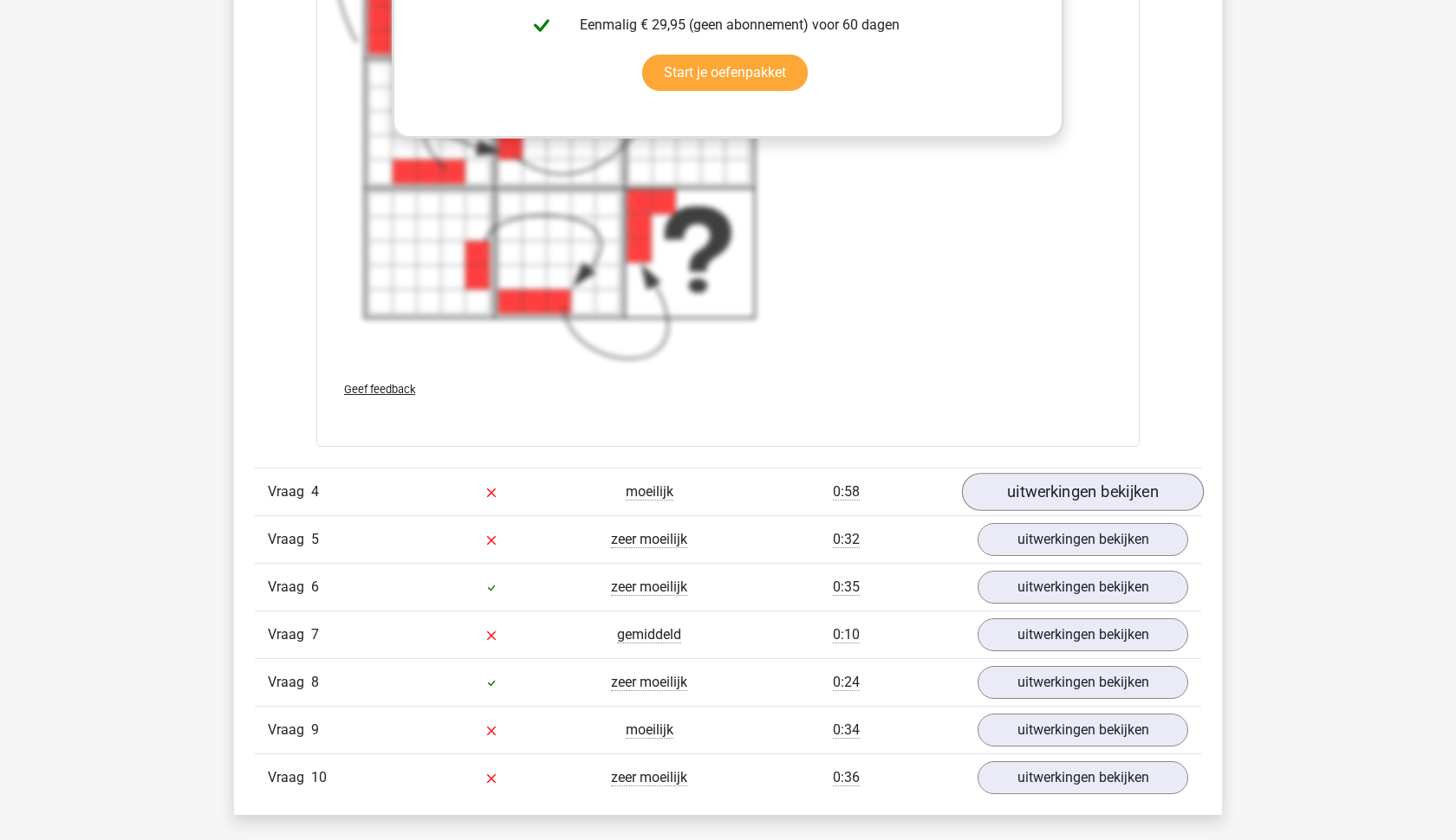
click at [1093, 498] on link "uitwerkingen bekijken" at bounding box center [1082, 491] width 242 height 38
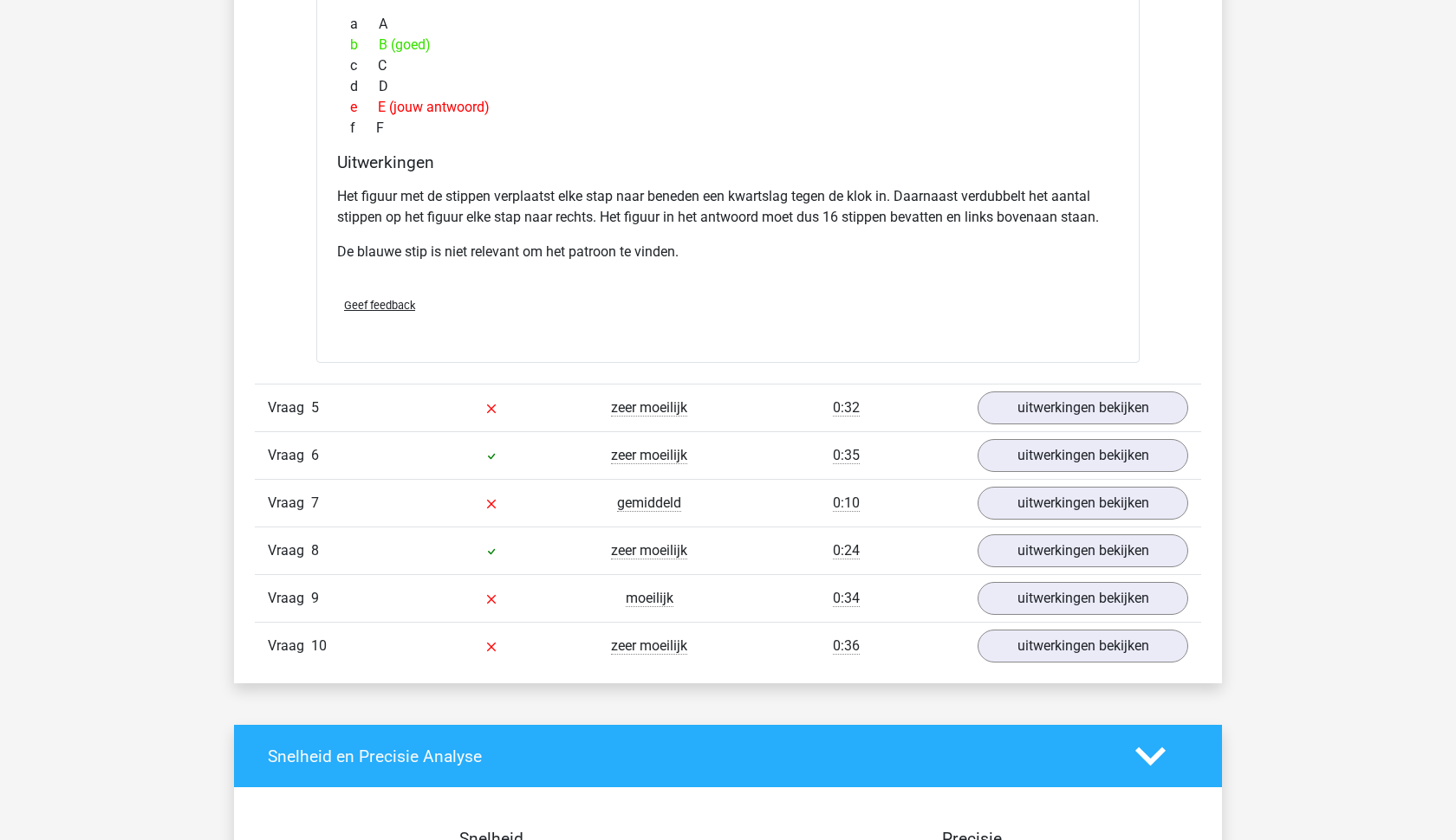
scroll to position [5913, 0]
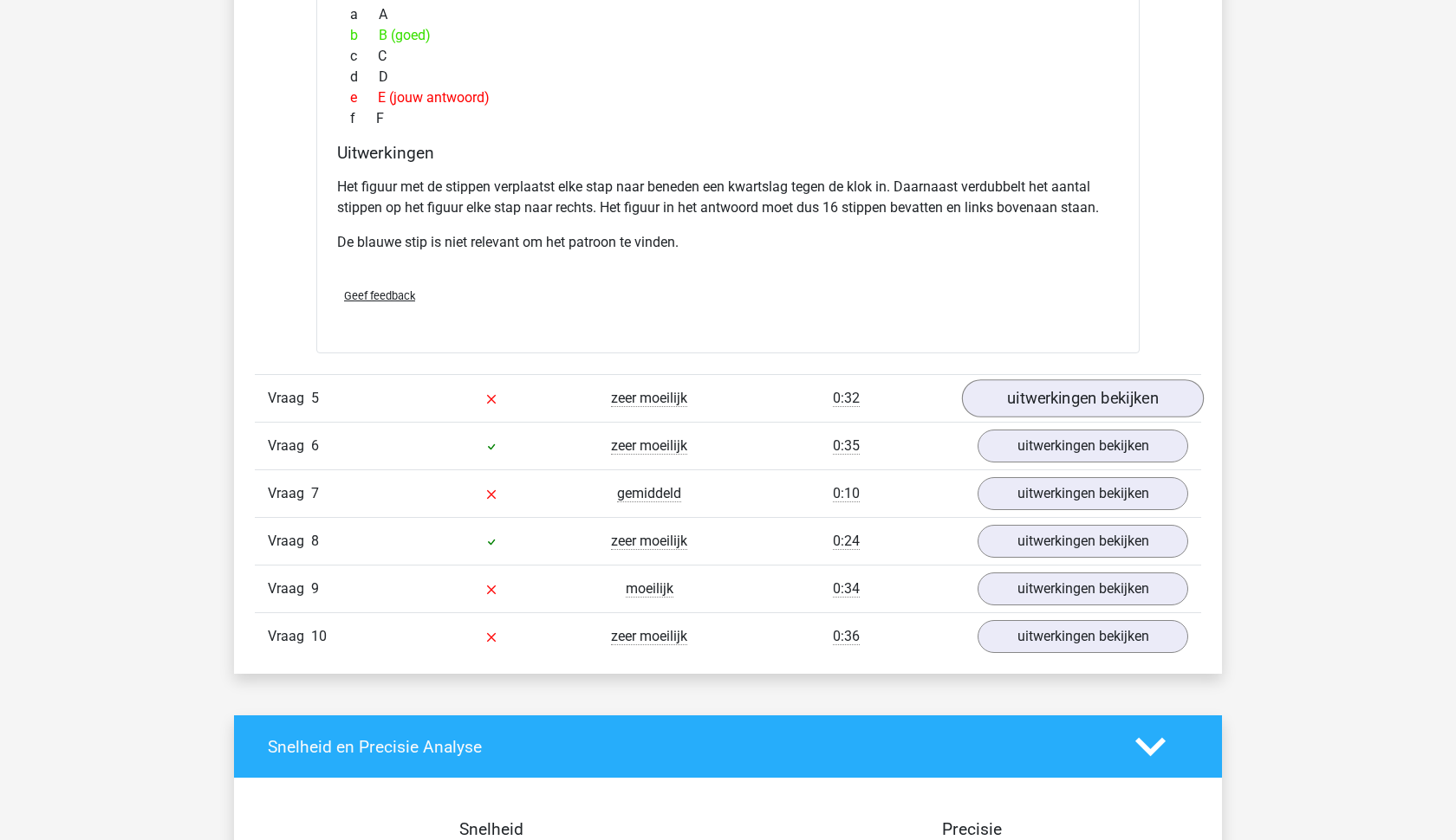
click at [1012, 405] on link "uitwerkingen bekijken" at bounding box center [1082, 399] width 242 height 38
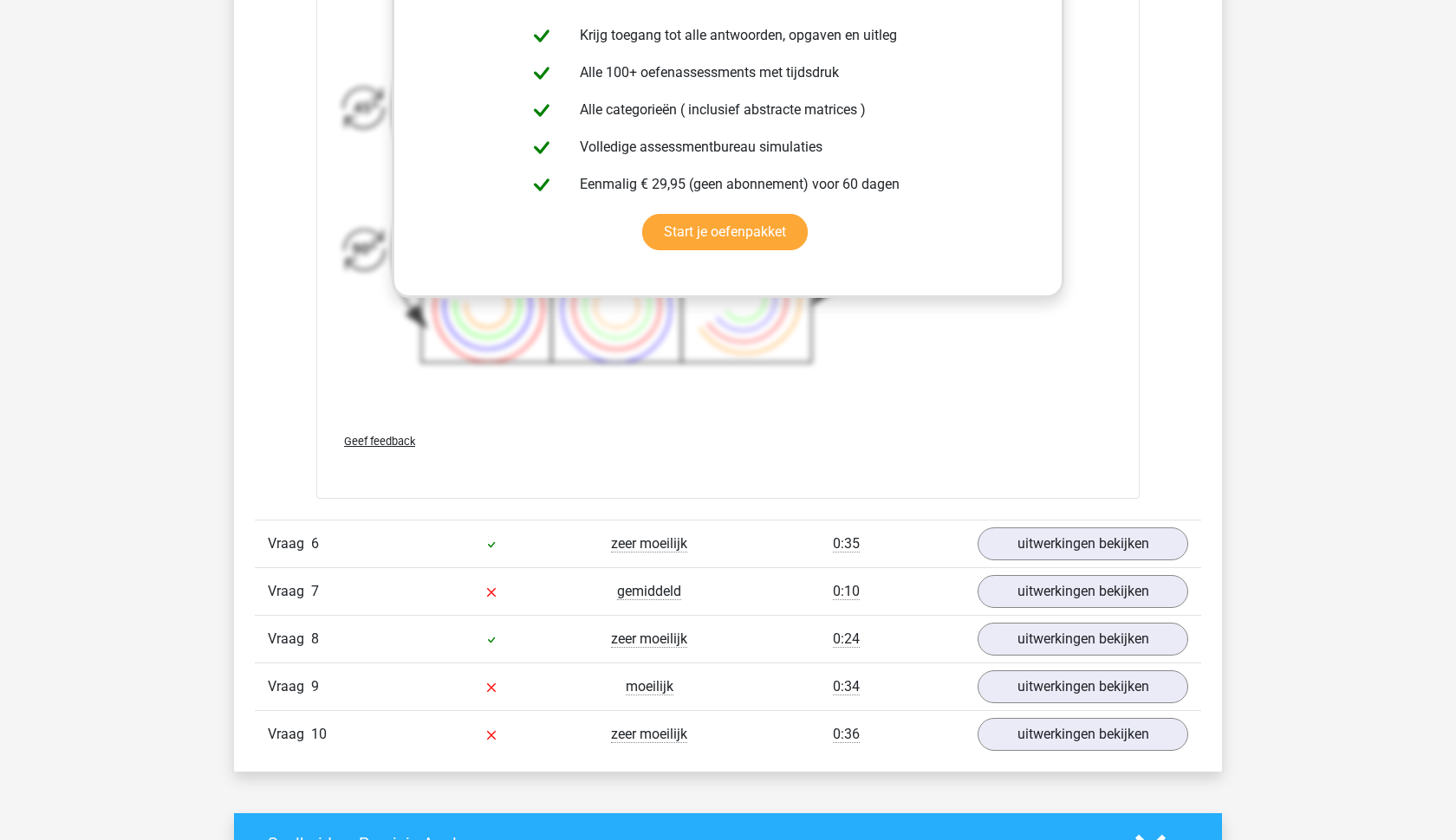
scroll to position [7085, 0]
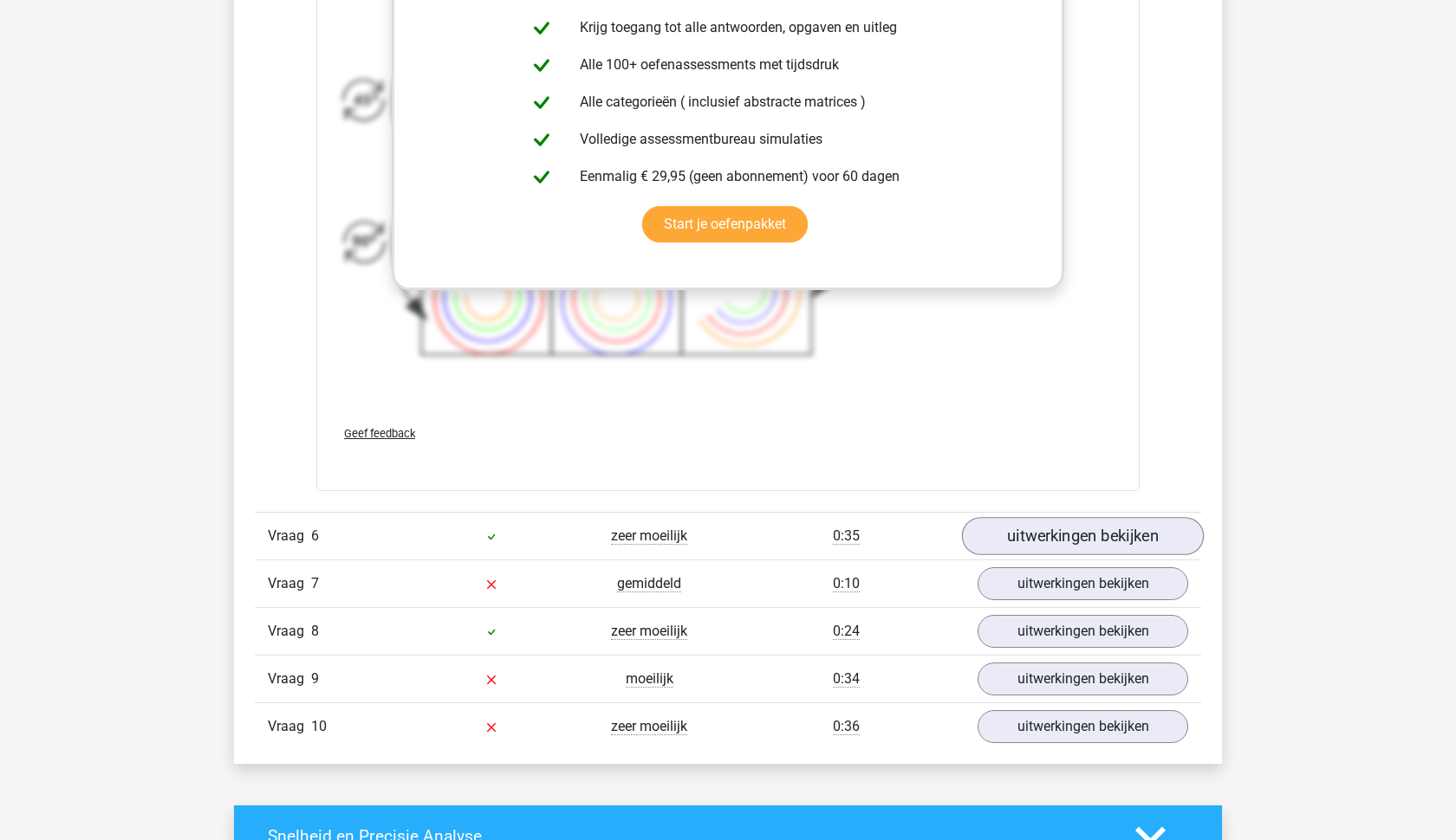
click at [1040, 540] on link "uitwerkingen bekijken" at bounding box center [1082, 536] width 242 height 38
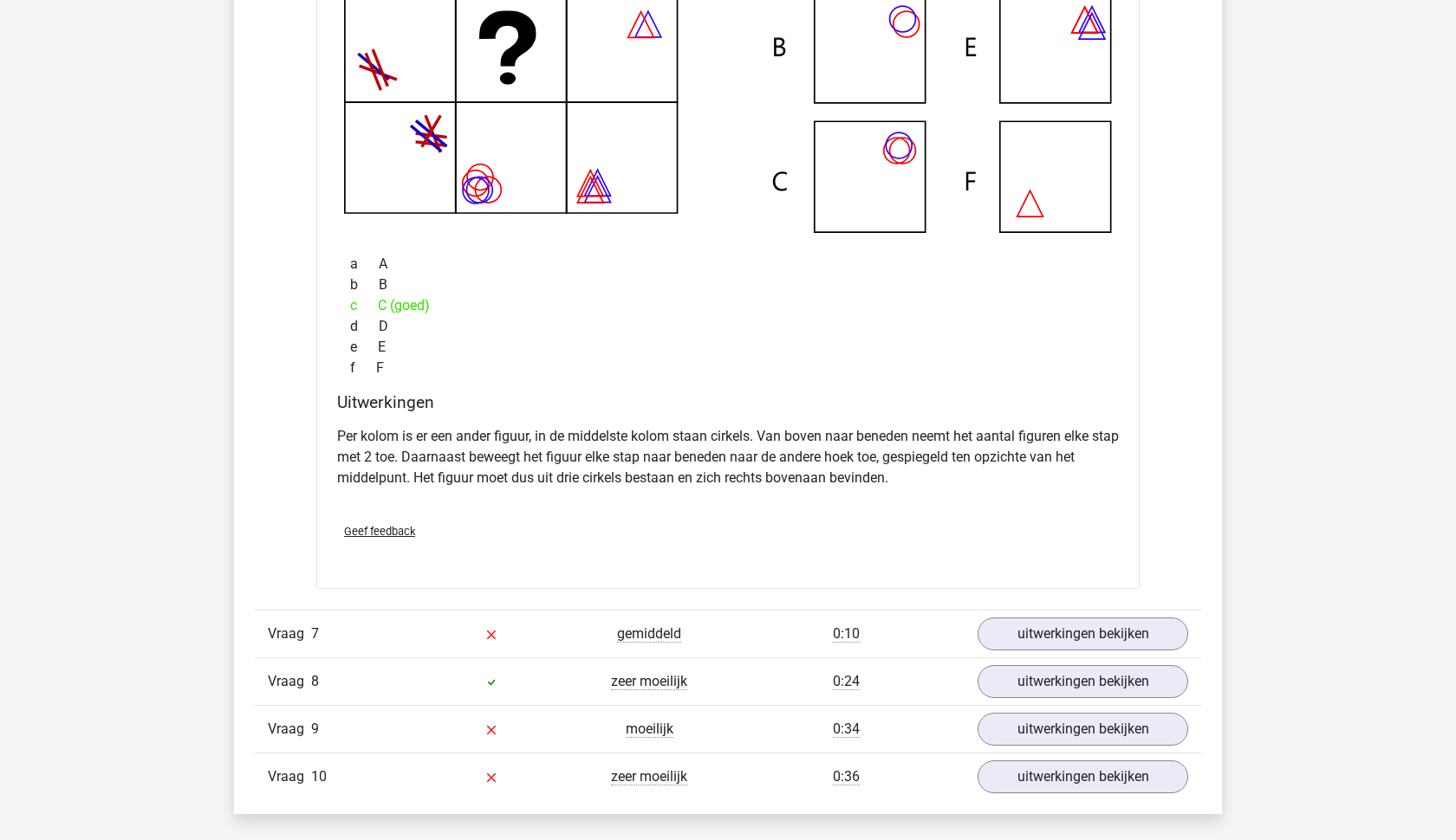
scroll to position [7970, 0]
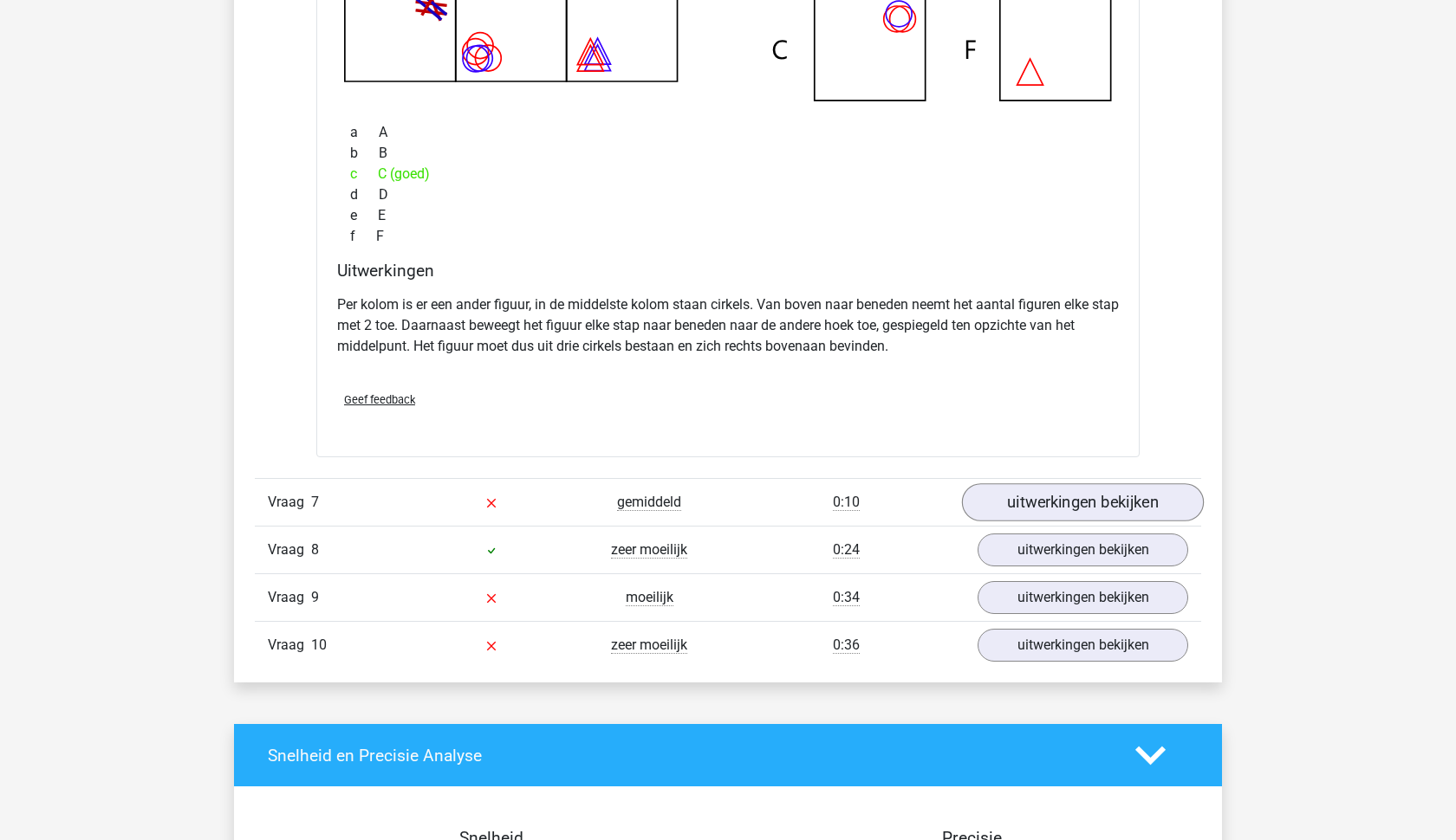
click at [1008, 503] on link "uitwerkingen bekijken" at bounding box center [1082, 502] width 242 height 38
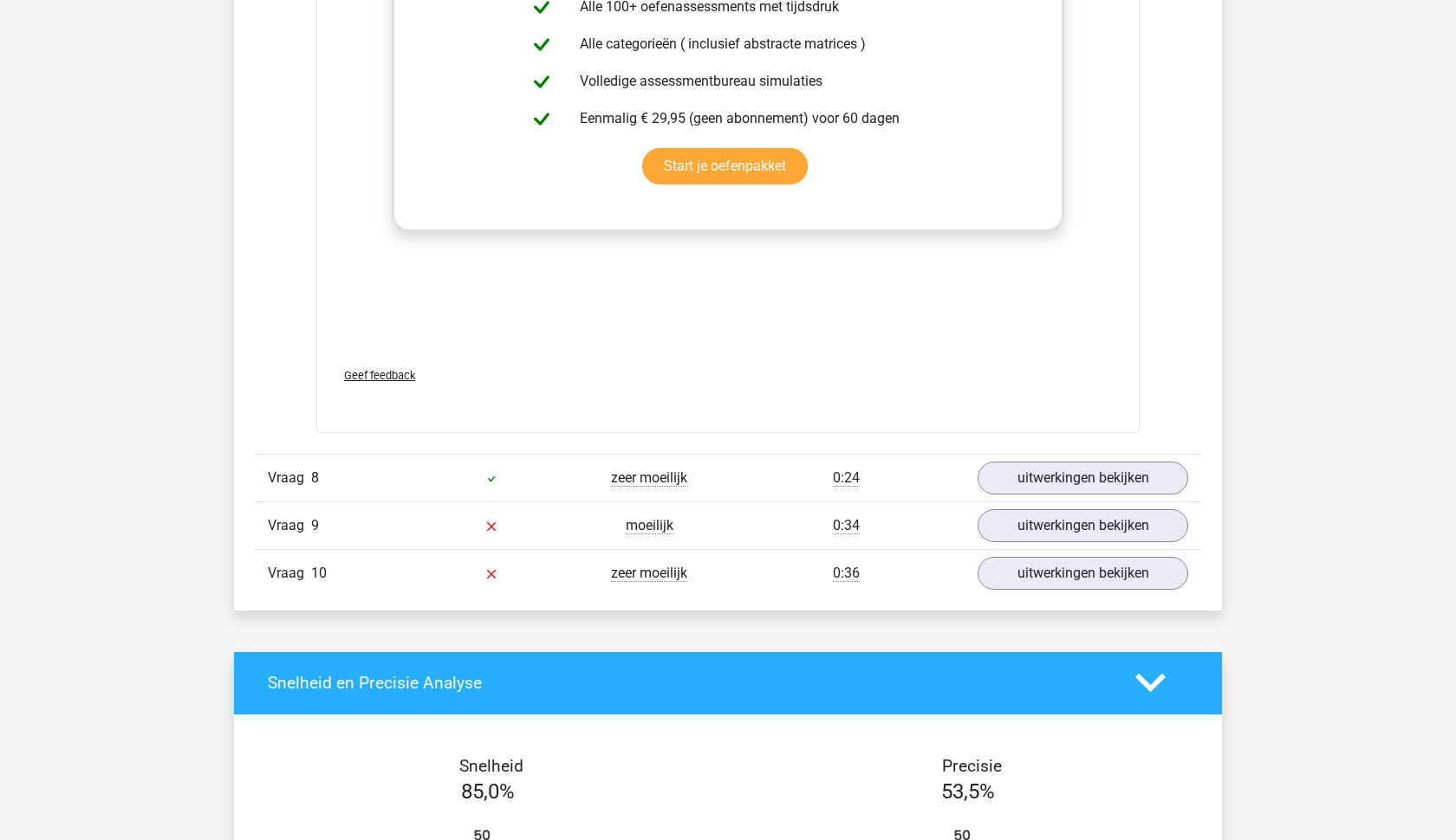
scroll to position [9310, 0]
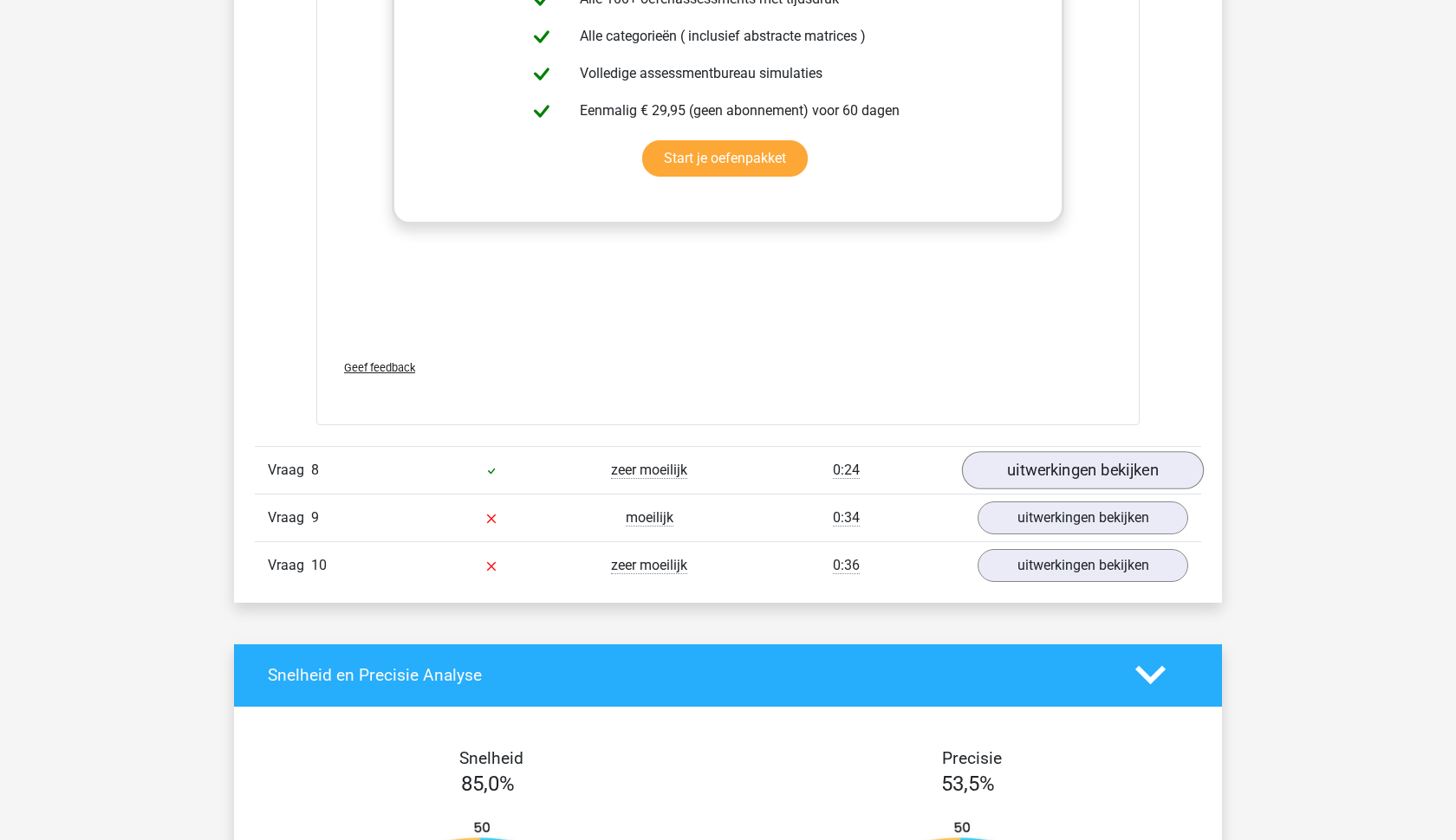
click at [1050, 477] on link "uitwerkingen bekijken" at bounding box center [1082, 470] width 242 height 38
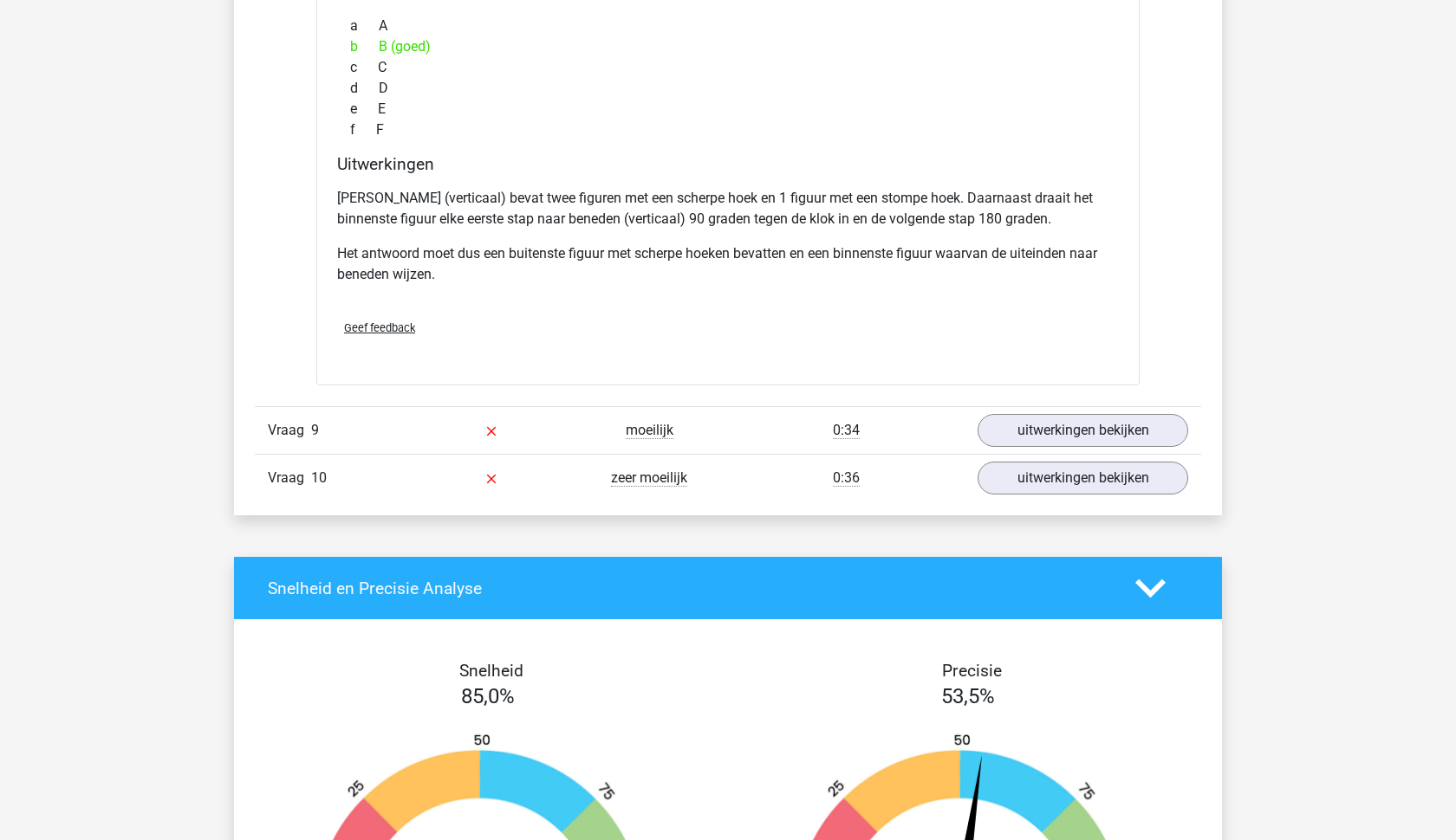
scroll to position [10285, 0]
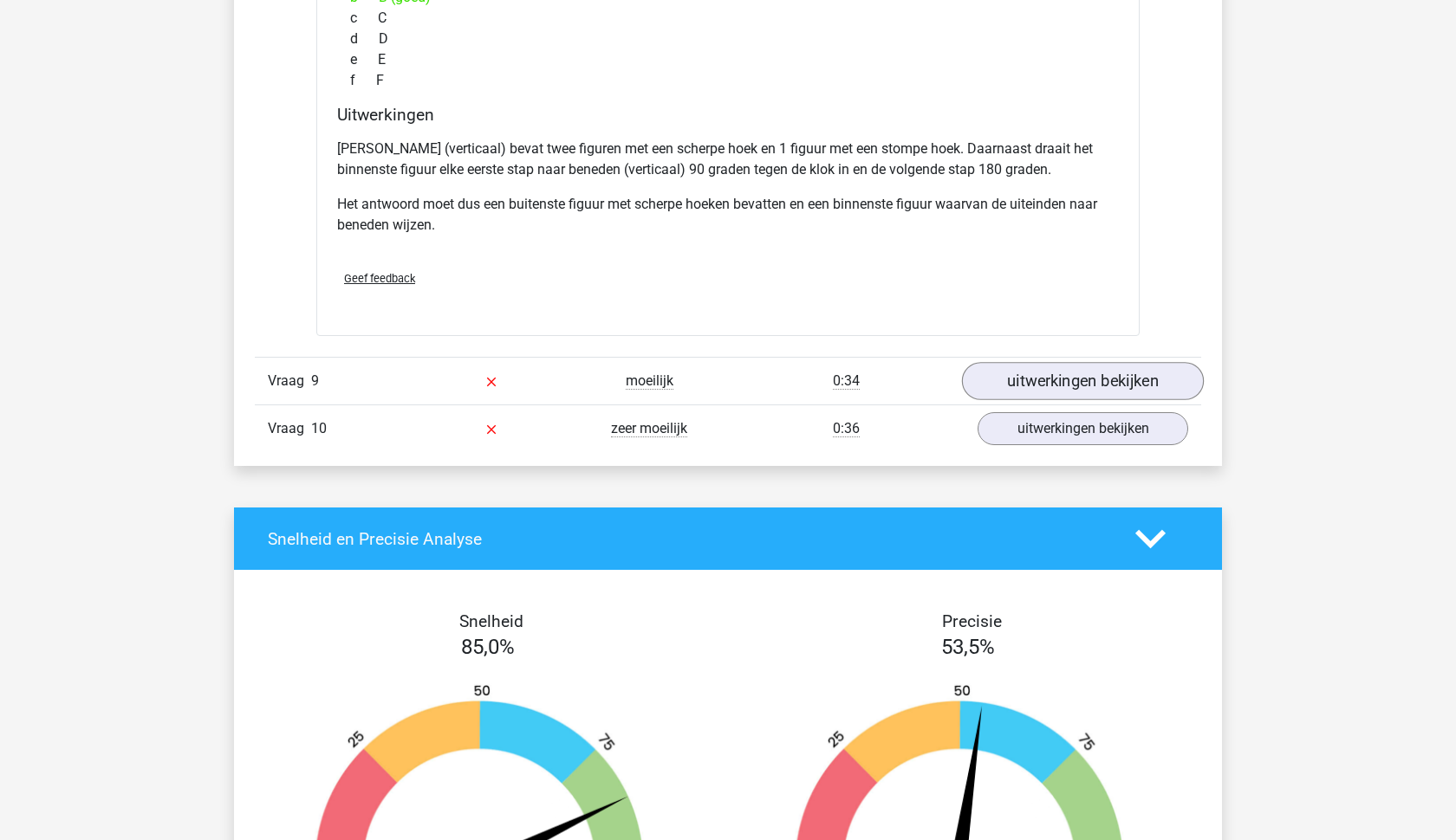
click at [1027, 377] on link "uitwerkingen bekijken" at bounding box center [1082, 381] width 242 height 38
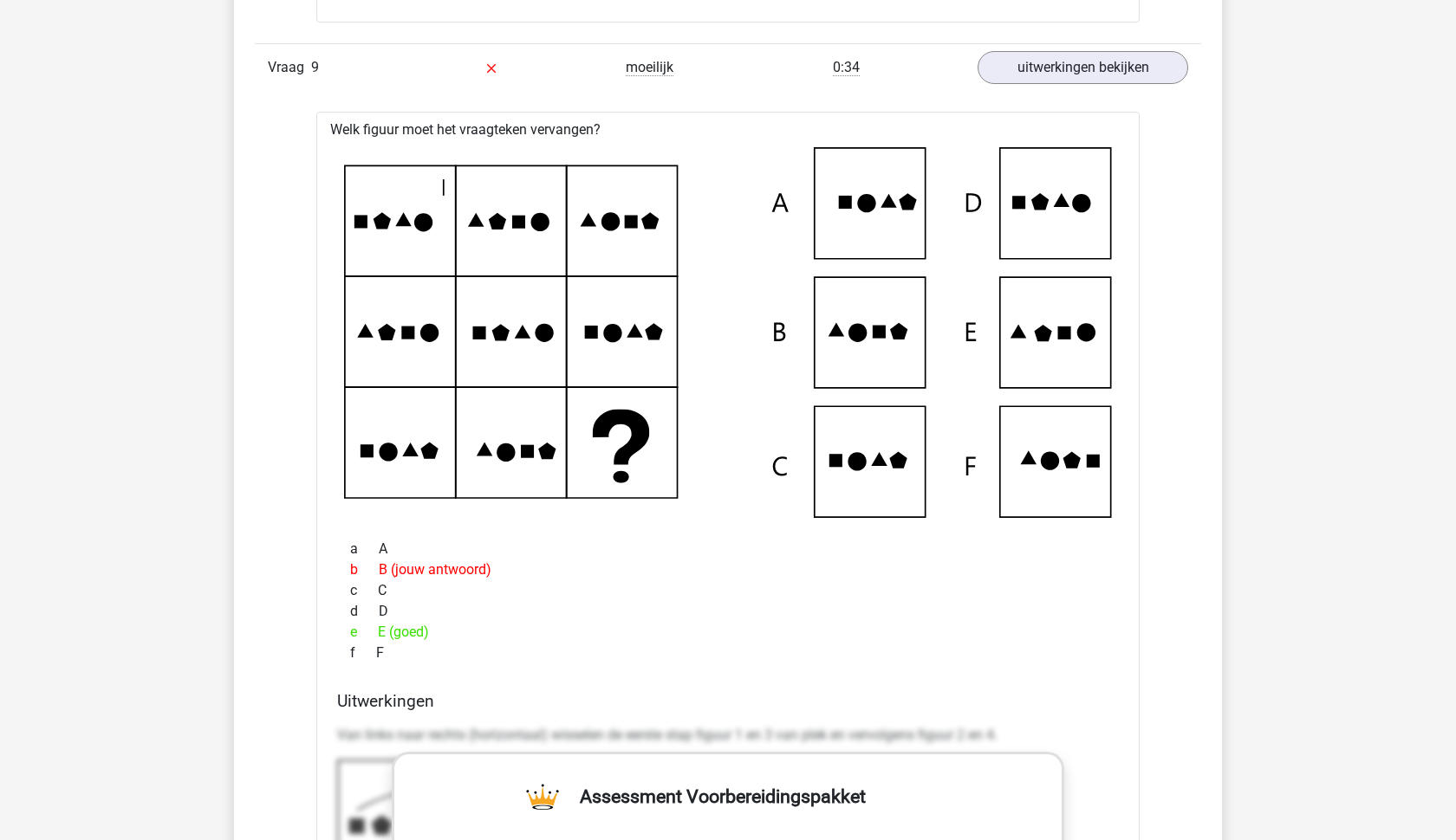
scroll to position [10589, 0]
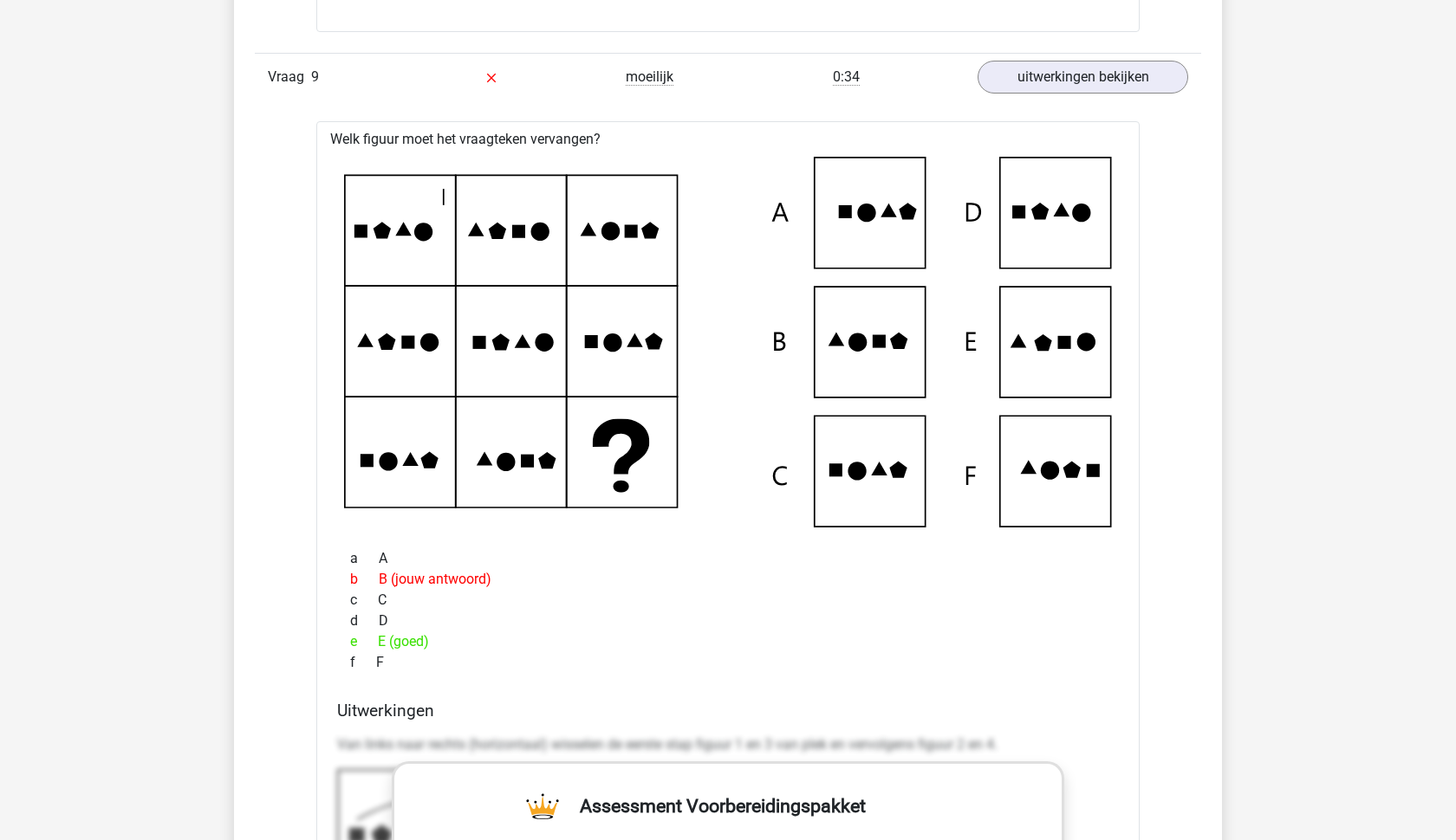
click at [1044, 350] on icon at bounding box center [728, 342] width 768 height 370
click at [1045, 346] on icon at bounding box center [1043, 342] width 17 height 16
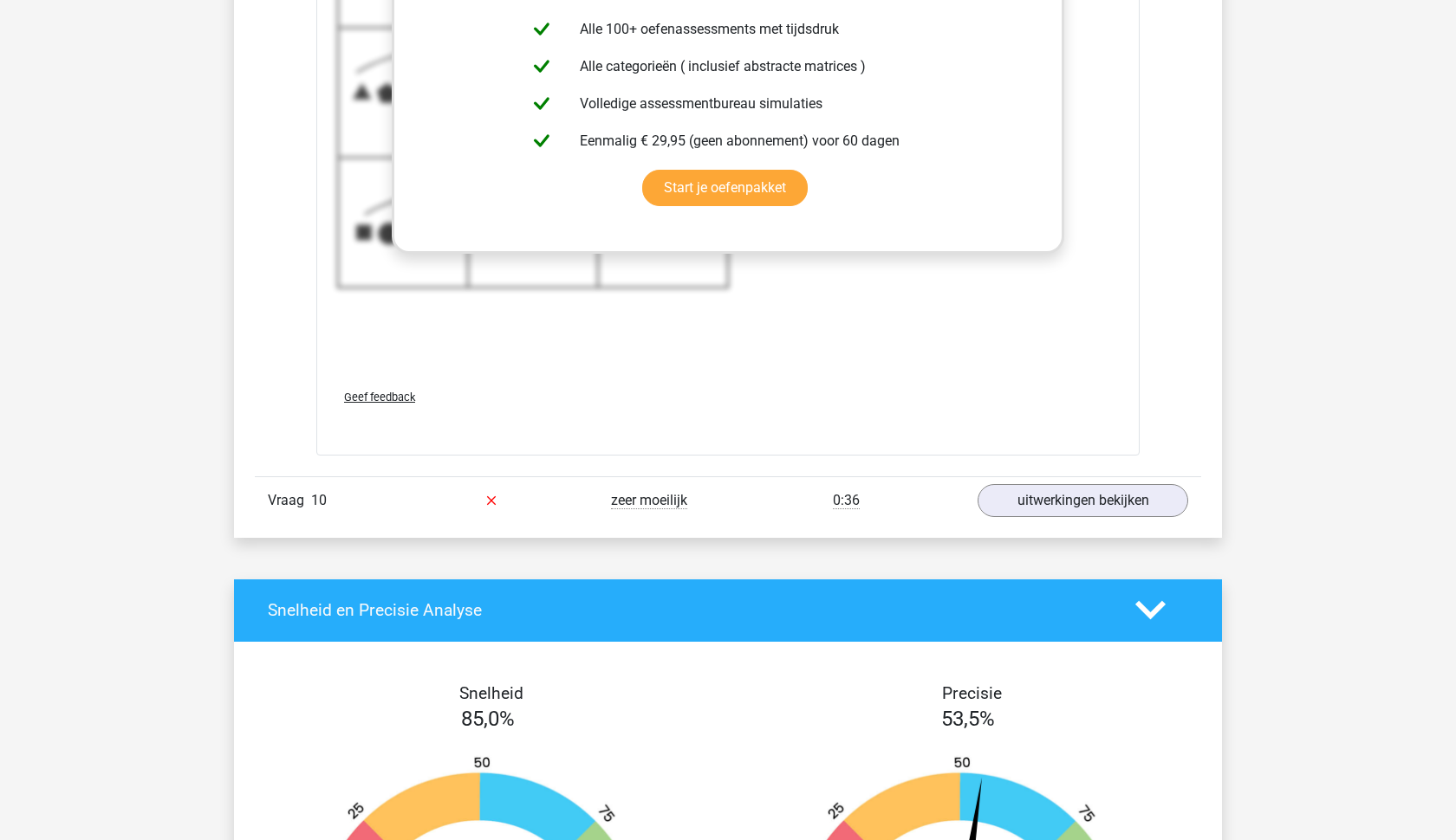
scroll to position [11478, 0]
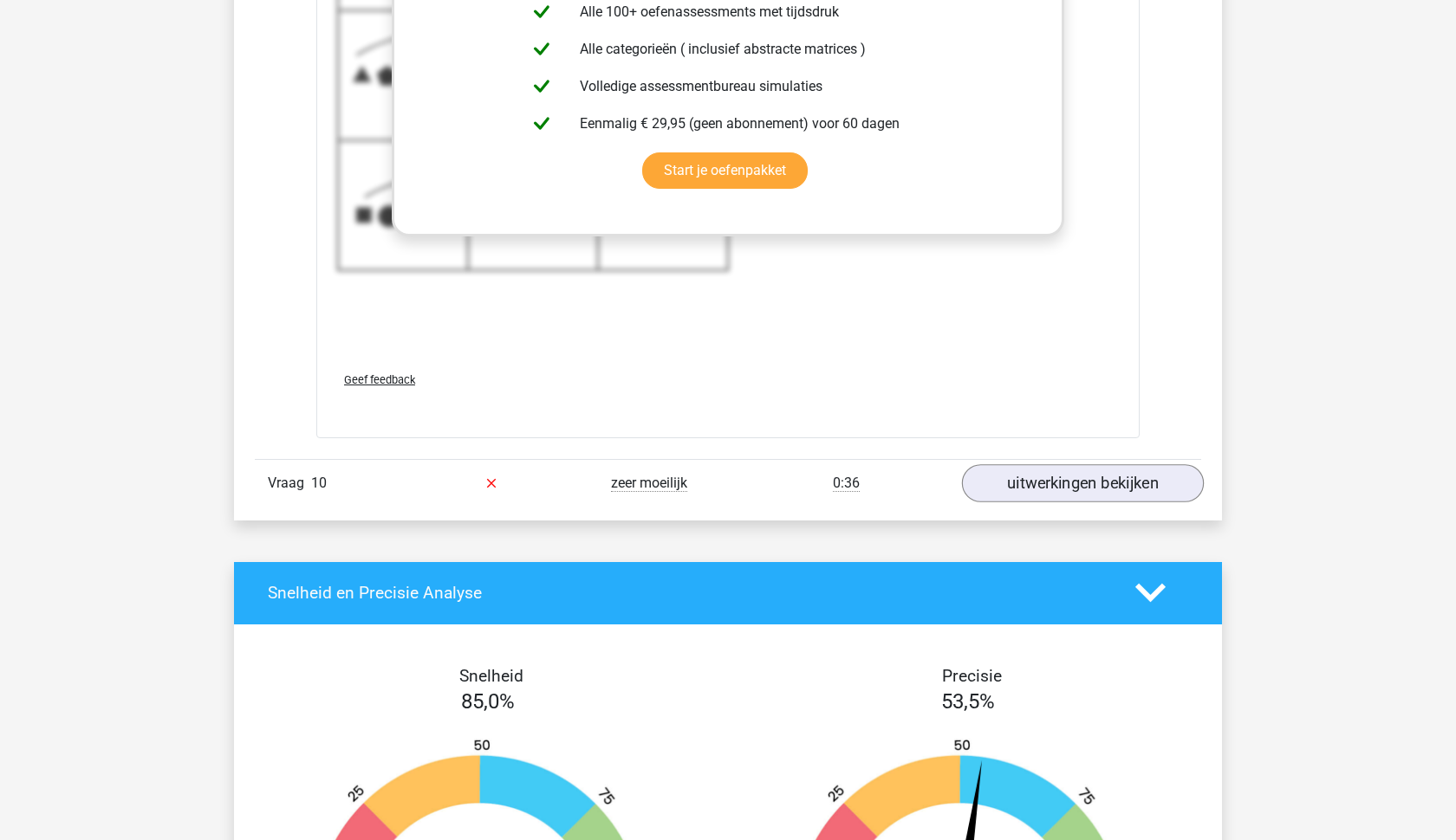
click at [1085, 480] on link "uitwerkingen bekijken" at bounding box center [1082, 483] width 242 height 38
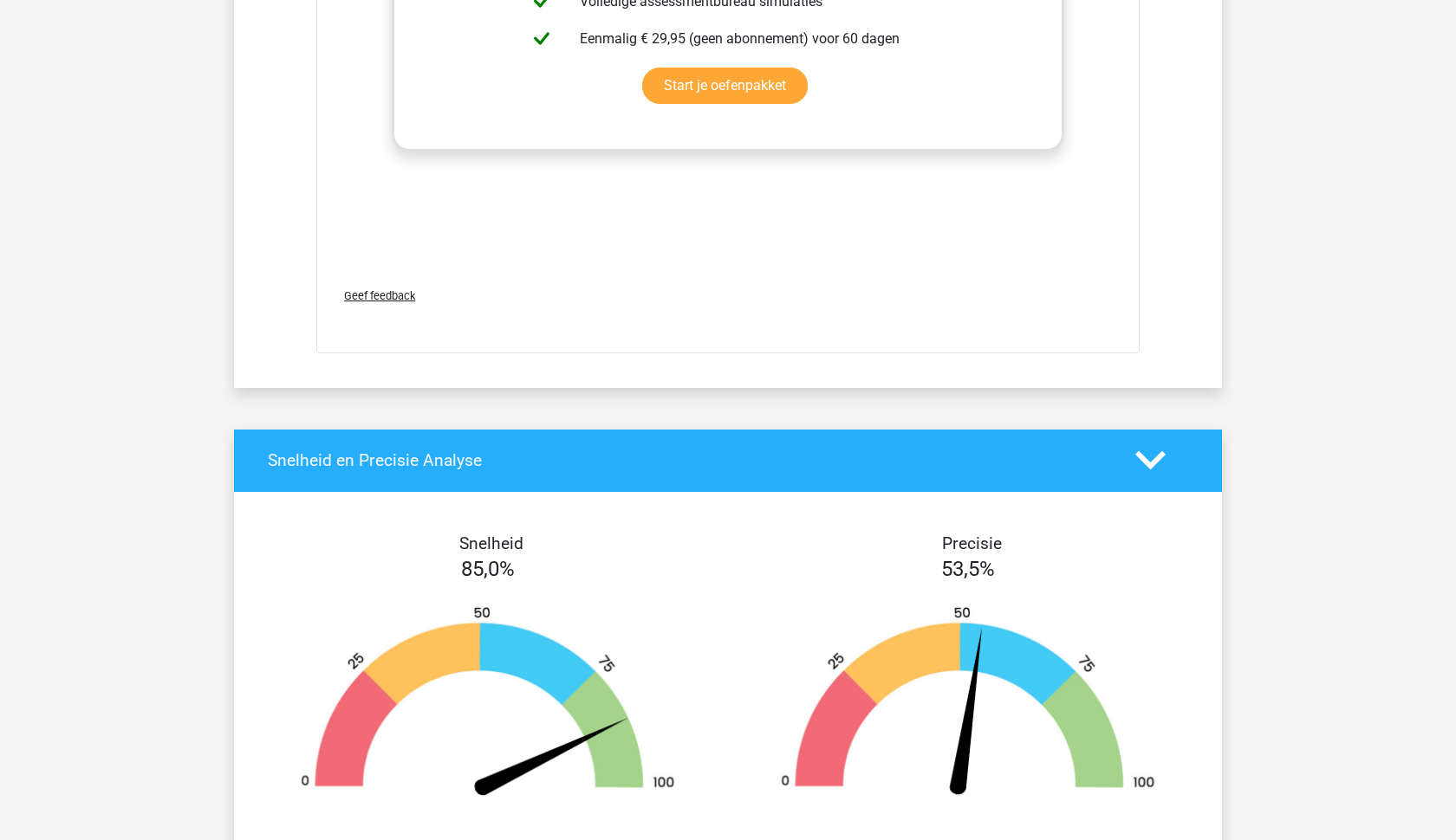
scroll to position [12925, 0]
